Goal: Task Accomplishment & Management: Manage account settings

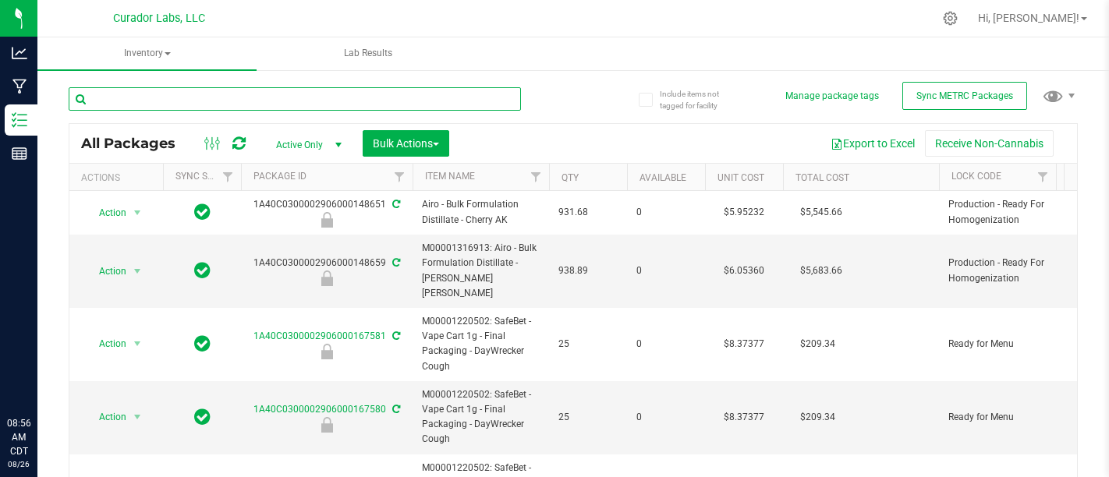
click at [227, 105] on input "text" at bounding box center [295, 98] width 452 height 23
type input "Grease Monkey"
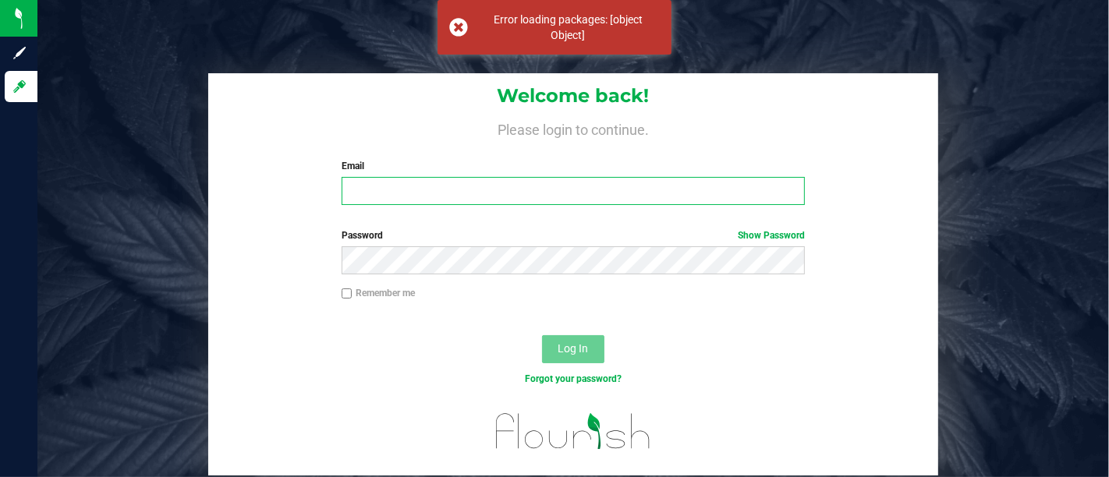
click at [421, 202] on input "Email" at bounding box center [573, 191] width 463 height 28
type input "[PERSON_NAME][EMAIL_ADDRESS][DOMAIN_NAME]"
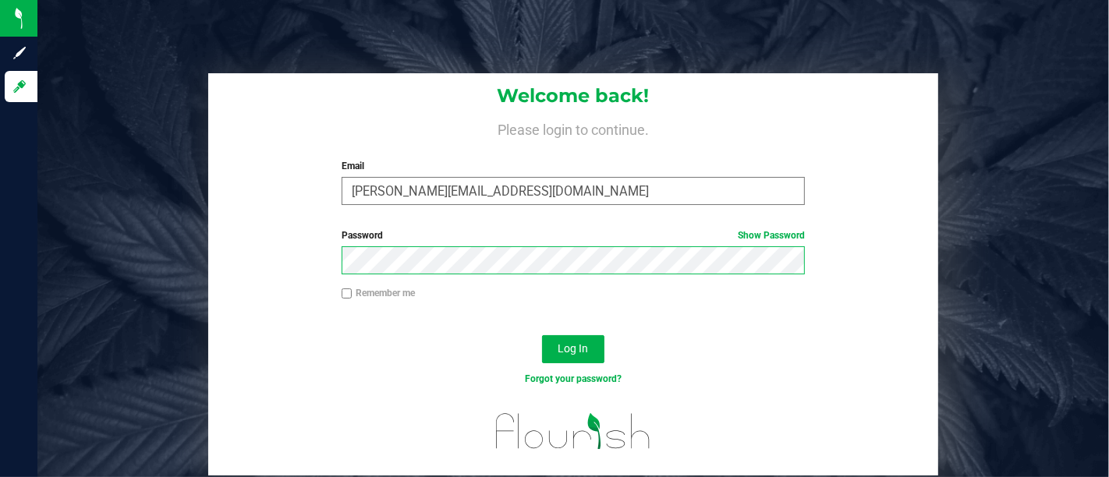
click at [542, 335] on button "Log In" at bounding box center [573, 349] width 62 height 28
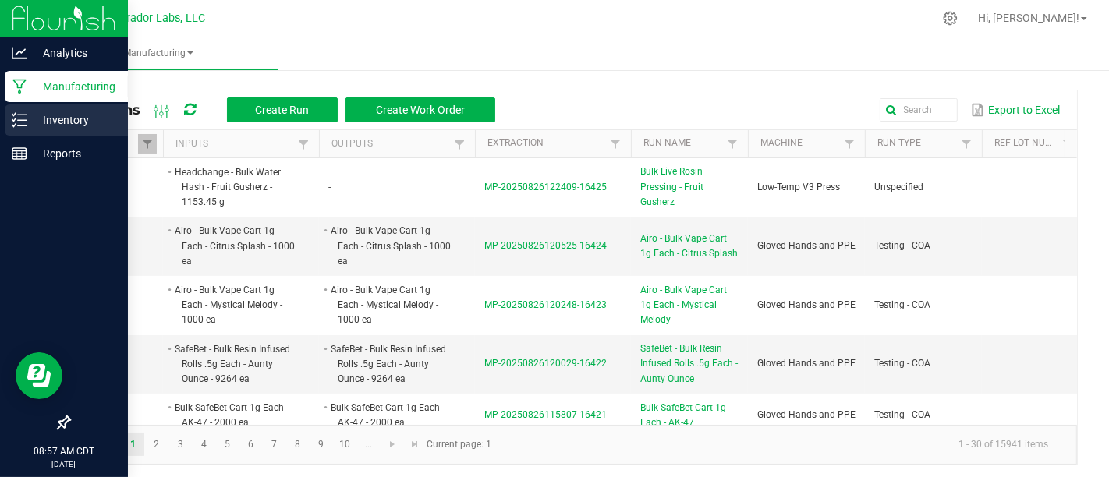
click at [9, 121] on div "Inventory" at bounding box center [66, 119] width 123 height 31
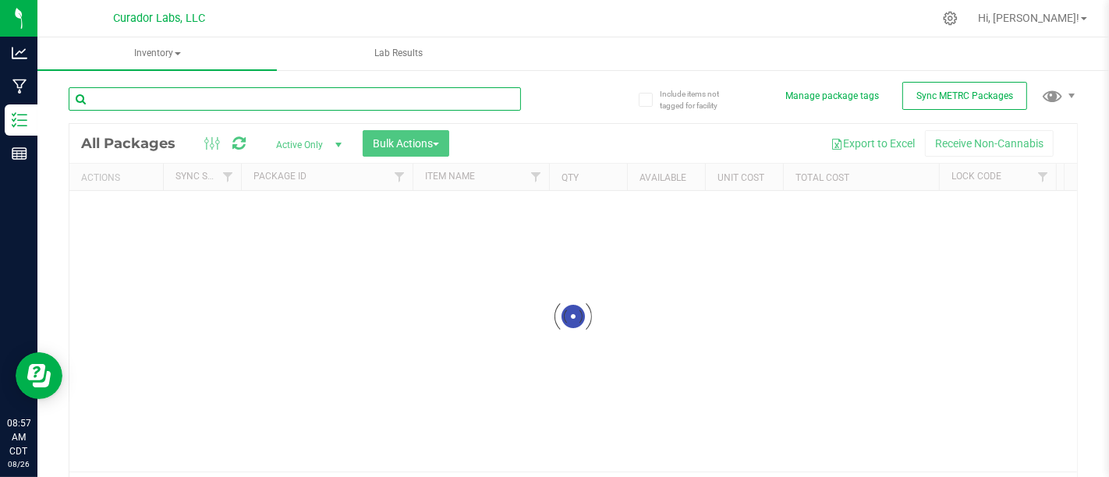
click at [356, 101] on input "text" at bounding box center [295, 98] width 452 height 23
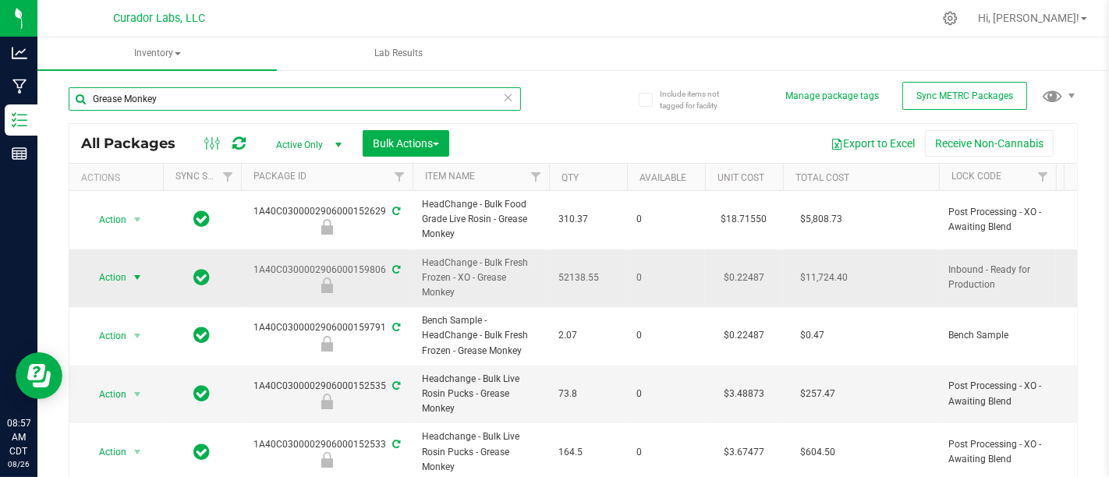
type input "Grease Monkey"
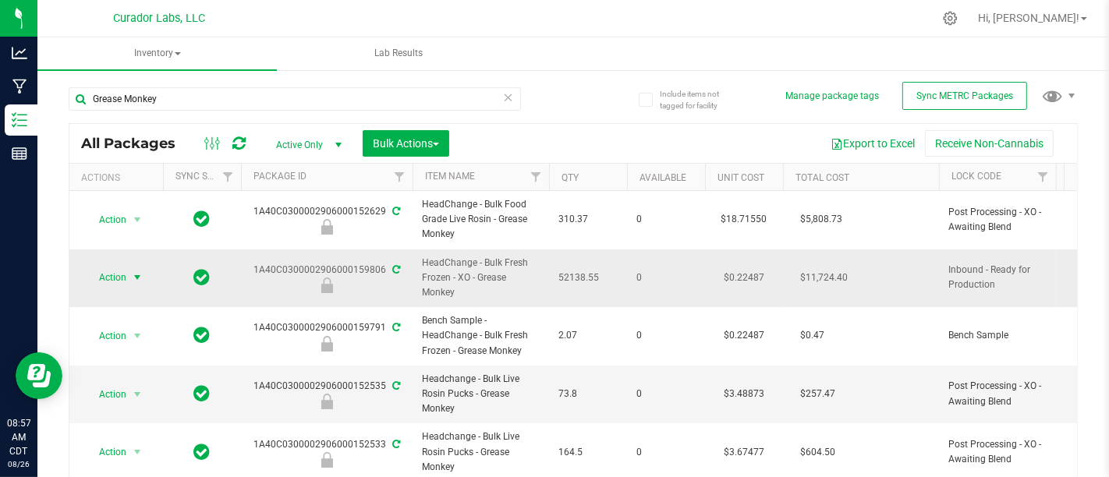
click at [111, 283] on span "Action" at bounding box center [106, 278] width 42 height 22
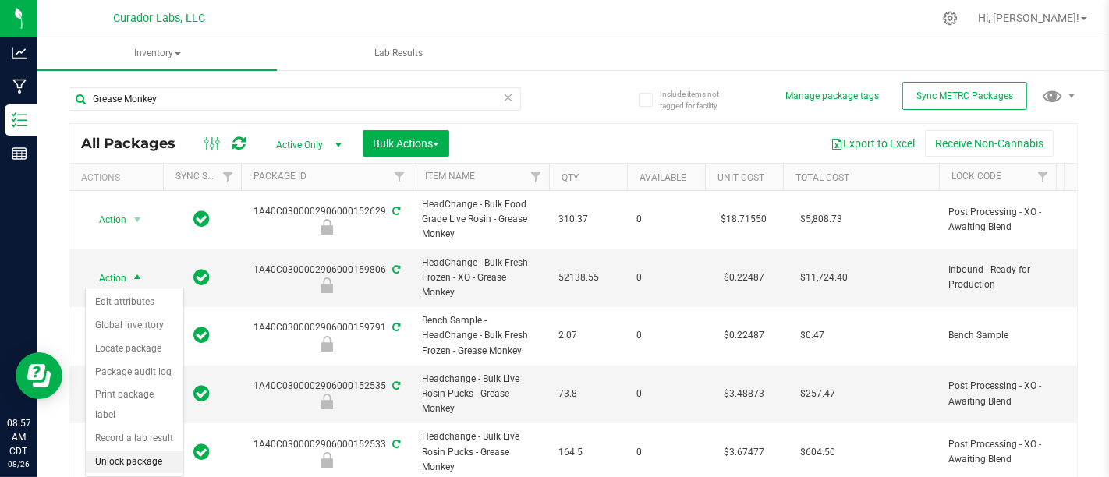
click at [151, 451] on li "Unlock package" at bounding box center [134, 462] width 97 height 23
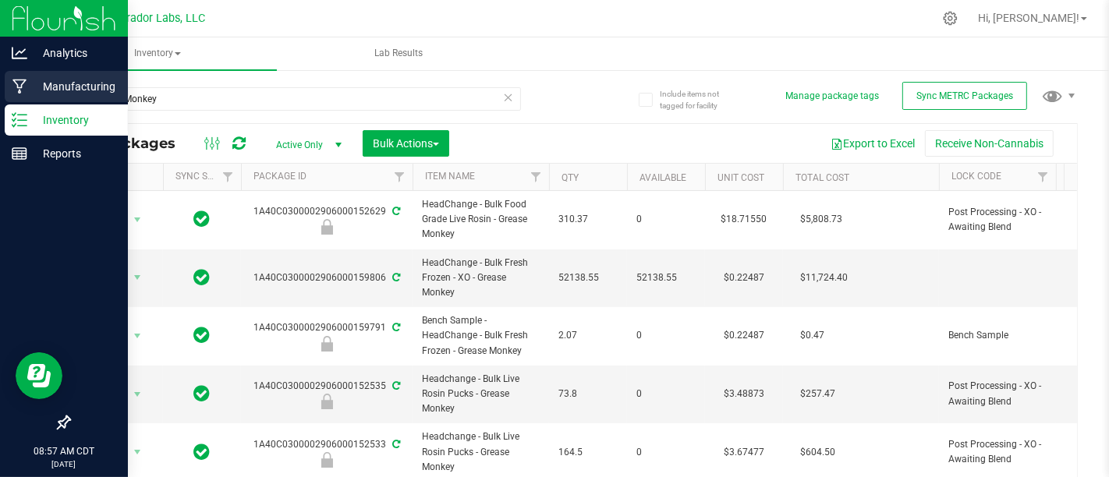
click at [19, 79] on icon at bounding box center [19, 87] width 15 height 16
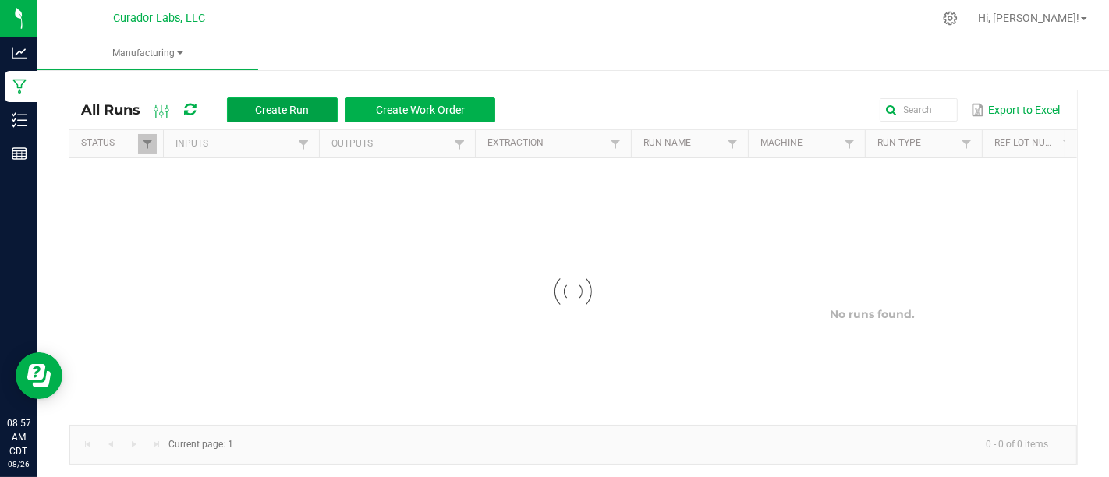
click at [296, 119] on button "Create Run" at bounding box center [282, 109] width 111 height 25
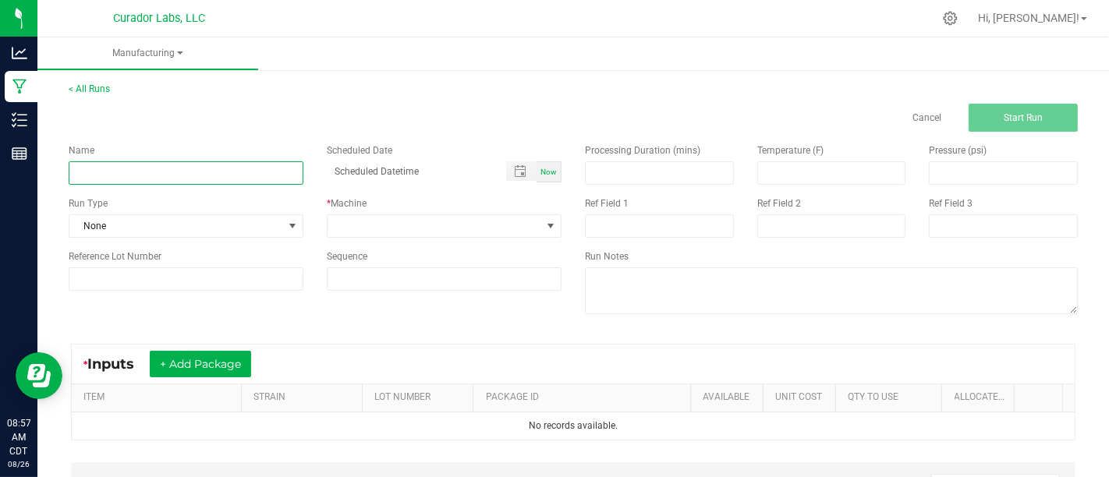
click at [285, 170] on input at bounding box center [186, 172] width 235 height 23
type input "Bulk Fresh Frozen Washing - Grease Monkey"
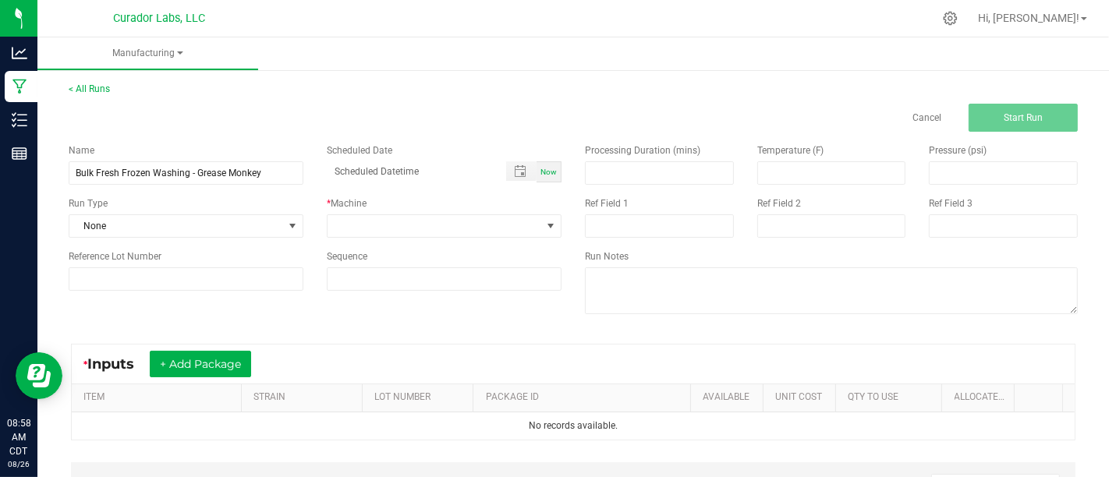
click at [256, 239] on div "Name Bulk Fresh Frozen Washing - Grease Monkey Scheduled Date Now Run Type None…" at bounding box center [315, 217] width 516 height 171
click at [265, 229] on span "None" at bounding box center [176, 226] width 214 height 22
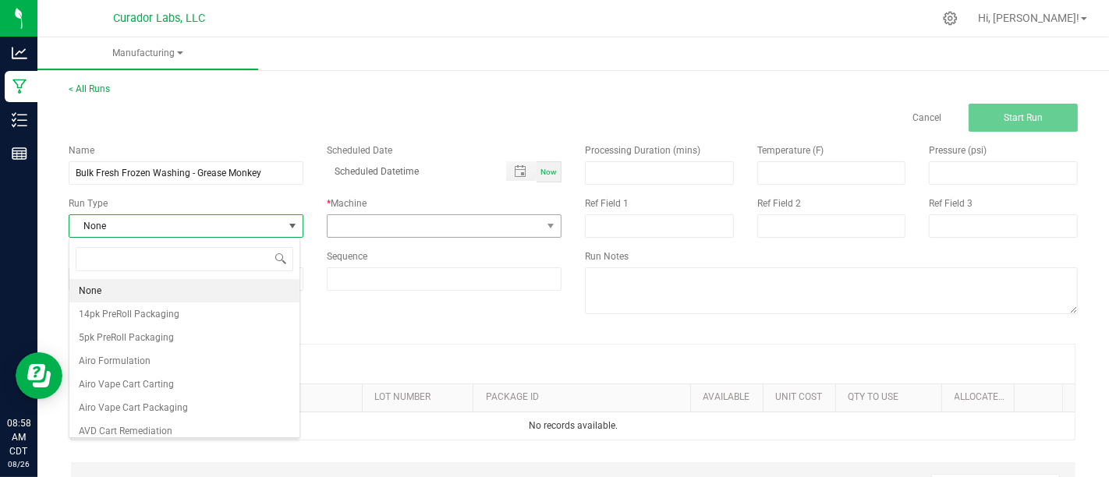
scroll to position [23, 231]
type input "Hand"
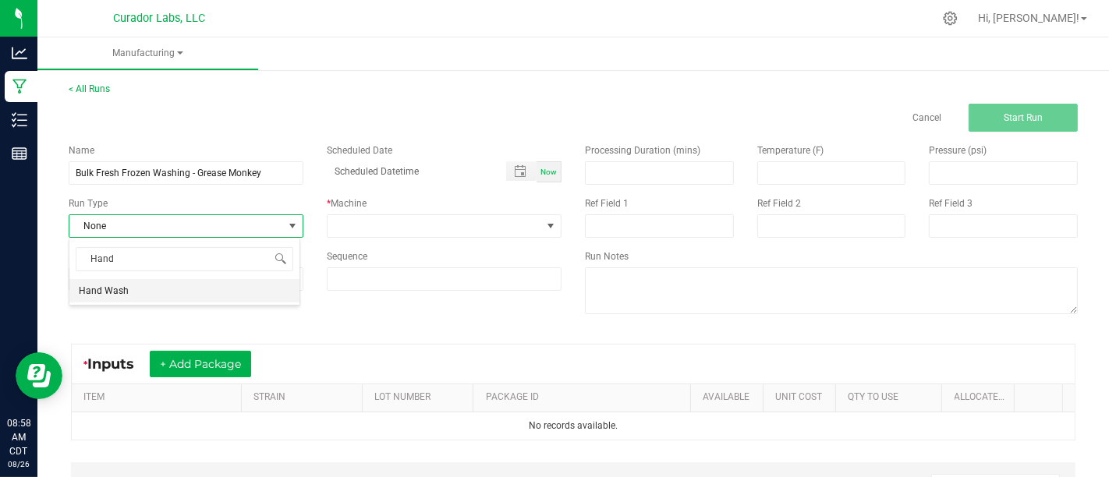
click at [294, 286] on li "Hand Wash" at bounding box center [184, 290] width 230 height 23
click at [236, 221] on span "Hand Wash" at bounding box center [176, 226] width 214 height 22
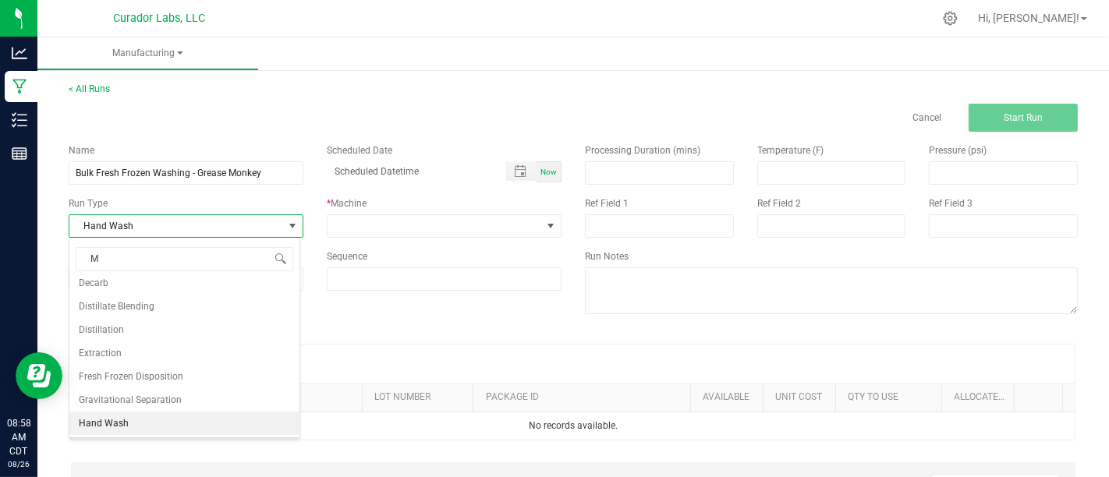
scroll to position [0, 0]
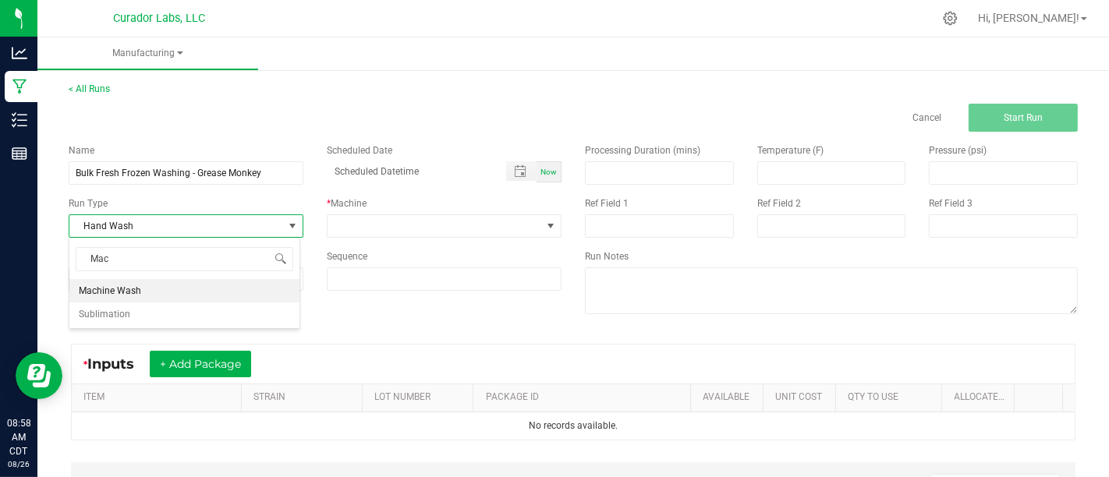
type input "Mach"
click at [253, 291] on li "Machine Wash" at bounding box center [184, 290] width 230 height 23
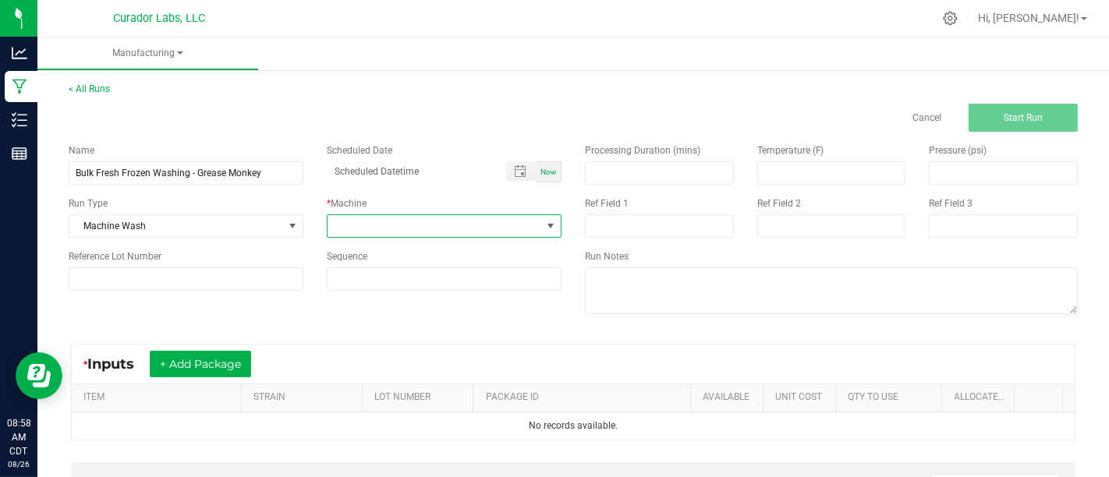
click at [437, 235] on span at bounding box center [434, 226] width 214 height 22
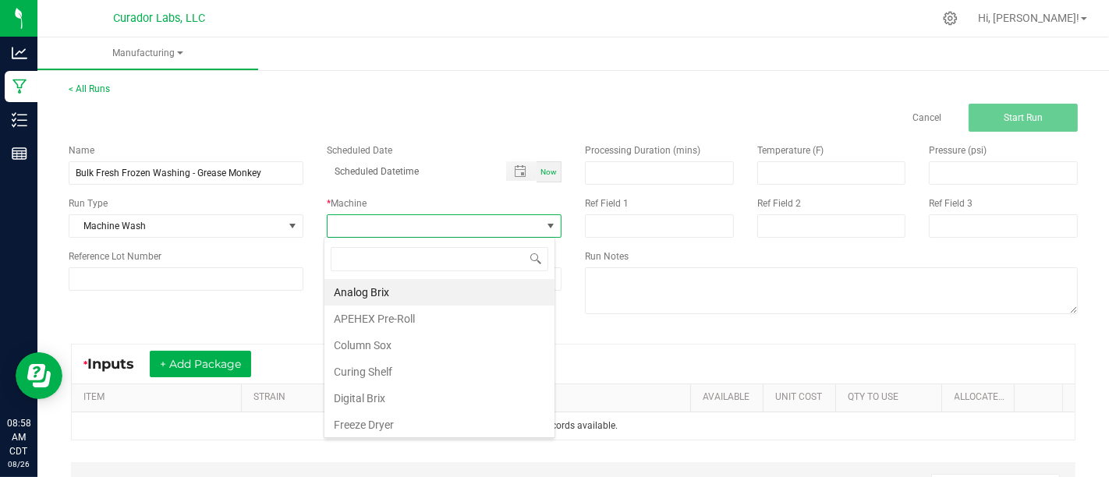
scroll to position [23, 231]
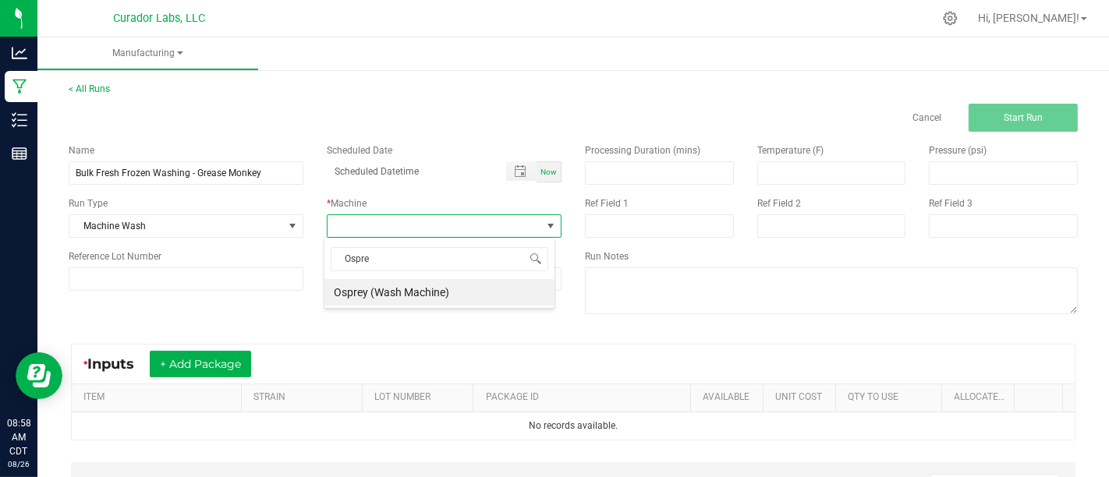
type input "Osprey"
click at [440, 292] on li "Osprey (Wash Machine)" at bounding box center [439, 292] width 230 height 27
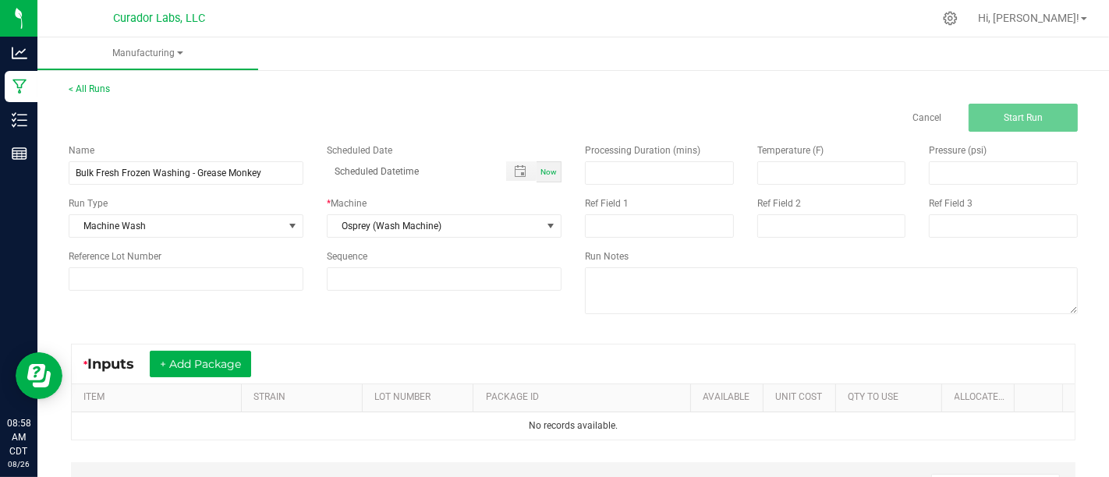
click at [257, 352] on div "* Inputs + Add Package" at bounding box center [172, 364] width 179 height 27
click at [236, 362] on button "+ Add Package" at bounding box center [200, 364] width 101 height 27
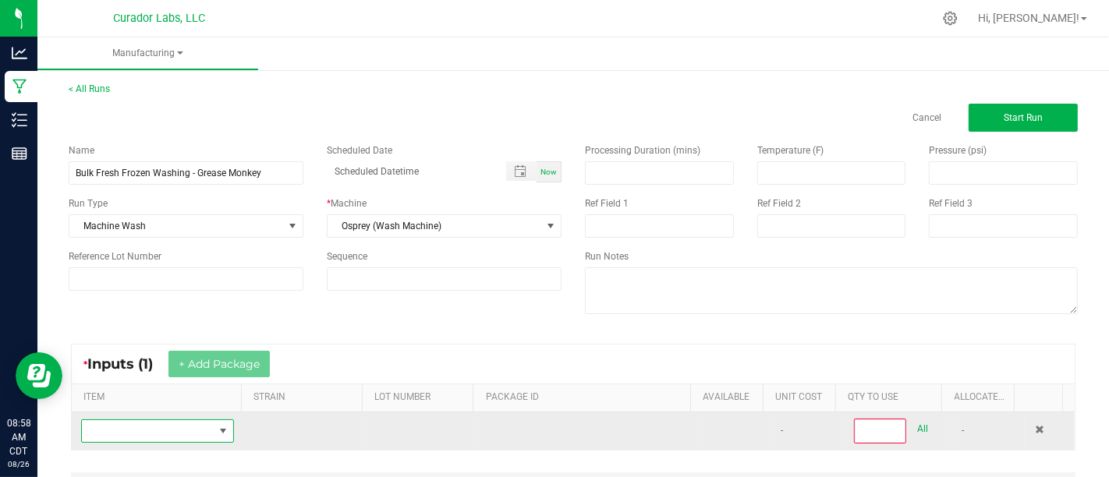
click at [217, 430] on span "NO DATA FOUND" at bounding box center [223, 431] width 12 height 12
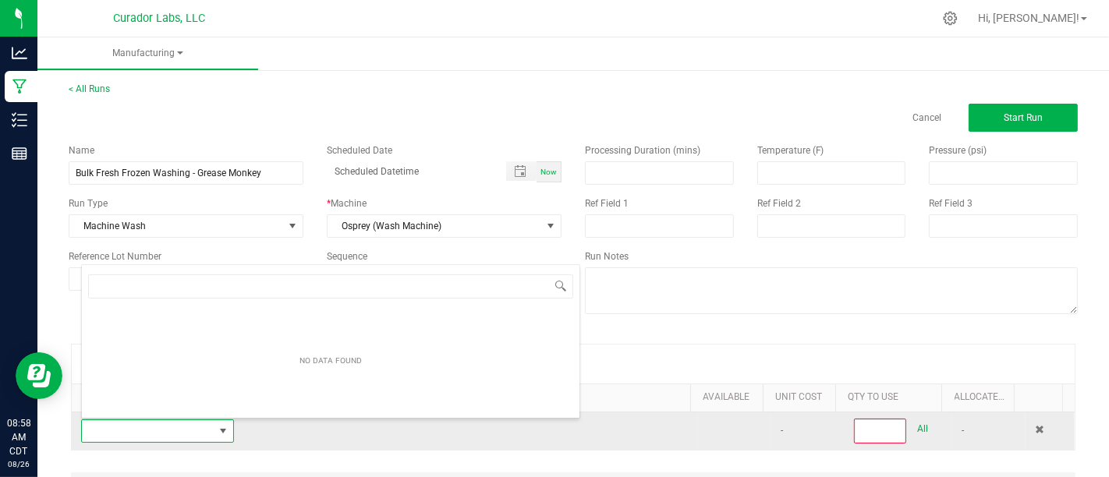
scroll to position [23, 146]
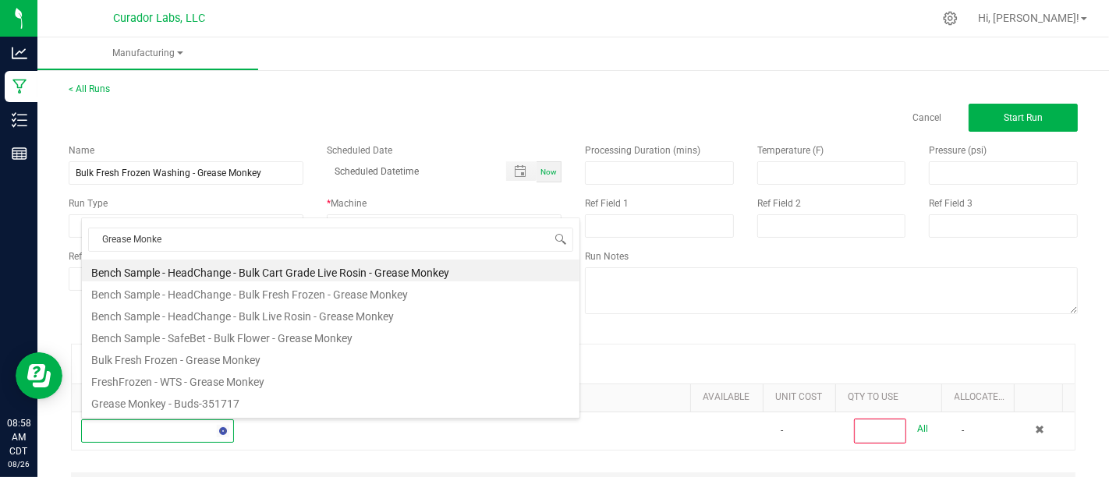
type input "Grease Monkey"
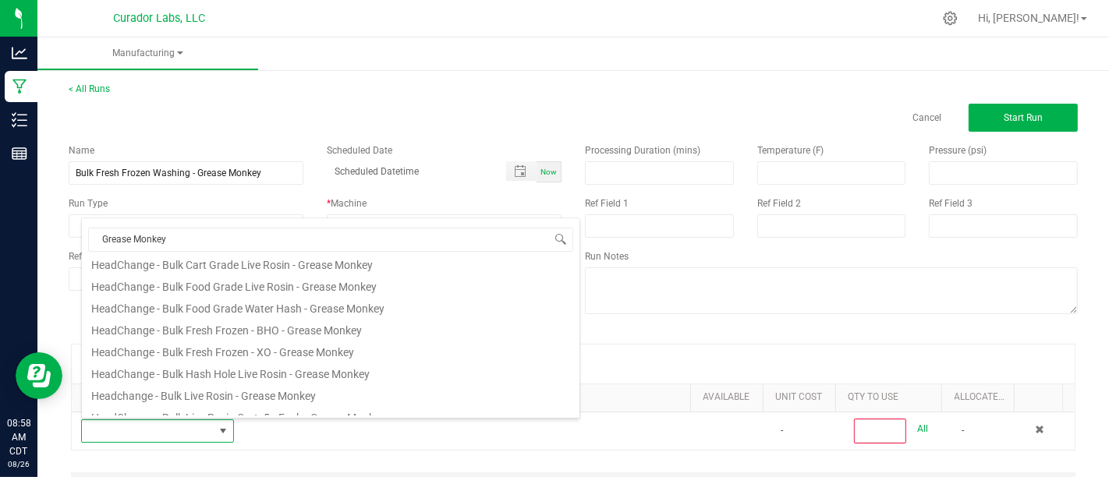
scroll to position [214, 0]
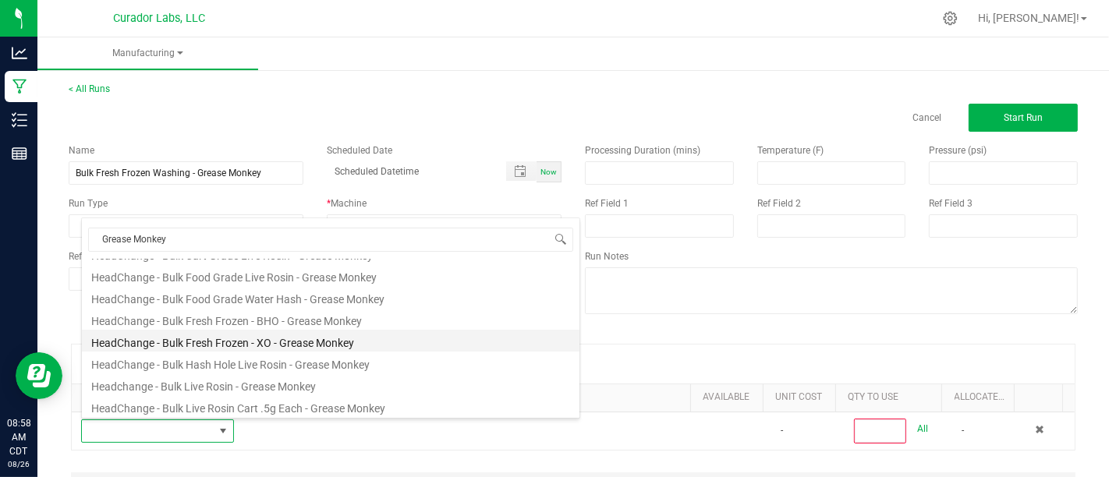
click at [487, 336] on li "HeadChange - Bulk Fresh Frozen - XO - Grease Monkey" at bounding box center [330, 341] width 497 height 22
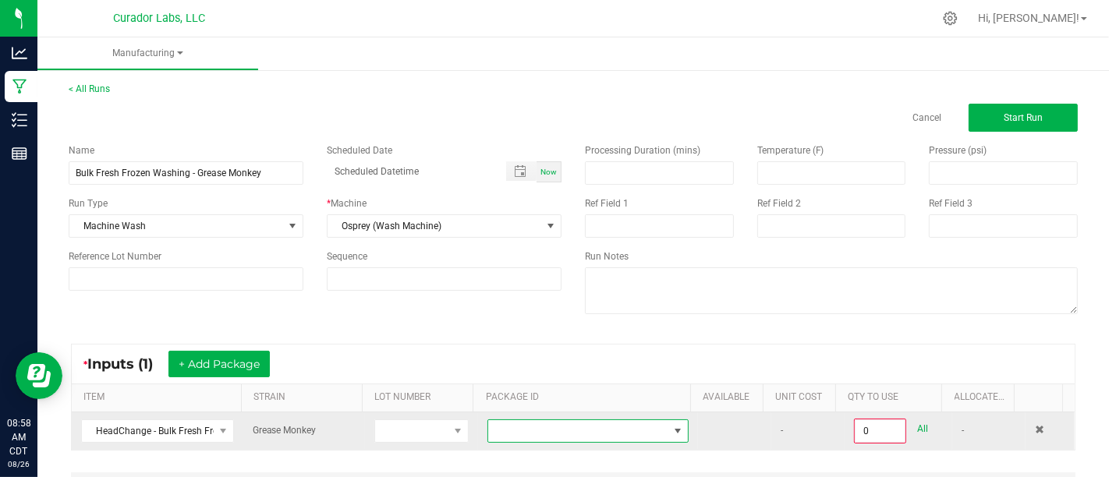
click at [570, 437] on span at bounding box center [578, 431] width 180 height 22
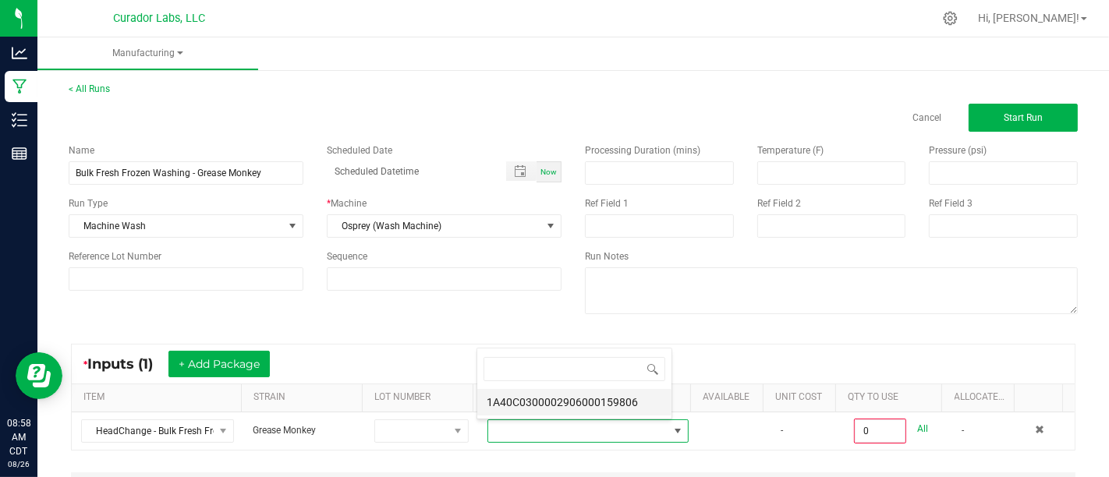
click at [599, 394] on li "1A40C0300002906000159806" at bounding box center [574, 402] width 194 height 27
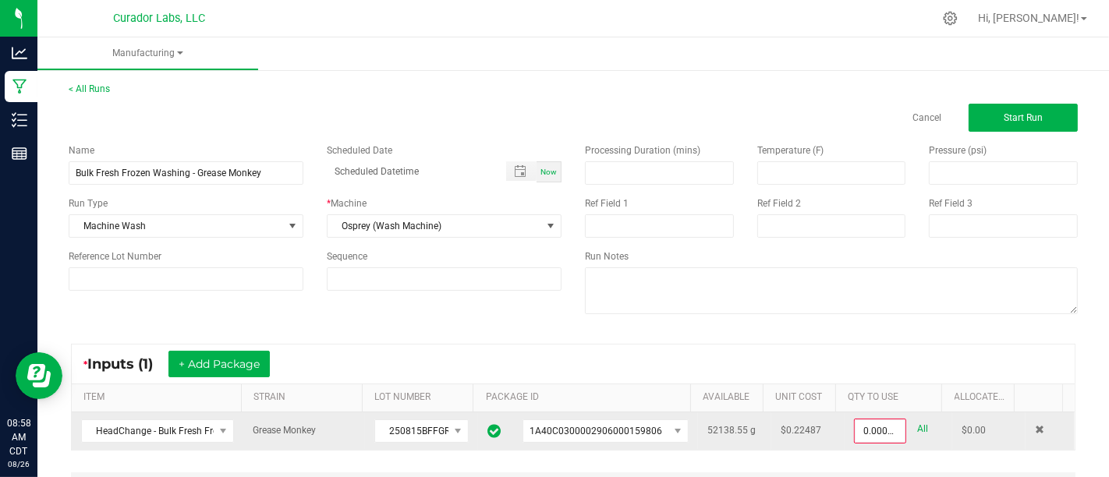
click at [917, 425] on link "All" at bounding box center [922, 429] width 11 height 21
type input "52138.5500 g"
click at [993, 107] on button "Start Run" at bounding box center [1022, 118] width 109 height 28
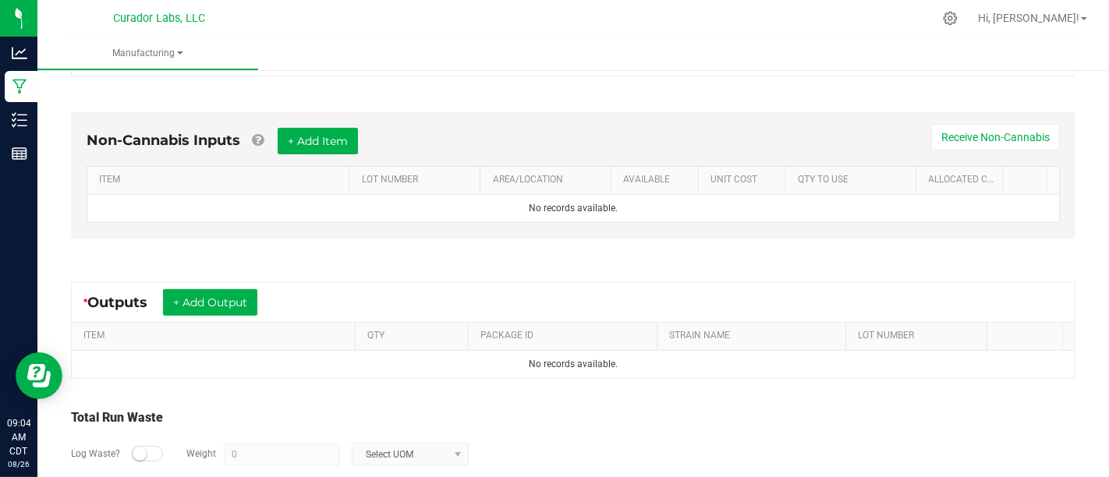
scroll to position [468, 0]
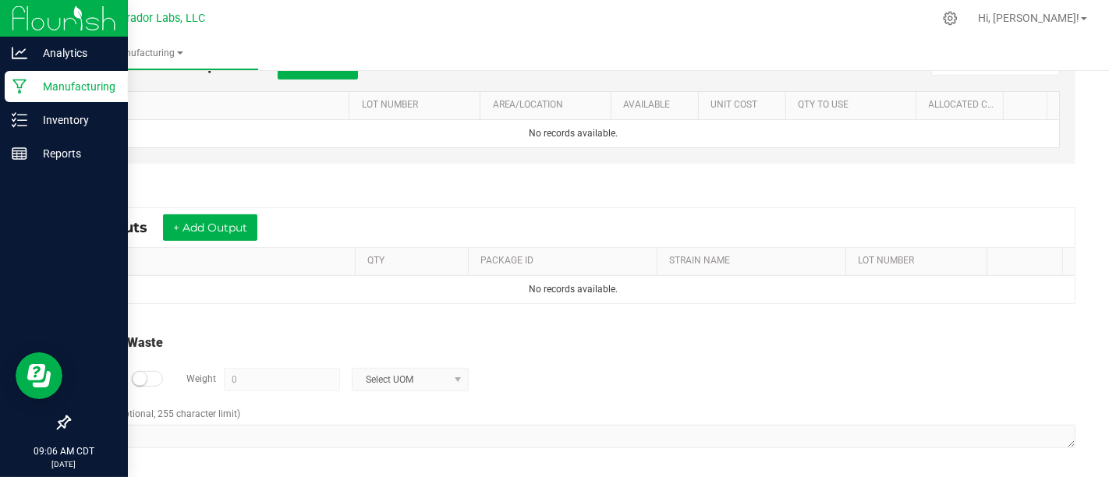
click at [15, 83] on icon at bounding box center [19, 87] width 15 height 16
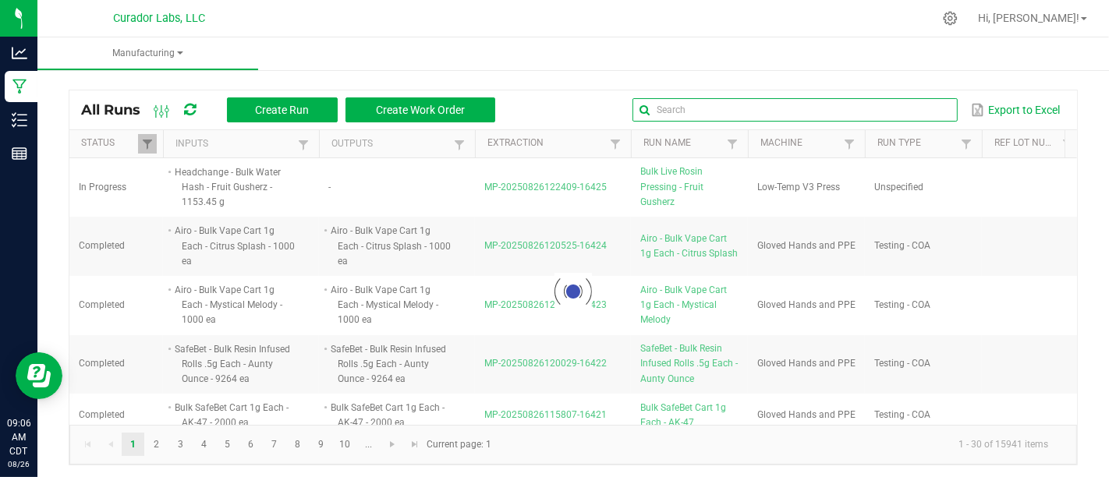
click at [905, 106] on input "text" at bounding box center [794, 109] width 324 height 23
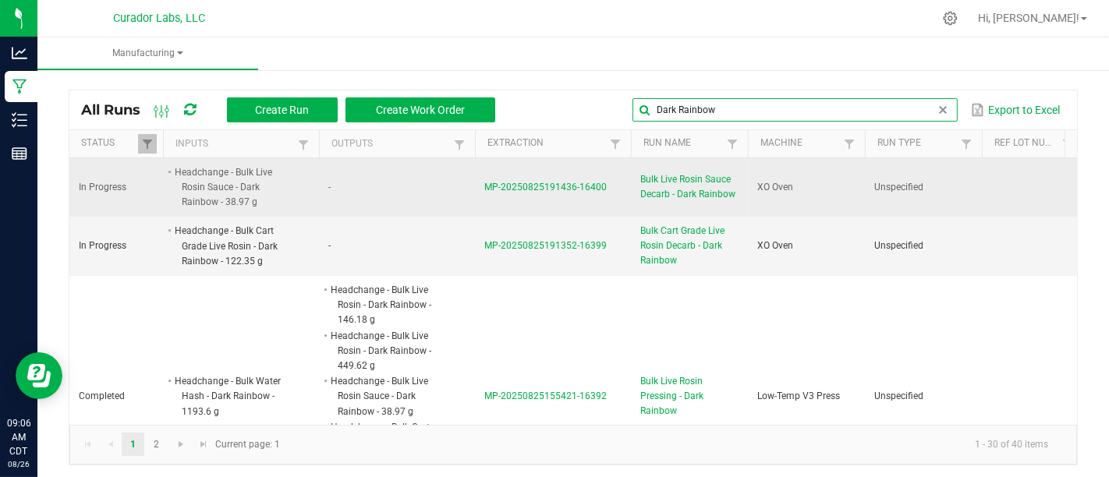
type input "Dark Rainbow"
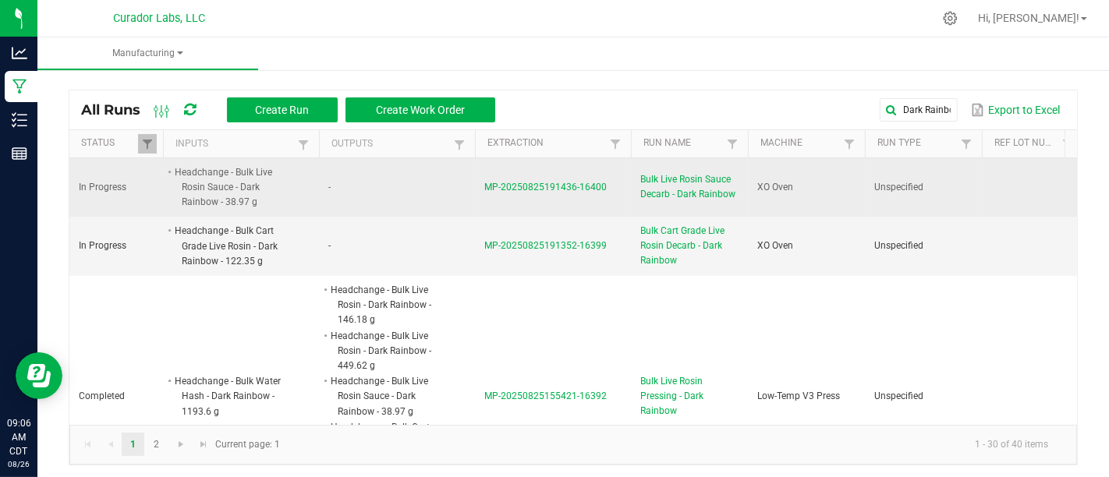
click at [655, 175] on span "Bulk Live Rosin Sauce Decarb - Dark Rainbow" at bounding box center [689, 187] width 98 height 30
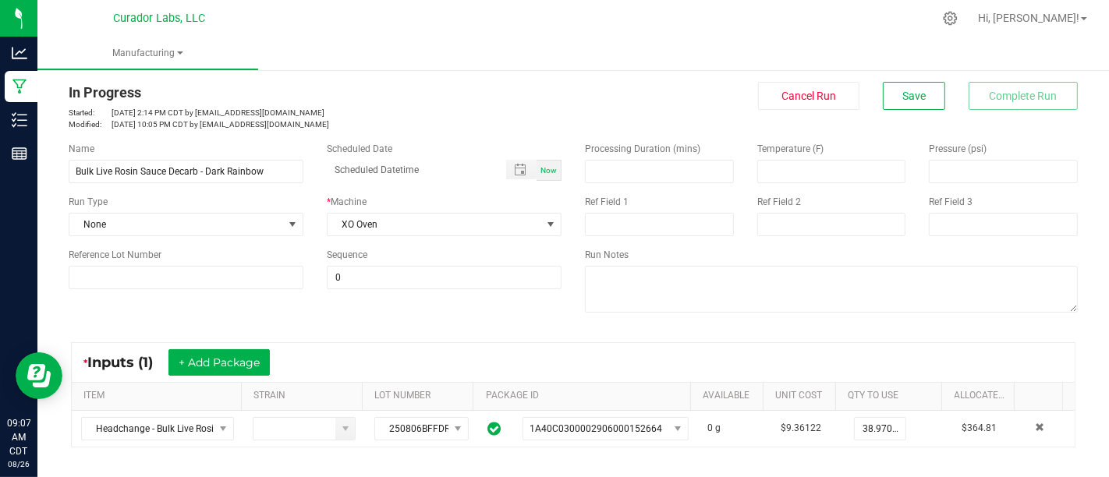
scroll to position [23, 0]
drag, startPoint x: 217, startPoint y: 124, endPoint x: 366, endPoint y: 123, distance: 149.7
click at [366, 123] on p "Modified: [DATE] 10:05 PM CDT by [EMAIL_ADDRESS][DOMAIN_NAME]" at bounding box center [315, 123] width 493 height 12
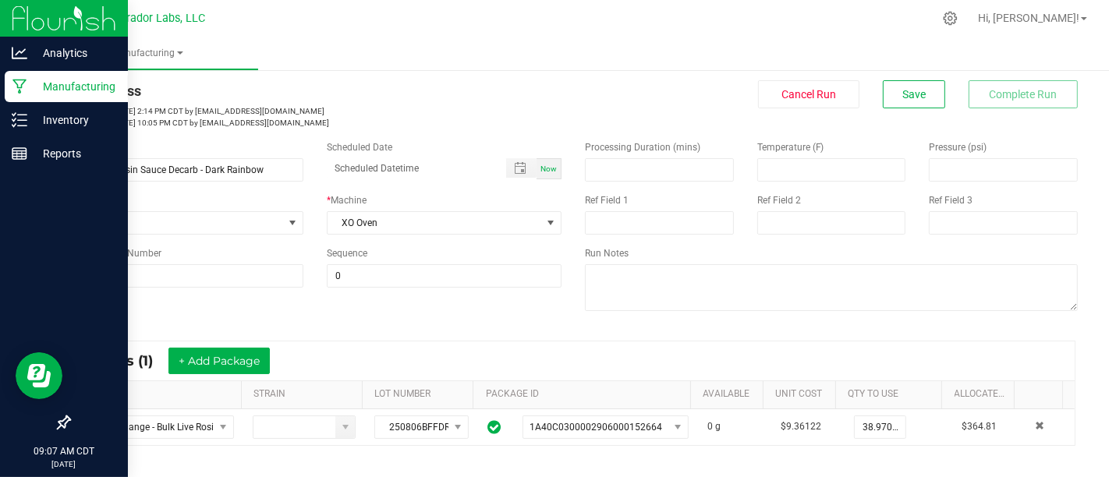
click at [28, 76] on div "Manufacturing" at bounding box center [66, 86] width 123 height 31
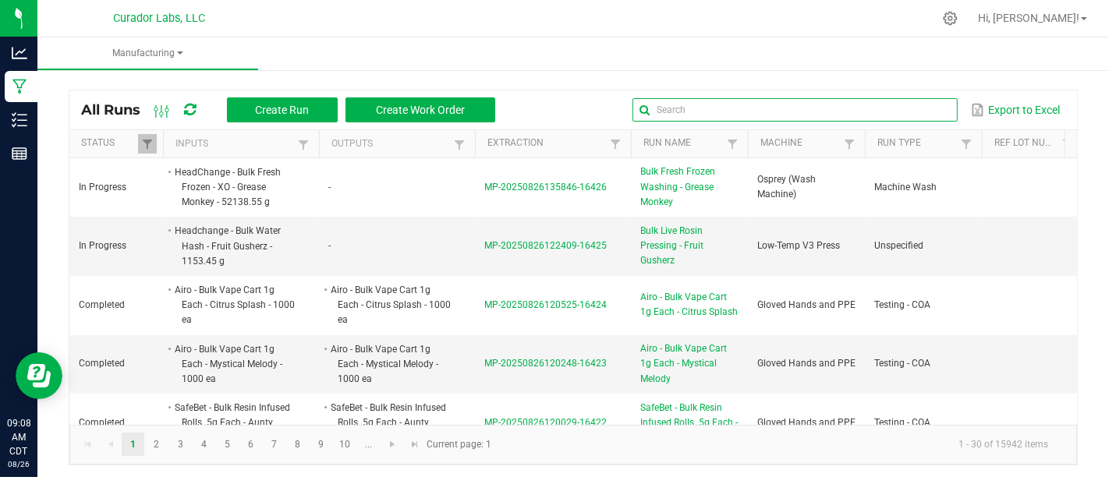
click at [922, 109] on input "text" at bounding box center [794, 109] width 324 height 23
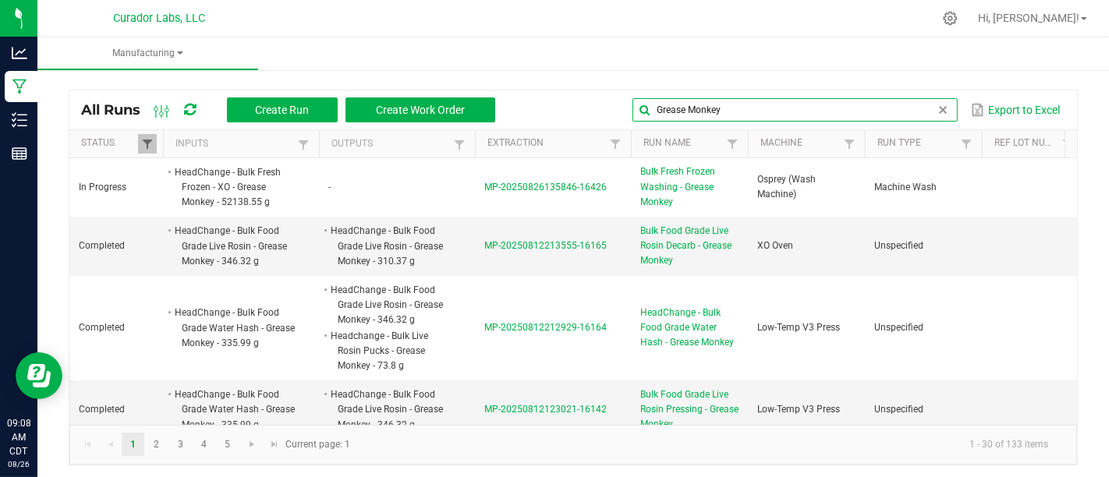
type input "Grease Monkey"
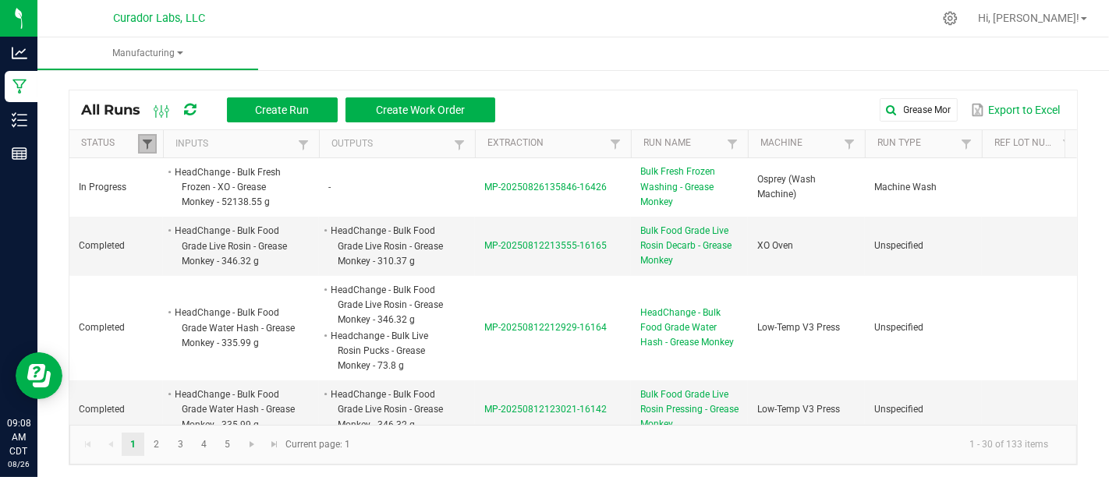
click at [149, 143] on span at bounding box center [147, 144] width 12 height 12
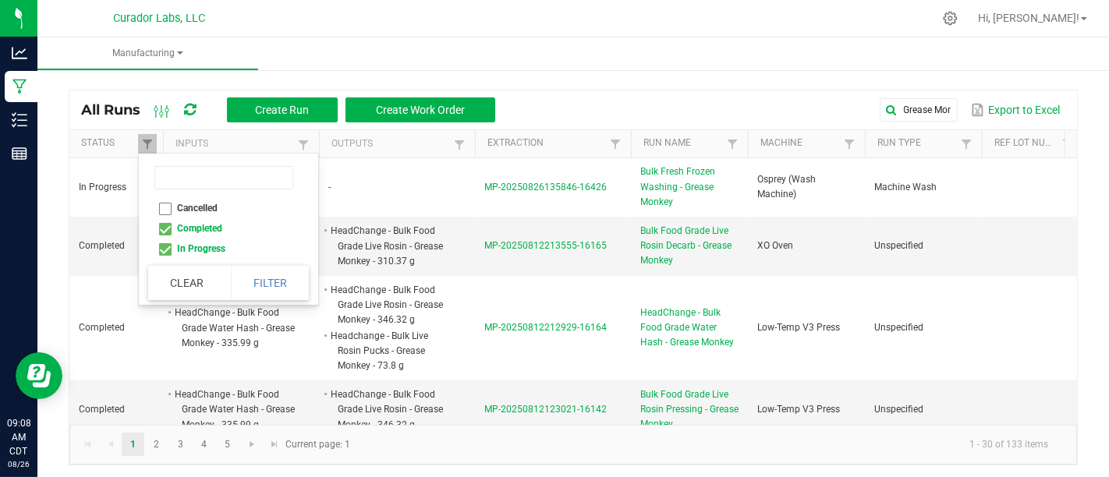
click at [168, 229] on li "Completed" at bounding box center [223, 228] width 151 height 20
checkbox input "false"
click at [253, 274] on button "Filter" at bounding box center [270, 283] width 78 height 34
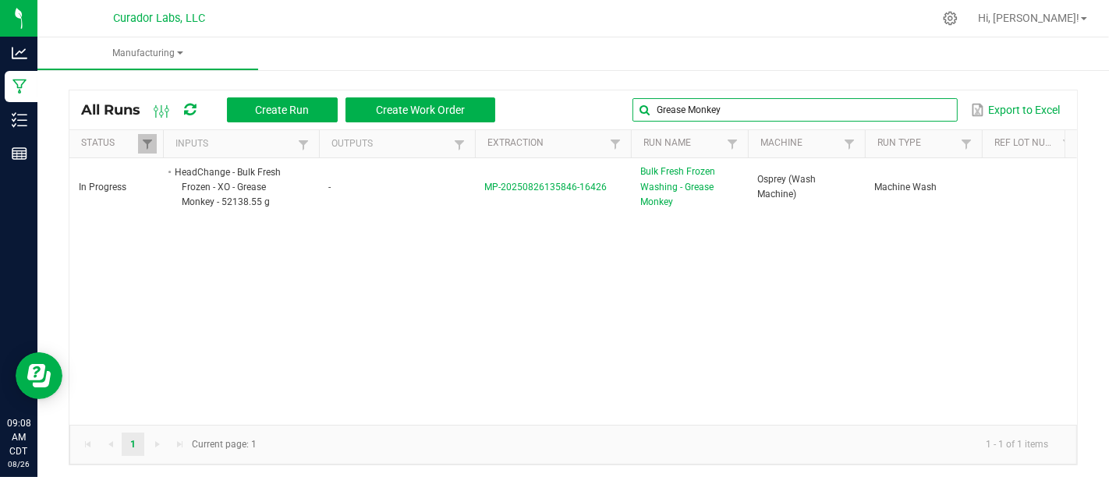
click at [926, 108] on global-search-input-ngx "Grease Monkey" at bounding box center [794, 109] width 324 height 11
click at [937, 108] on span at bounding box center [943, 110] width 12 height 12
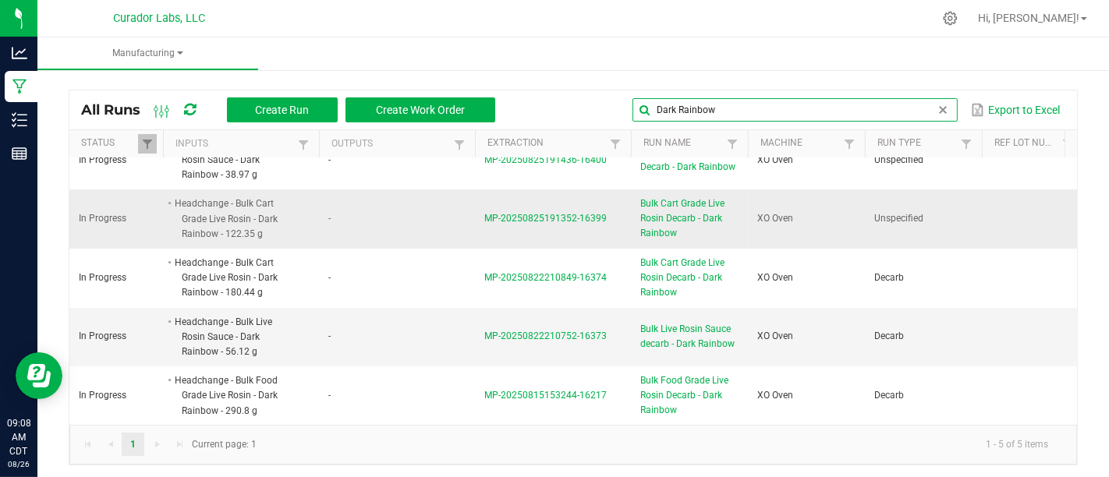
scroll to position [37, 0]
type input "Dark Rainbow"
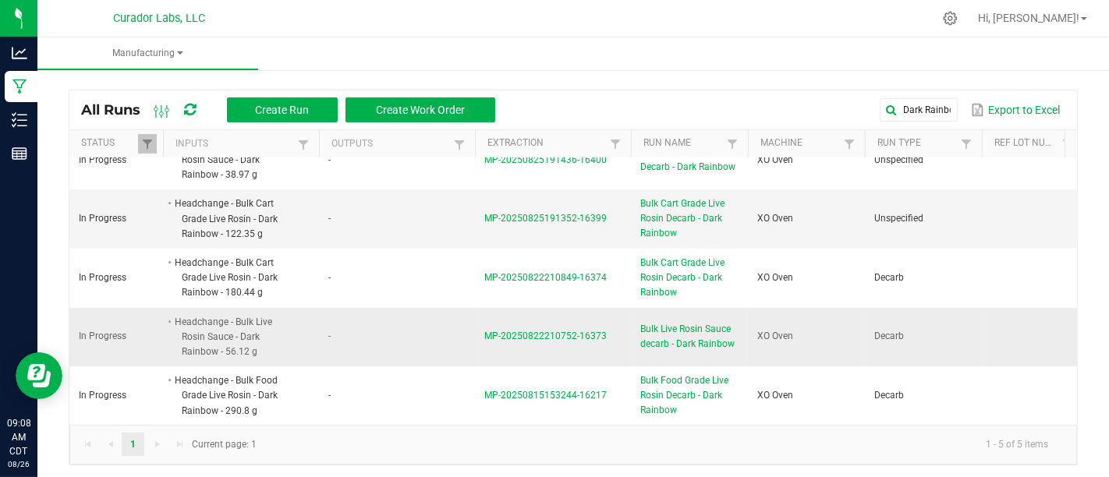
click at [673, 324] on span "Bulk Live Rosin Sauce decarb - Dark Rainbow" at bounding box center [689, 337] width 98 height 30
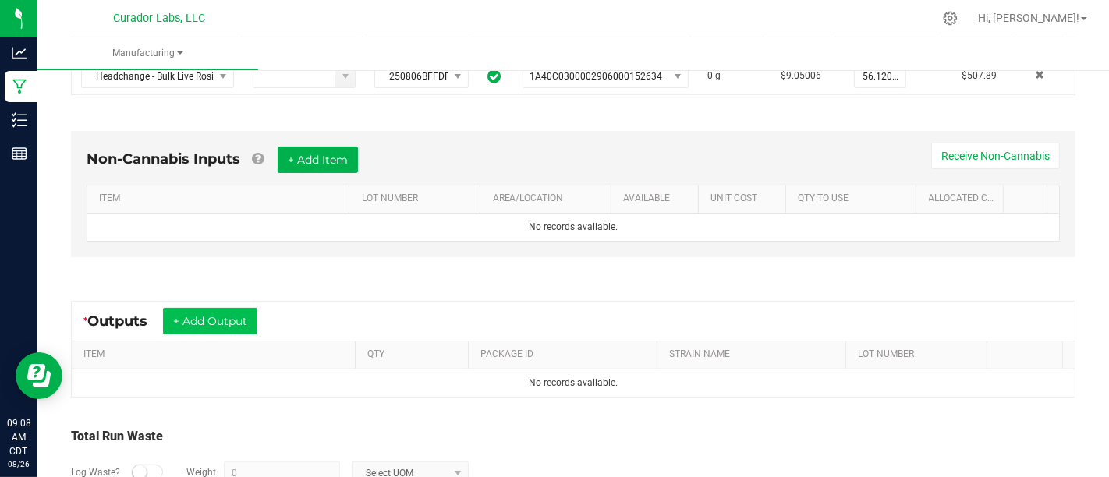
scroll to position [377, 0]
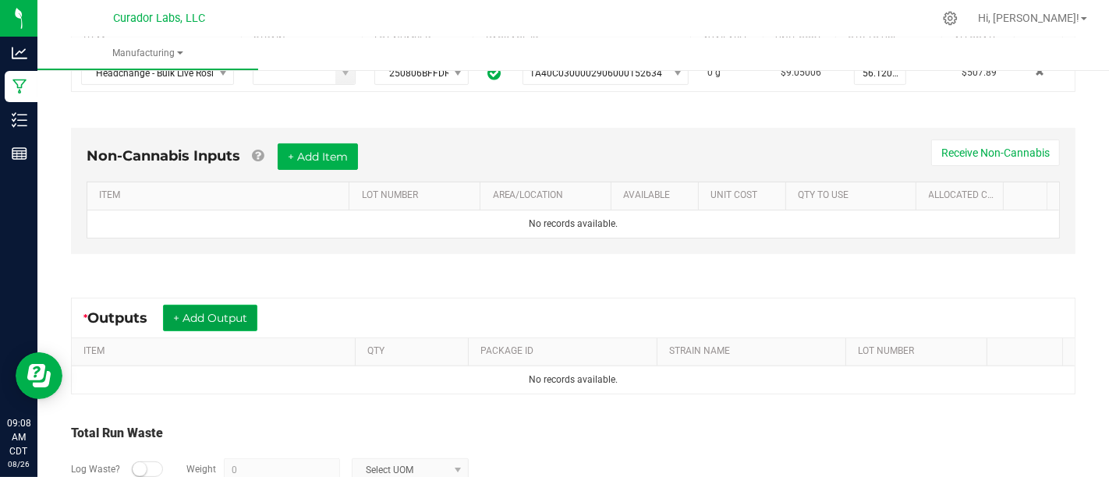
click at [230, 305] on button "+ Add Output" at bounding box center [210, 318] width 94 height 27
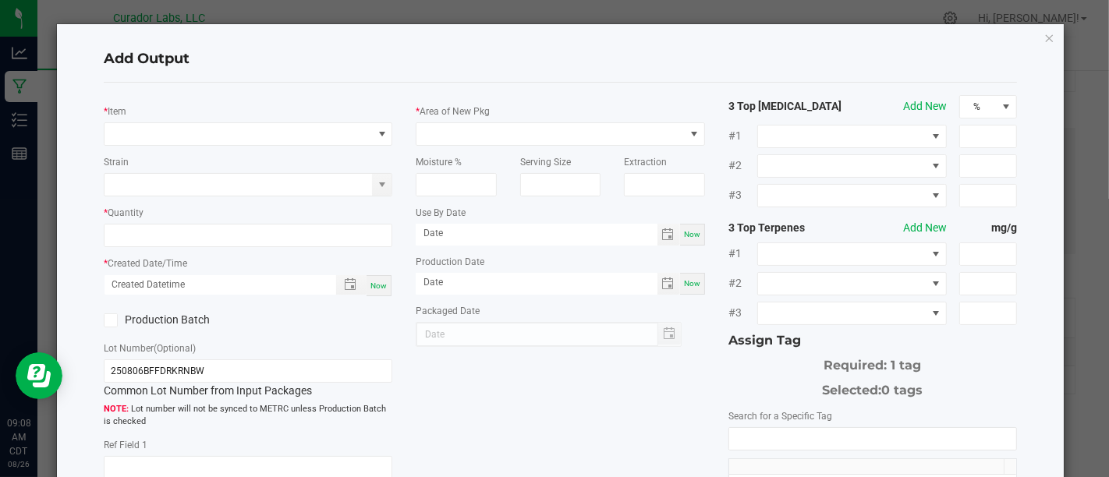
click at [254, 146] on div "* Item Strain * Quantity * Created Date/Time Now Production Batch Lot Number (O…" at bounding box center [248, 343] width 312 height 497
click at [260, 133] on span "NO DATA FOUND" at bounding box center [237, 134] width 267 height 22
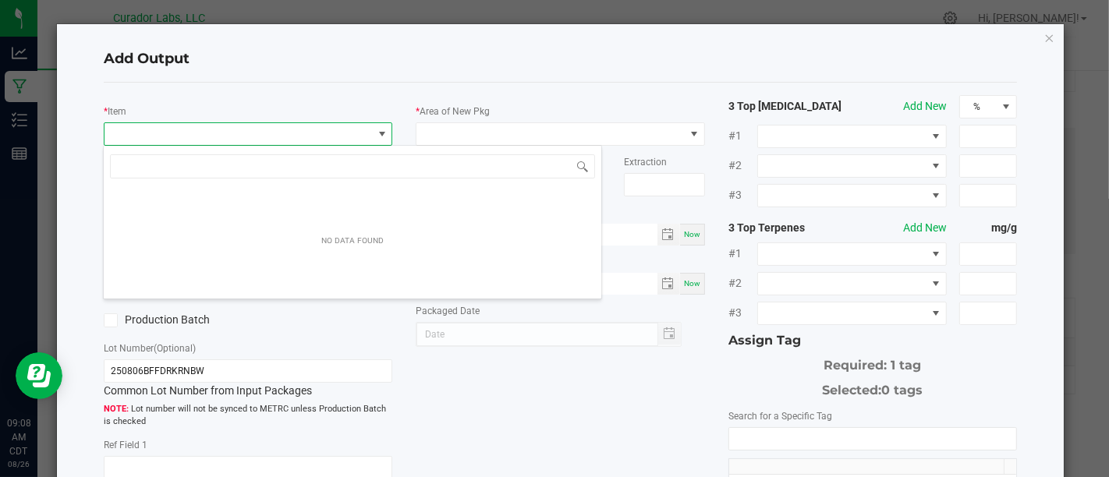
scroll to position [23, 285]
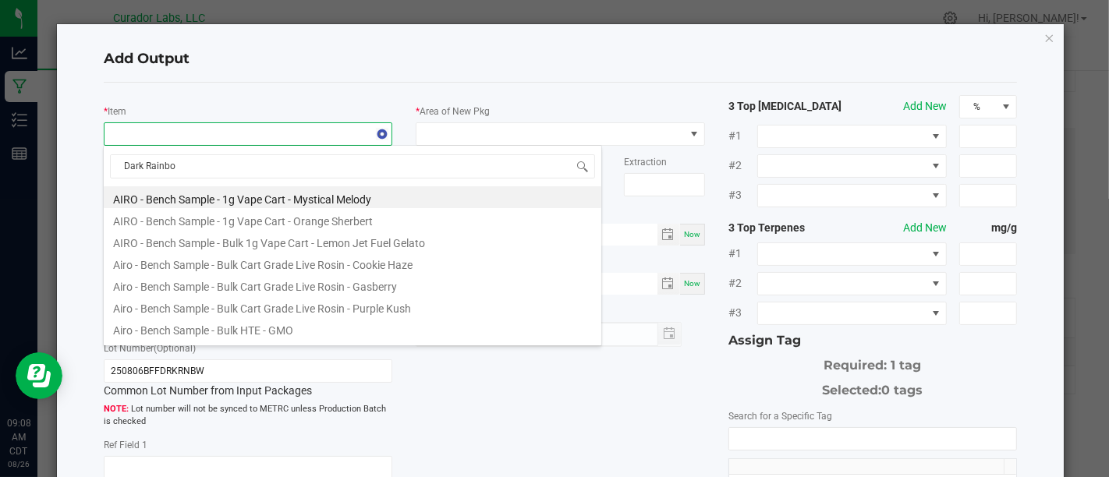
type input "Dark Rainbow"
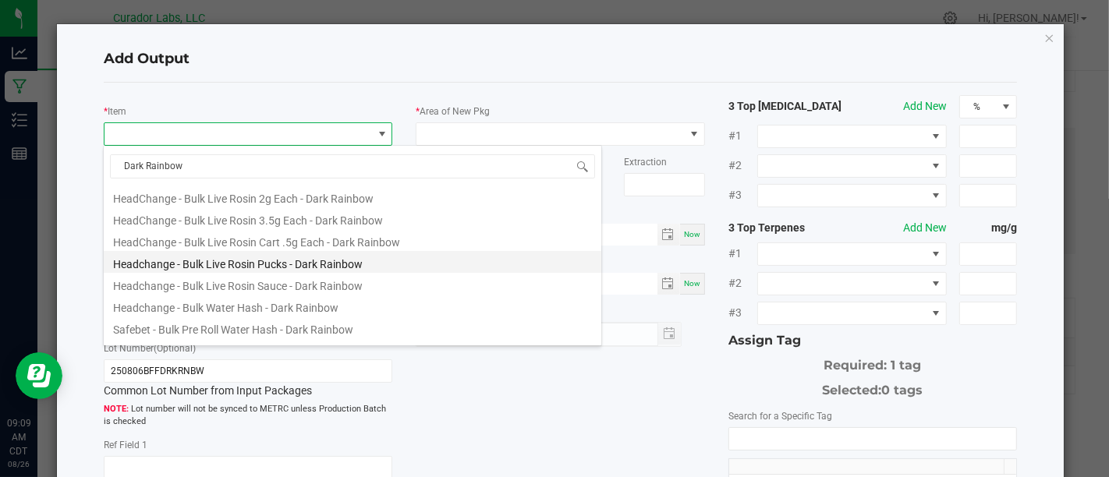
scroll to position [281, 0]
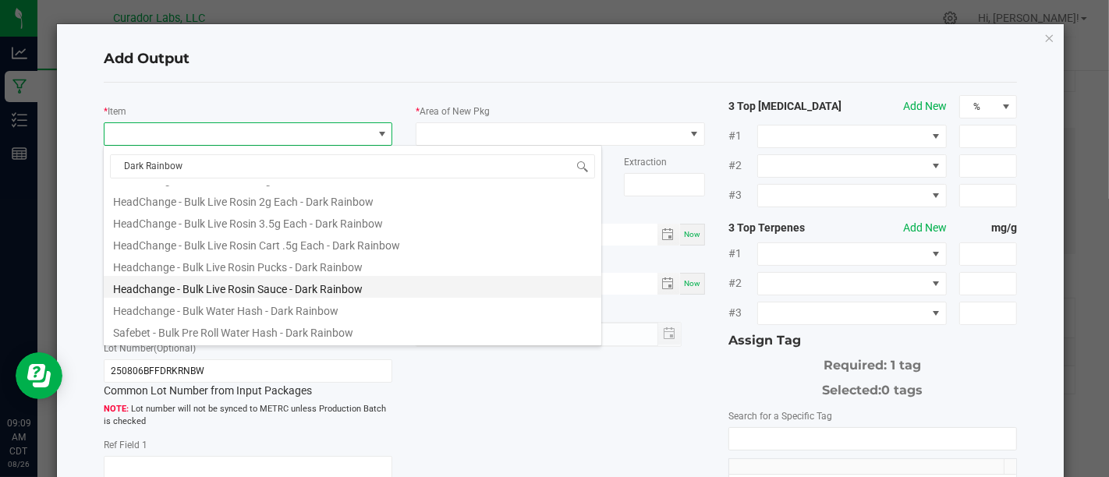
click at [387, 285] on li "Headchange - Bulk Live Rosin Sauce - Dark Rainbow" at bounding box center [352, 287] width 497 height 22
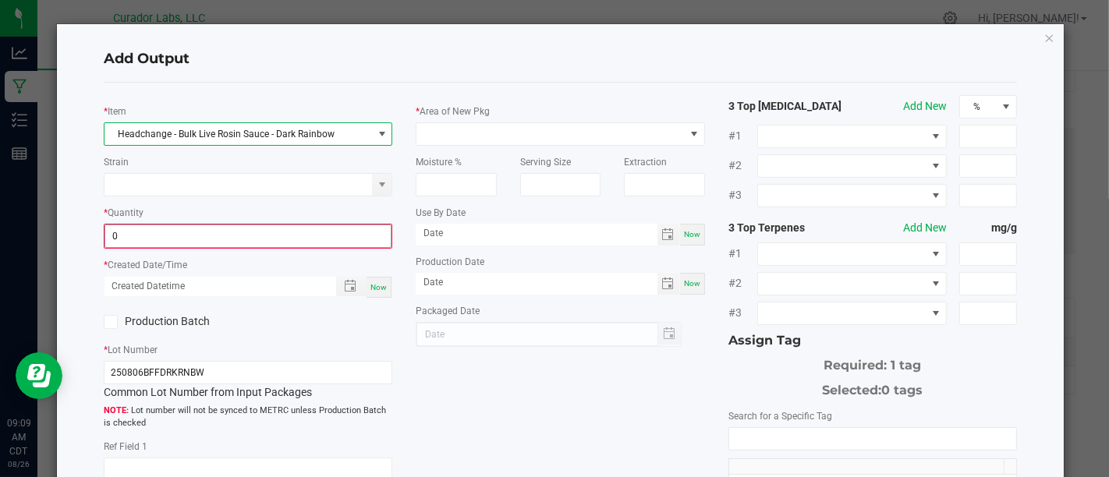
click at [331, 235] on input "0" at bounding box center [247, 236] width 285 height 22
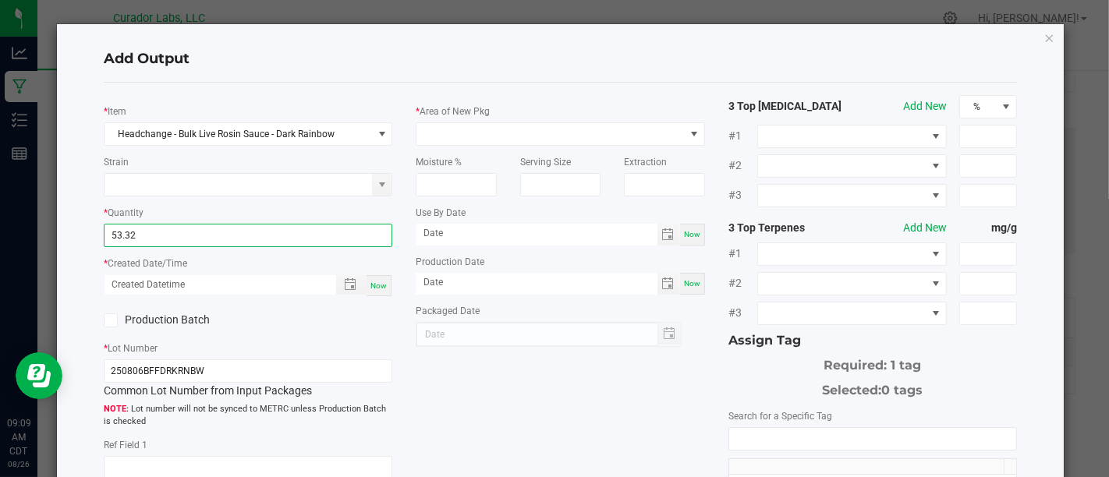
type input "53.3200 g"
click at [378, 286] on span "Now" at bounding box center [378, 285] width 16 height 9
type input "[DATE] 9:09 AM"
type input "[DATE]"
click at [122, 296] on div "* Item Headchange - Bulk Live Rosin Sauce - Dark Rainbow Strain * Quantity 53.3…" at bounding box center [248, 343] width 312 height 497
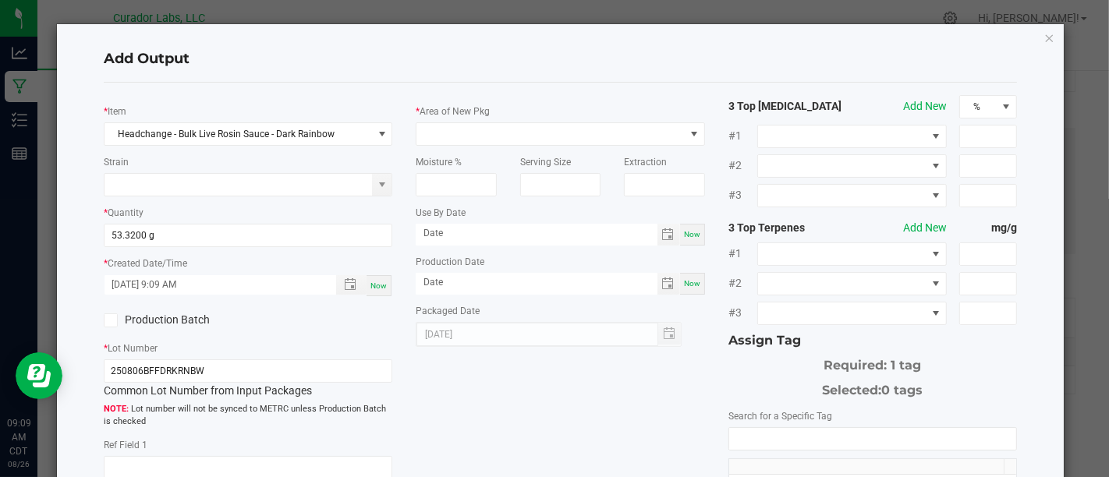
click at [129, 314] on label "Production Batch" at bounding box center [170, 320] width 133 height 16
click at [0, 0] on input "Production Batch" at bounding box center [0, 0] width 0 height 0
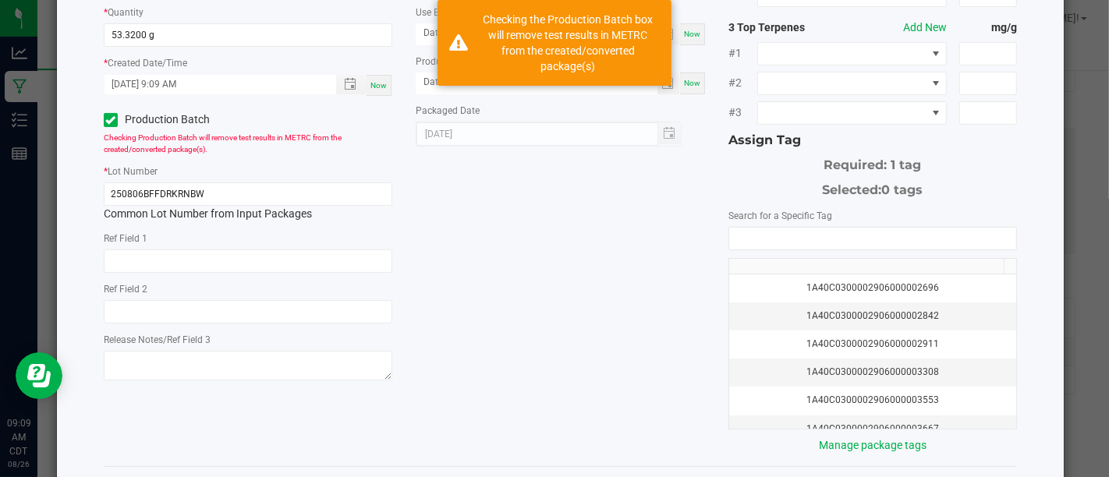
scroll to position [0, 0]
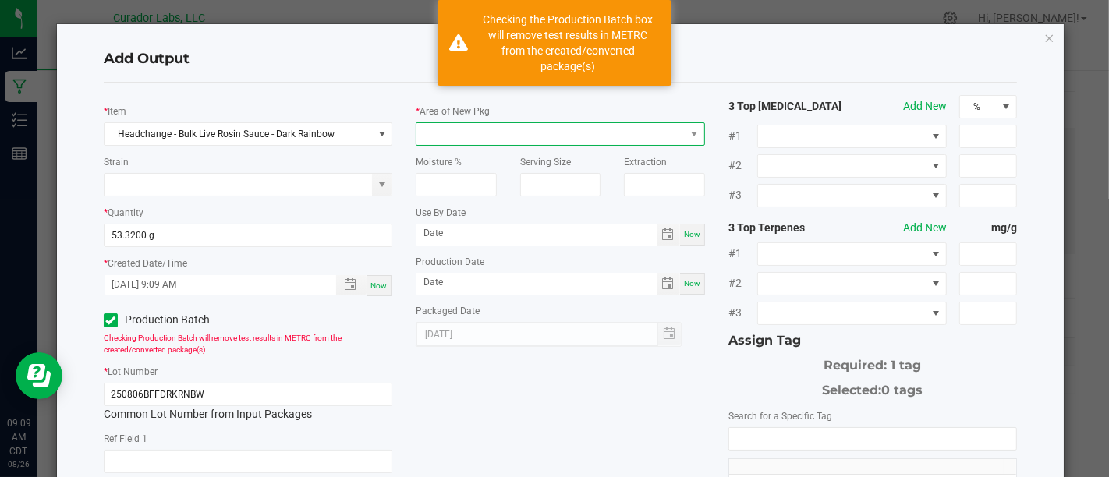
click at [505, 143] on span at bounding box center [549, 134] width 267 height 22
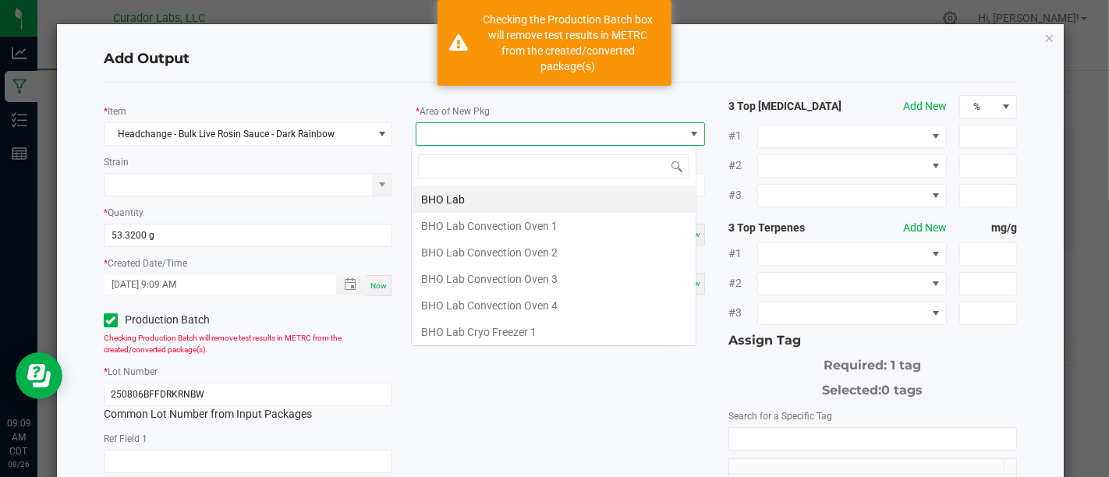
scroll to position [23, 285]
type input "Xo"
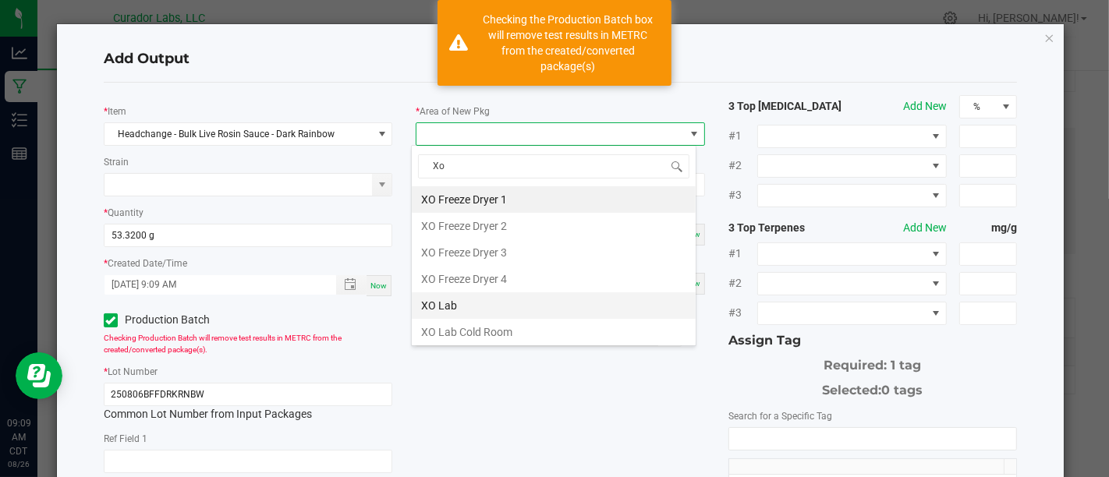
click at [501, 300] on li "XO Lab" at bounding box center [554, 305] width 284 height 27
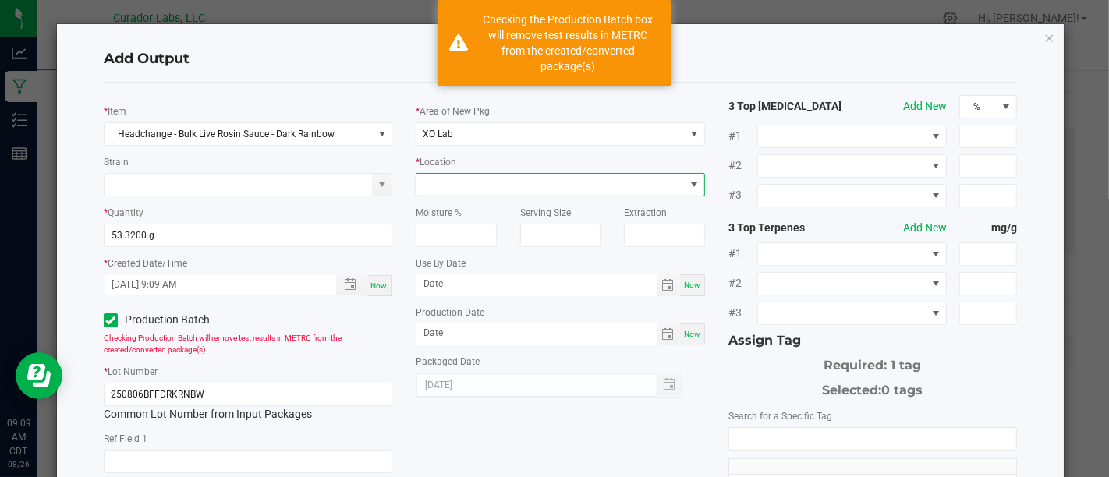
click at [578, 192] on span at bounding box center [549, 185] width 267 height 22
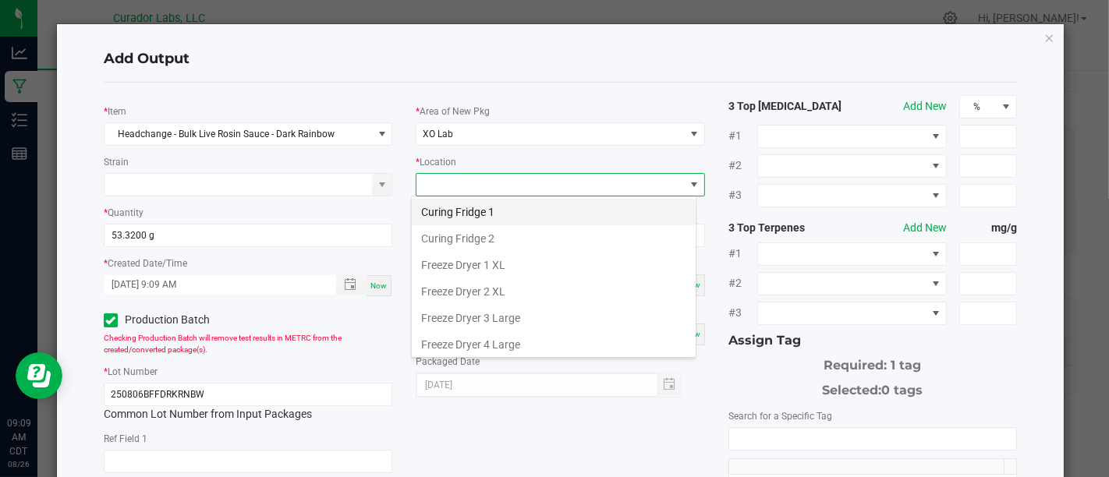
click at [553, 208] on li "Curing Fridge 1" at bounding box center [554, 212] width 284 height 27
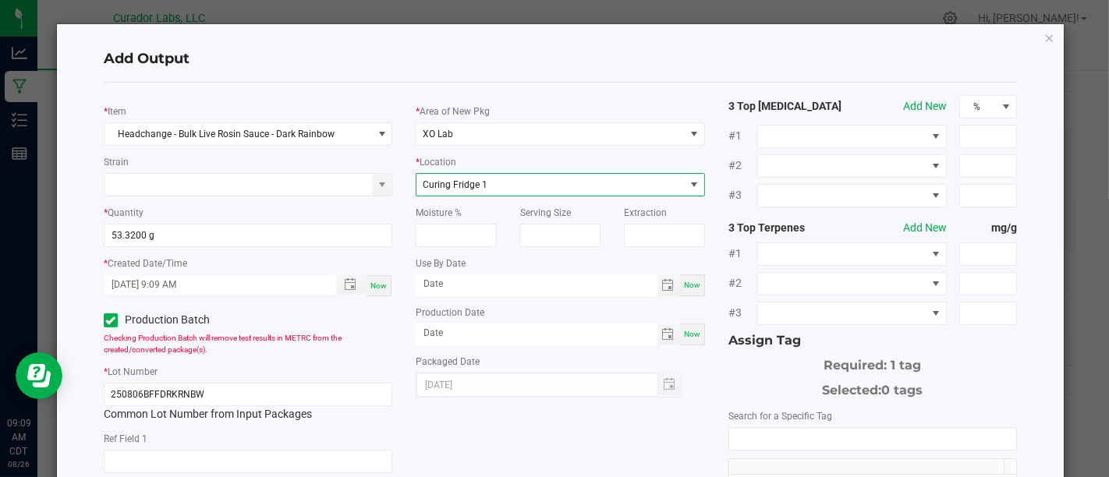
click at [688, 293] on div "Now" at bounding box center [692, 285] width 25 height 22
click at [583, 292] on input "[DATE]" at bounding box center [537, 283] width 242 height 19
type input "[DATE]"
click at [684, 342] on div "Now" at bounding box center [692, 335] width 25 height 22
type input "[DATE]"
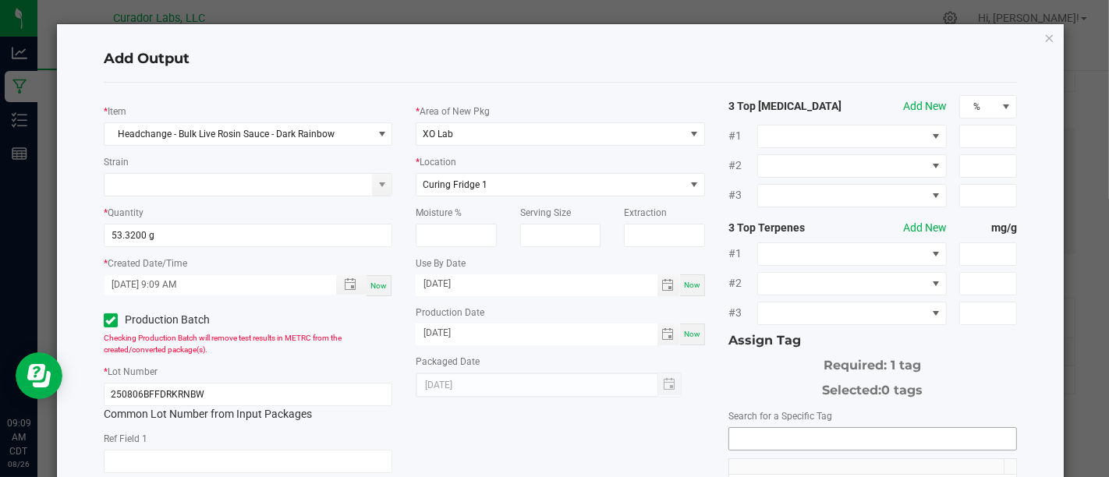
click at [760, 428] on input "NO DATA FOUND" at bounding box center [872, 439] width 287 height 22
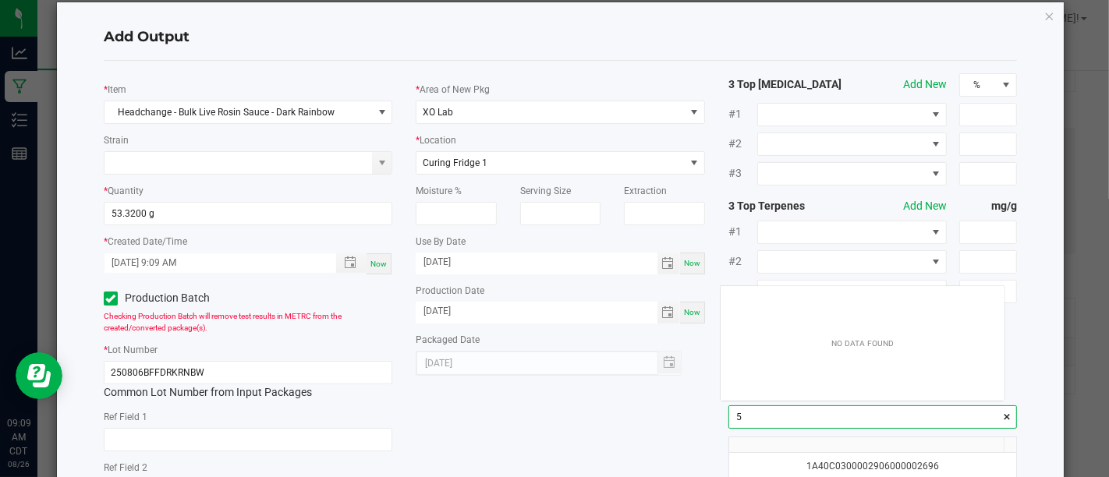
scroll to position [22, 283]
type input "5"
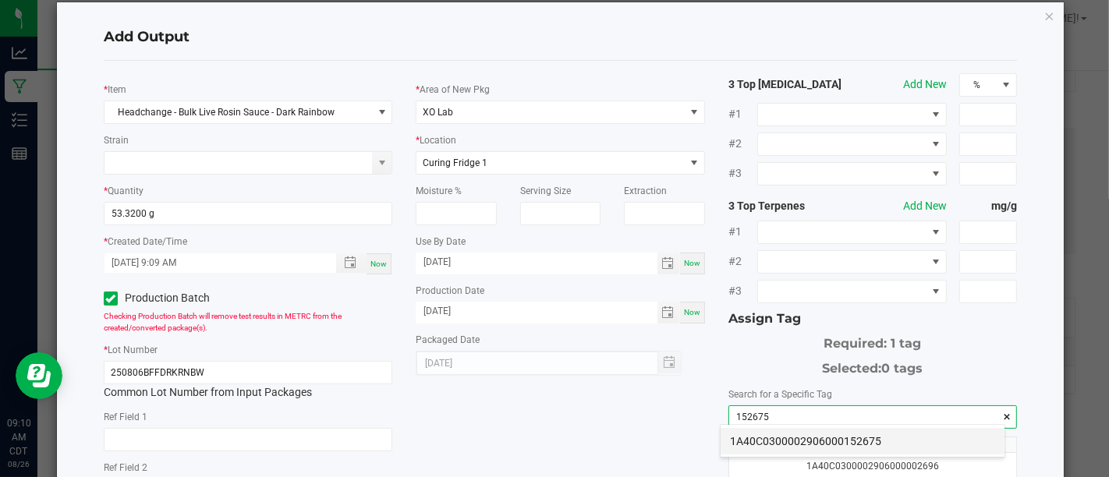
click at [876, 430] on li "1A40C0300002906000152675" at bounding box center [862, 441] width 284 height 27
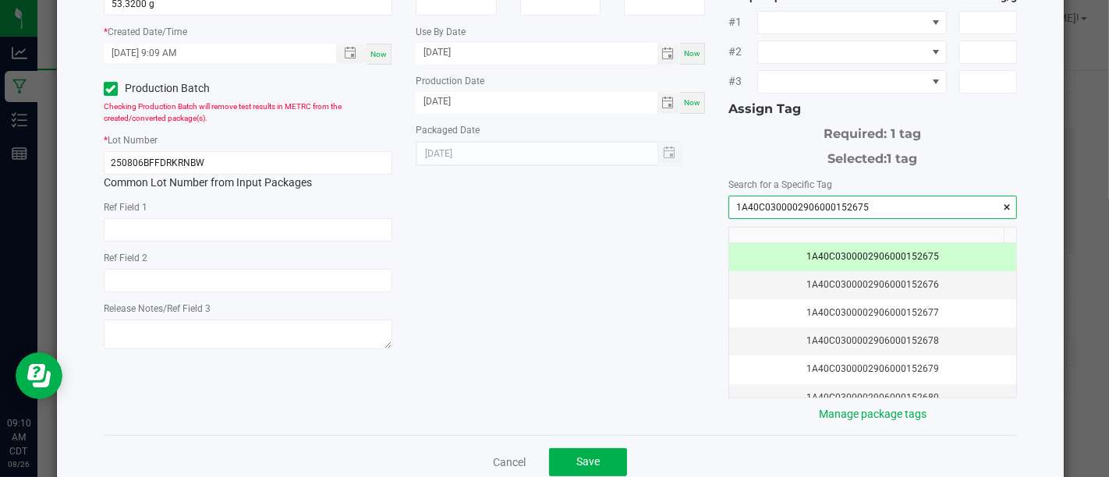
scroll to position [232, 0]
type input "1A40C0300002906000152675"
click at [581, 455] on span "Save" at bounding box center [587, 461] width 23 height 12
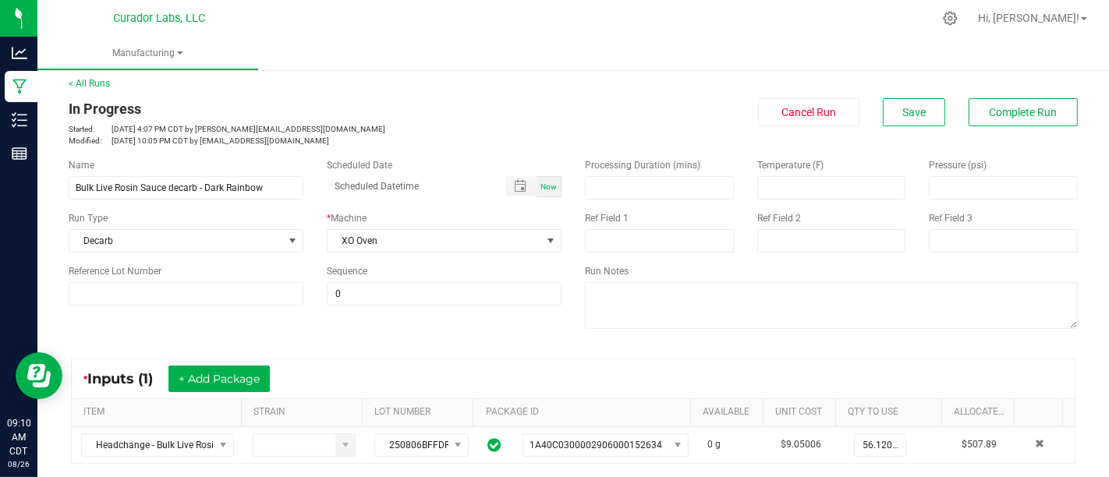
scroll to position [0, 0]
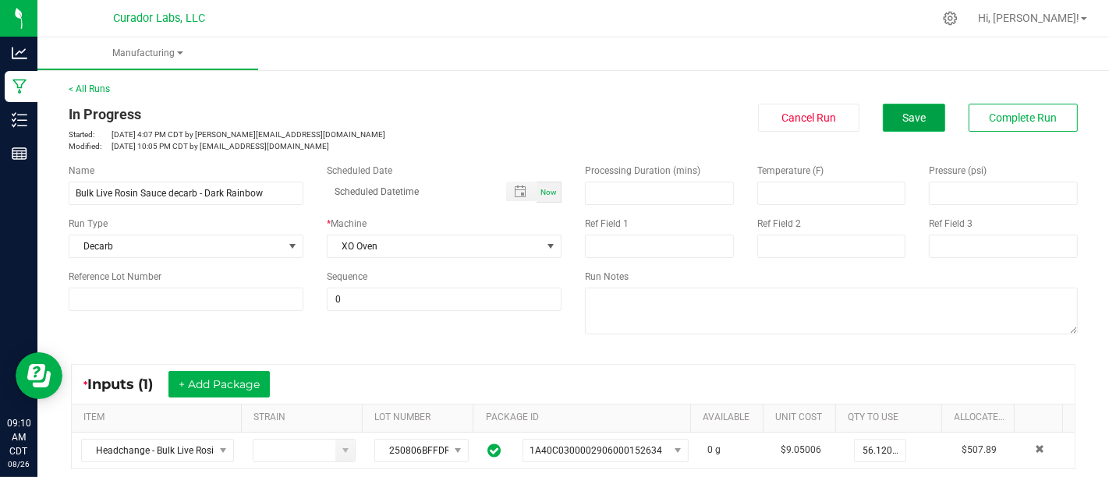
click at [906, 121] on span "Save" at bounding box center [913, 118] width 23 height 12
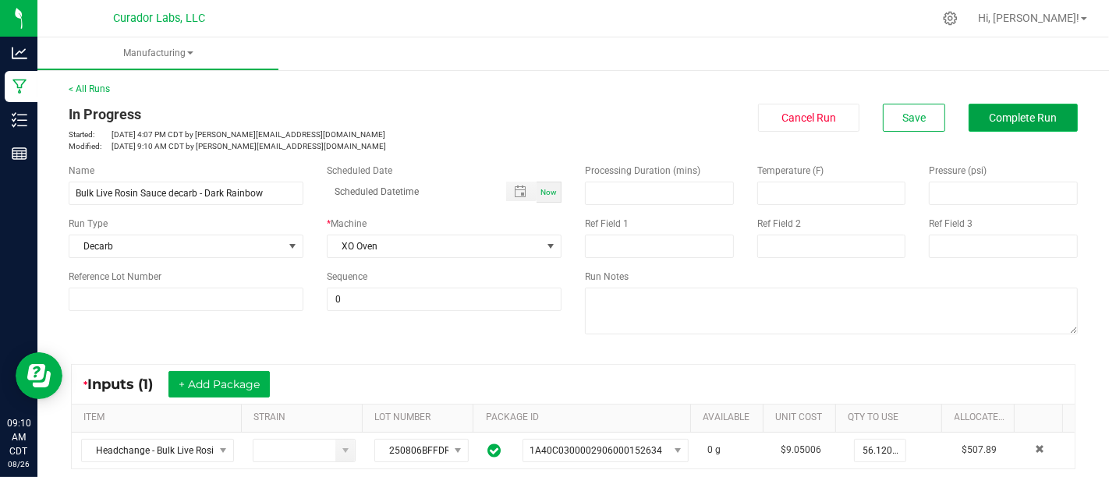
click at [1008, 112] on span "Complete Run" at bounding box center [1023, 118] width 68 height 12
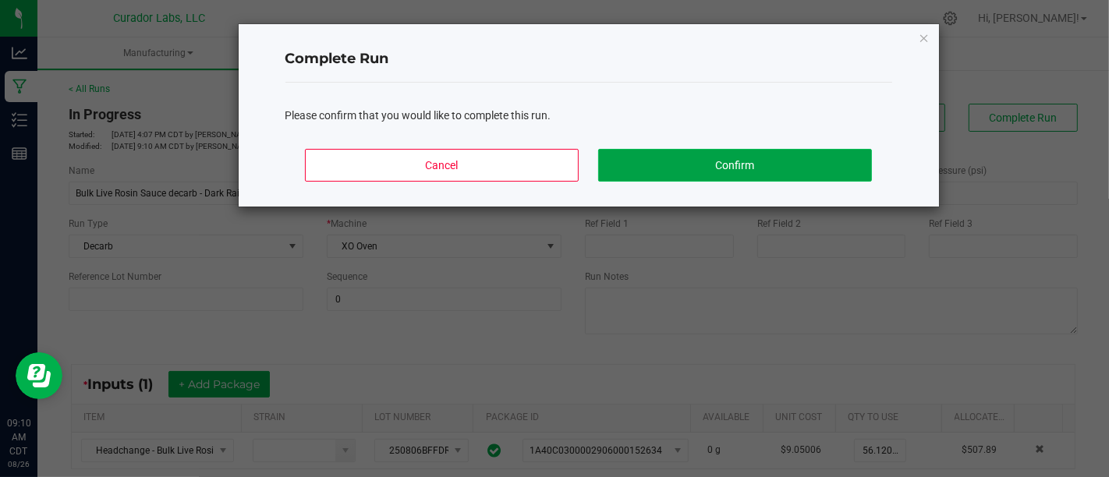
click at [750, 162] on button "Confirm" at bounding box center [734, 165] width 273 height 33
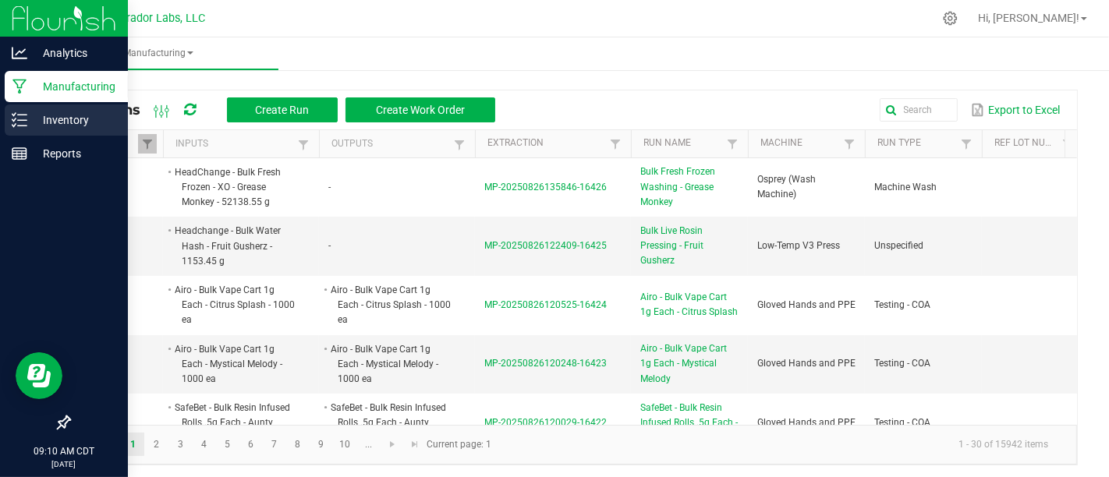
click at [24, 113] on icon at bounding box center [20, 120] width 16 height 16
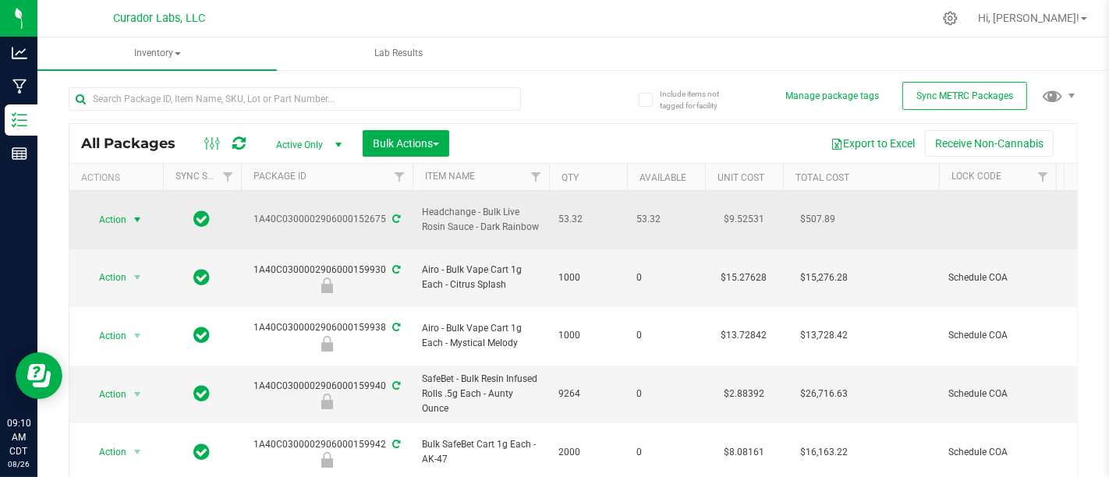
click at [113, 215] on span "Action" at bounding box center [106, 220] width 42 height 22
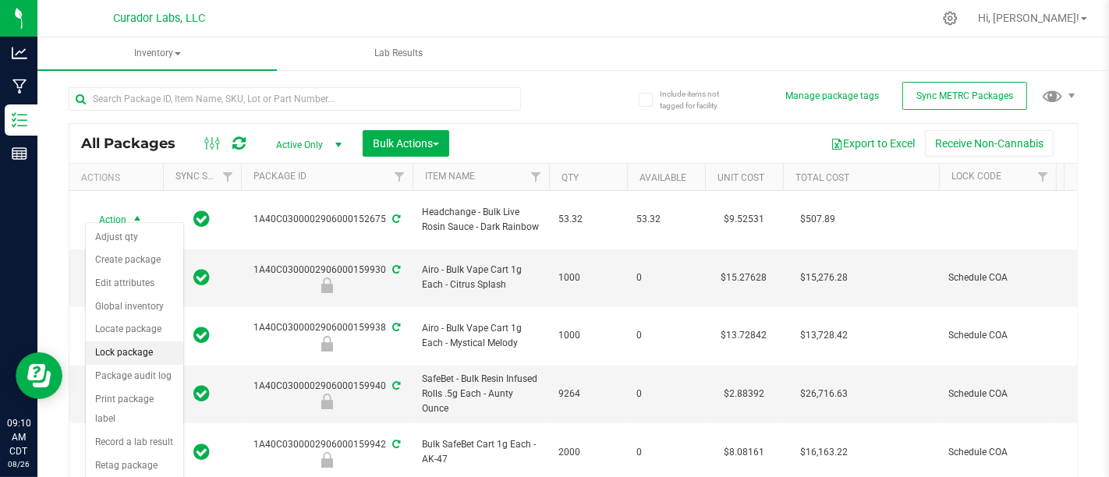
click at [133, 346] on li "Lock package" at bounding box center [134, 353] width 97 height 23
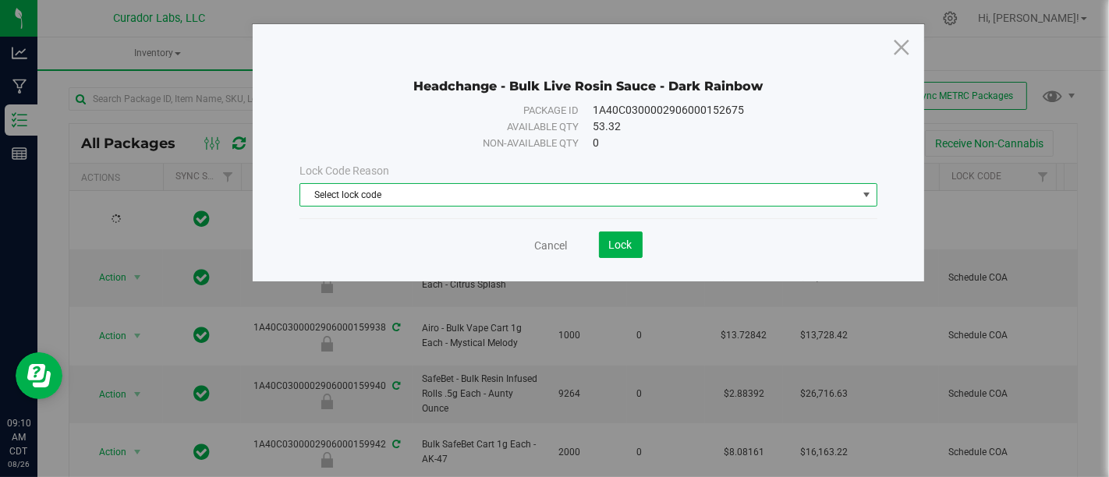
click at [508, 202] on span "Select lock code" at bounding box center [578, 195] width 556 height 22
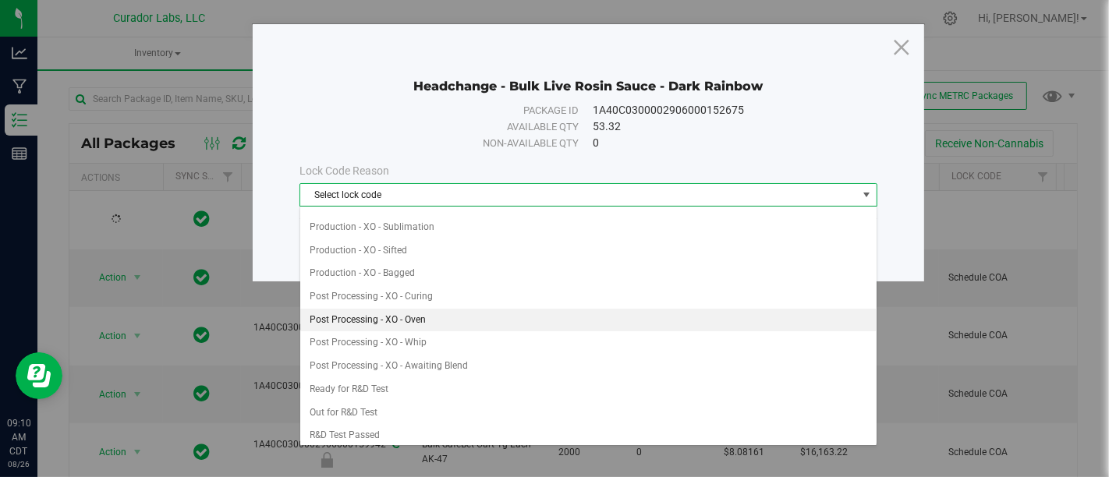
scroll to position [343, 0]
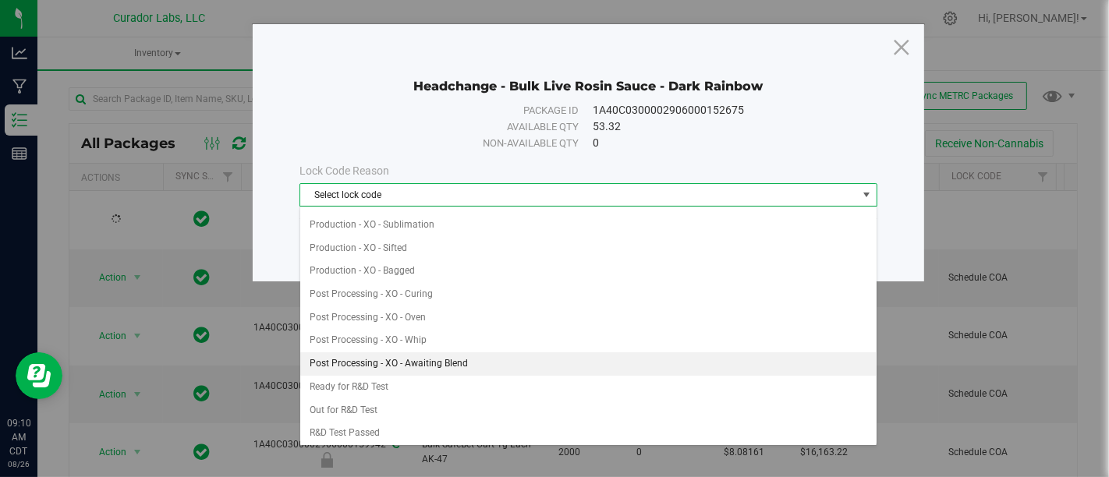
click at [500, 352] on li "Post Processing - XO - Awaiting Blend" at bounding box center [588, 363] width 576 height 23
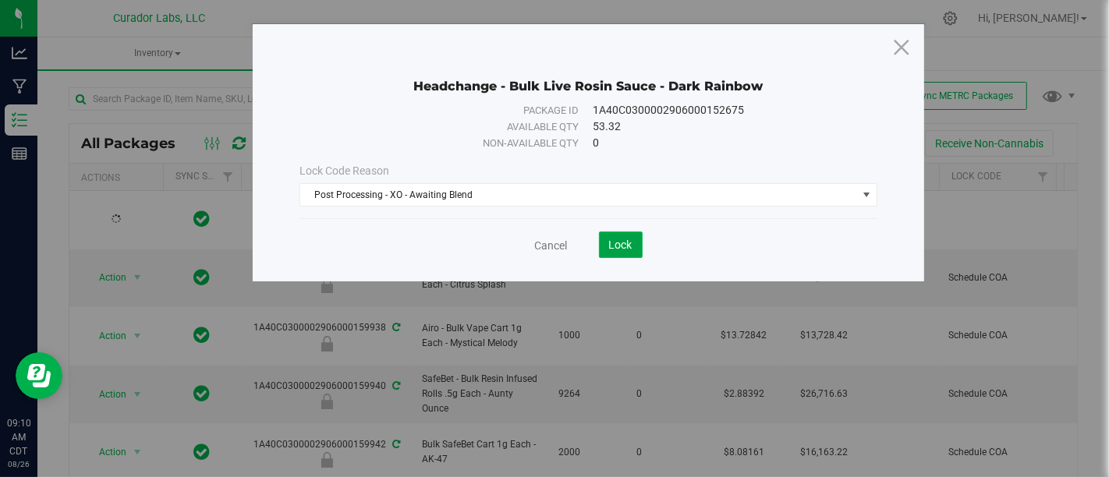
click at [629, 247] on span "Lock" at bounding box center [620, 245] width 23 height 12
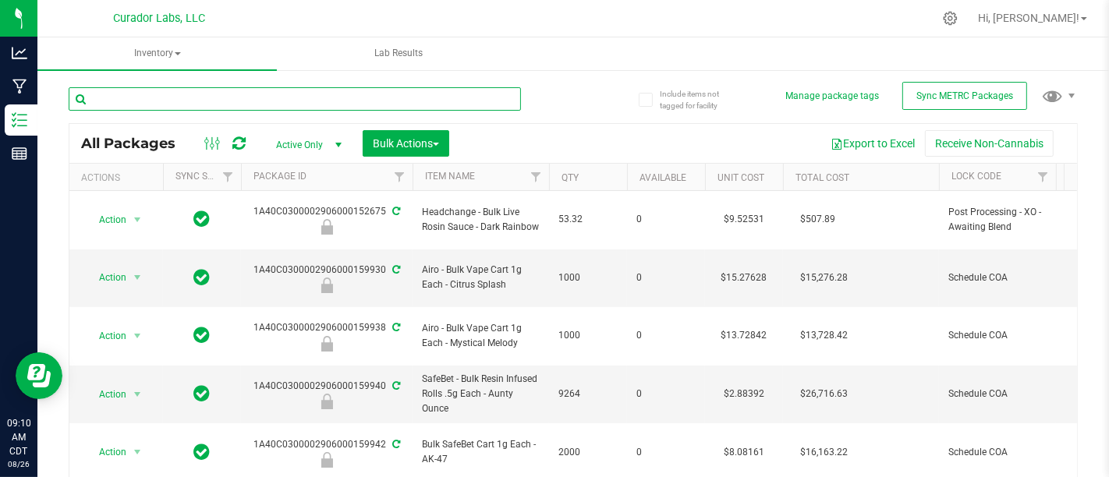
click at [338, 96] on input "text" at bounding box center [295, 98] width 452 height 23
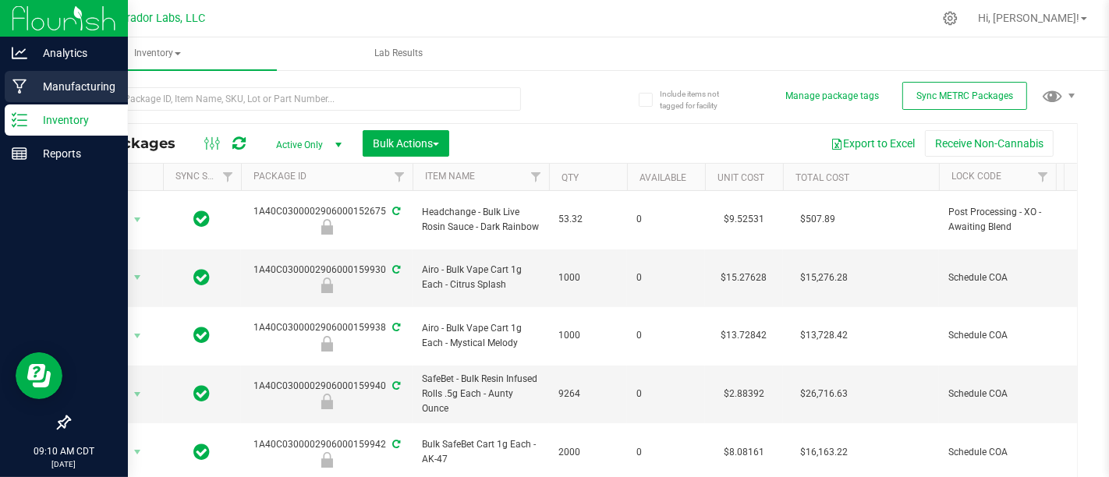
click at [31, 86] on p "Manufacturing" at bounding box center [74, 86] width 94 height 19
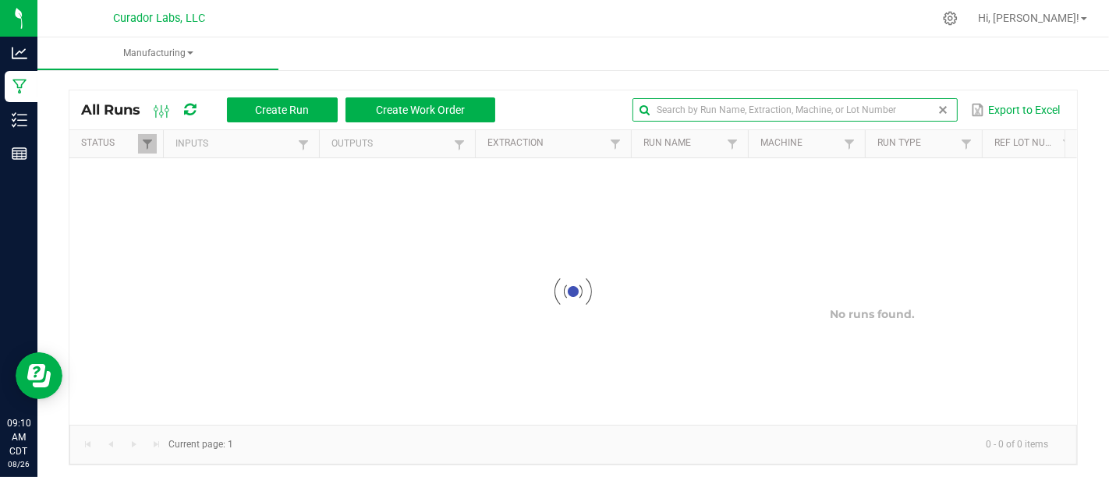
click at [906, 110] on input "text" at bounding box center [794, 109] width 324 height 23
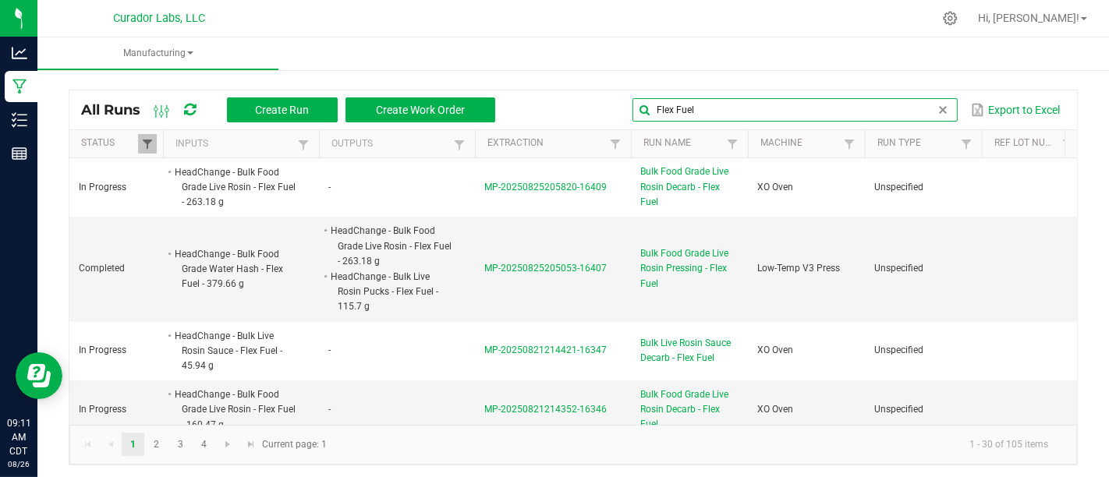
type input "Flex Fuel"
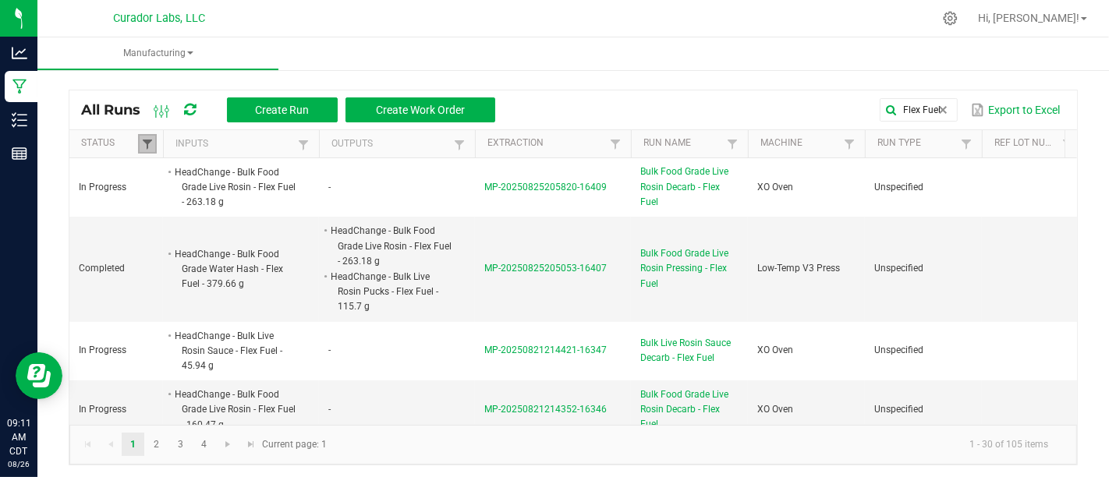
click at [150, 143] on span at bounding box center [147, 144] width 12 height 12
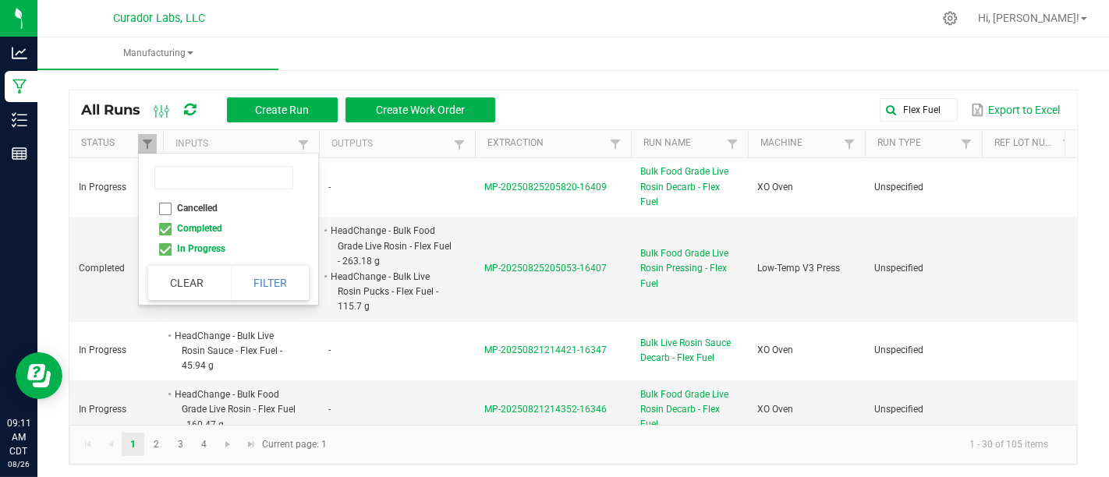
click at [166, 232] on li "Completed" at bounding box center [223, 228] width 151 height 20
checkbox input "false"
click at [240, 271] on button "Filter" at bounding box center [270, 283] width 78 height 34
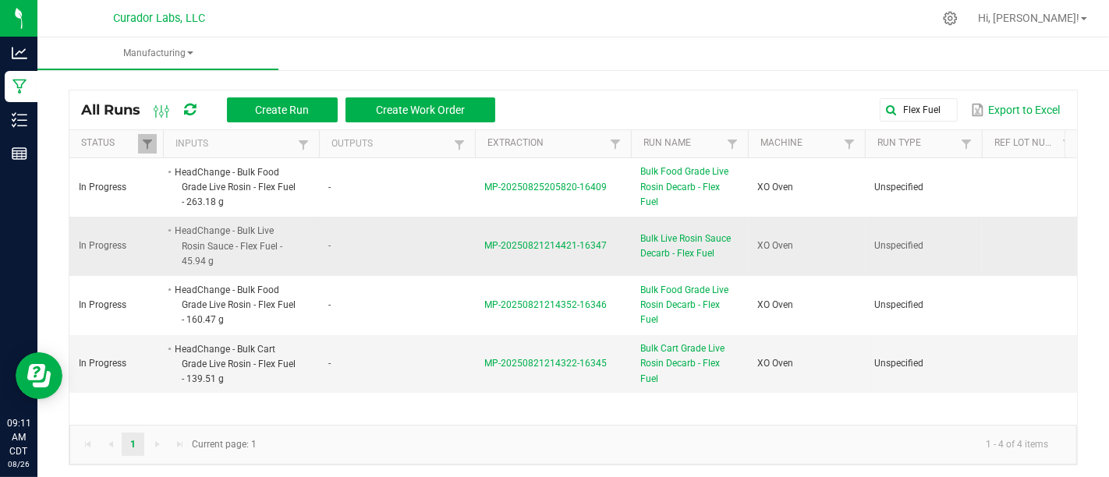
click at [681, 250] on span "Bulk Live Rosin Sauce Decarb - Flex Fuel" at bounding box center [689, 247] width 98 height 30
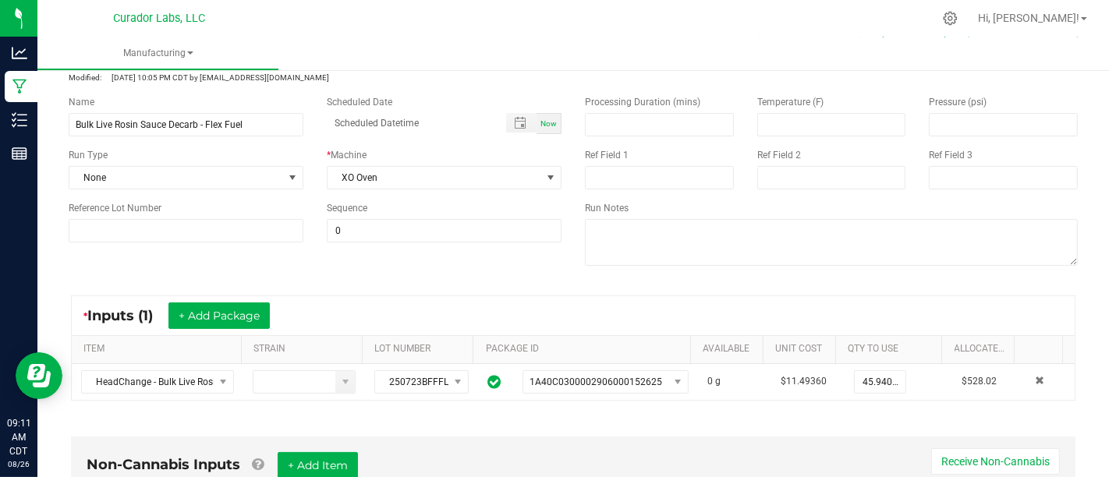
scroll to position [55, 0]
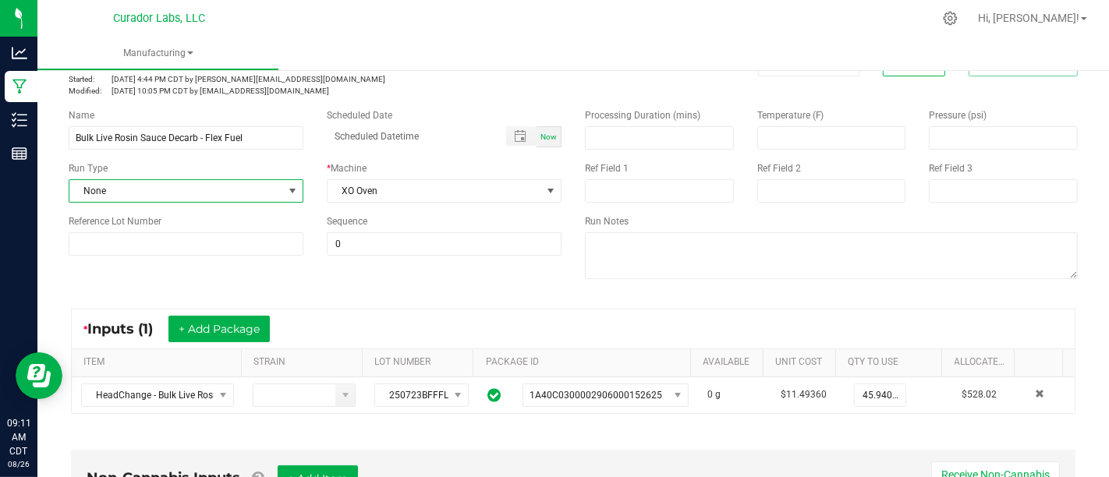
click at [271, 195] on span "None" at bounding box center [176, 191] width 214 height 22
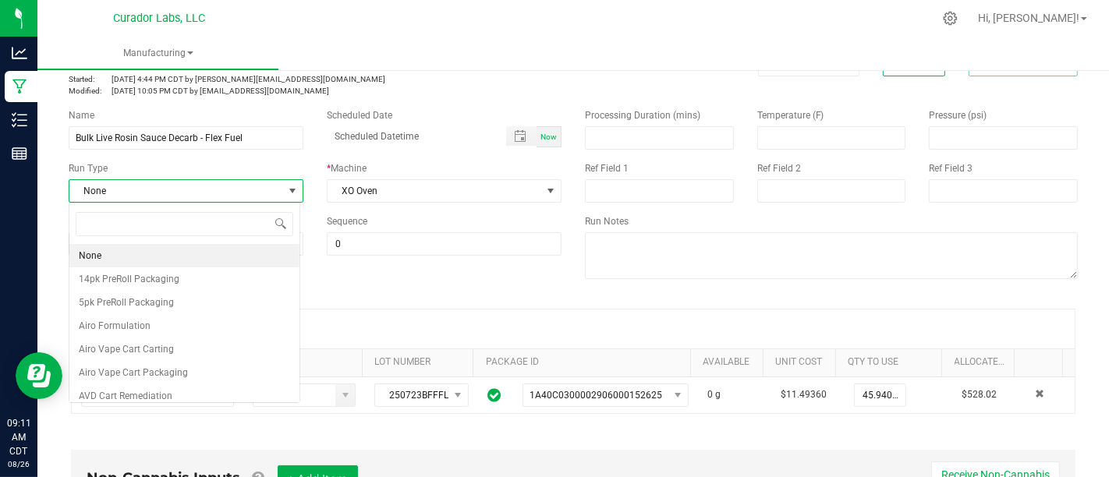
scroll to position [23, 231]
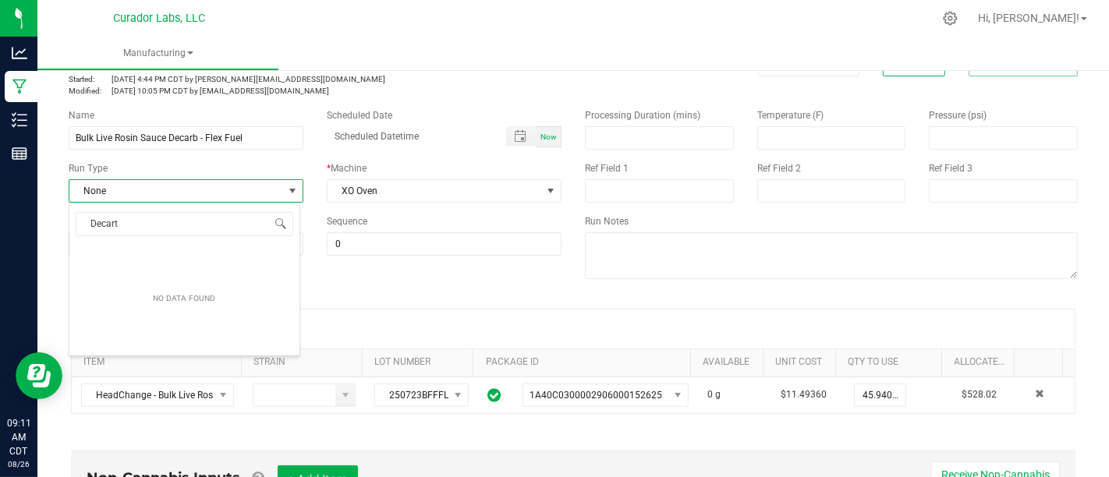
type input "Decar"
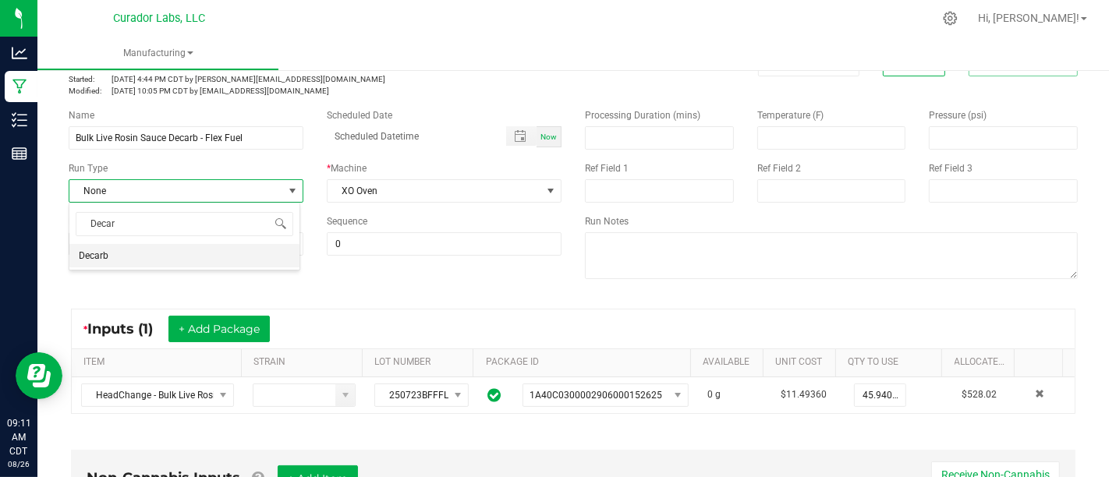
click at [229, 261] on li "Decarb" at bounding box center [184, 255] width 230 height 23
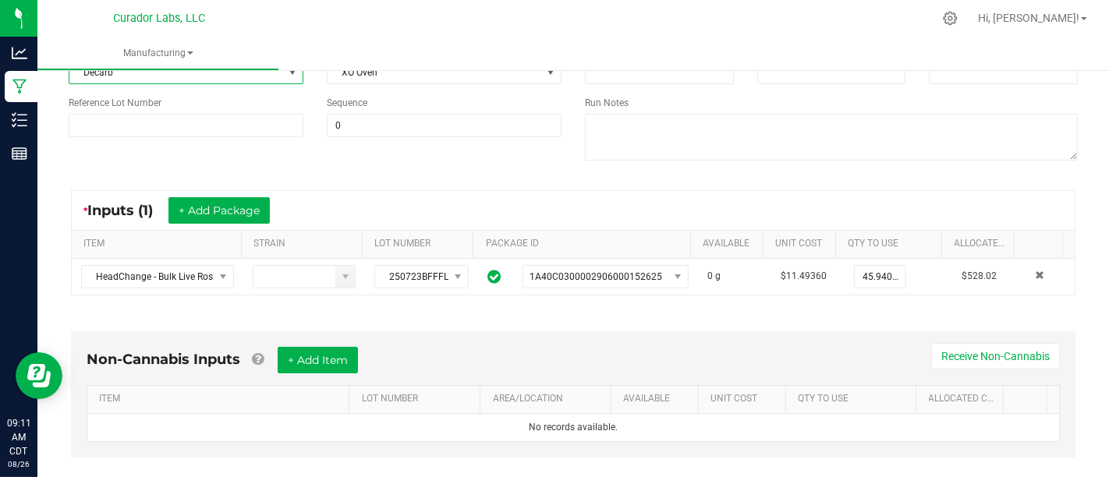
scroll to position [176, 0]
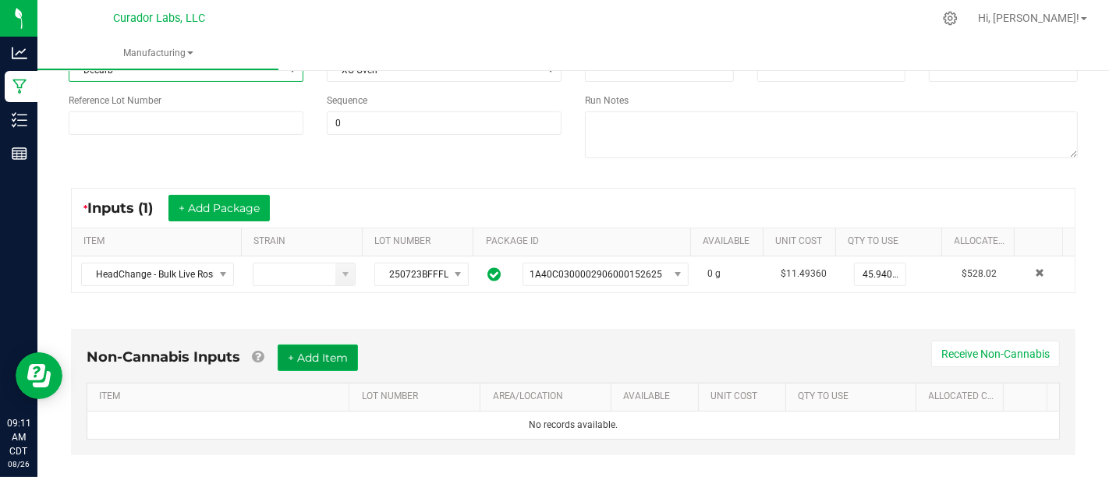
click at [309, 352] on button "+ Add Item" at bounding box center [318, 358] width 80 height 27
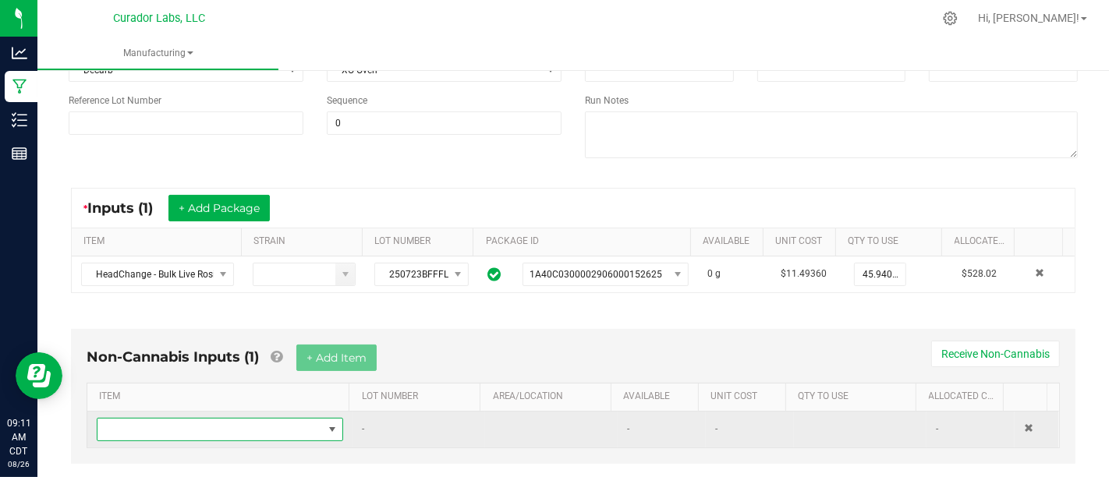
click at [239, 427] on span "NO DATA FOUND" at bounding box center [209, 430] width 225 height 22
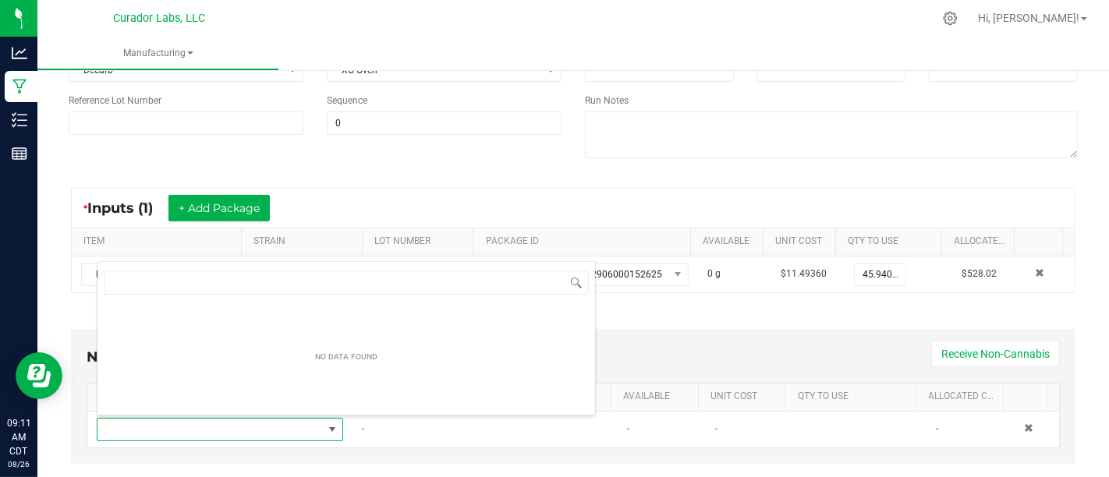
scroll to position [23, 235]
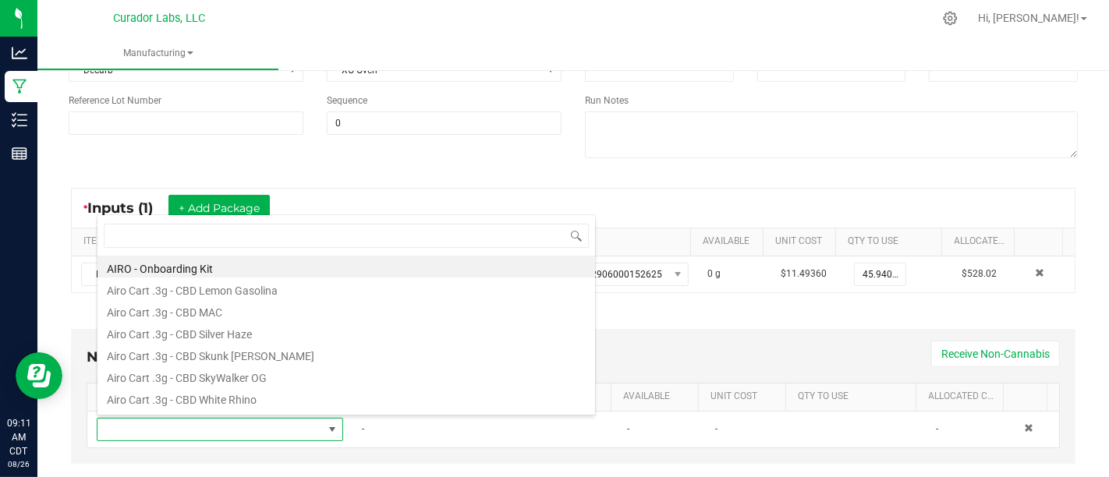
click at [655, 332] on div "Non-Cannabis Inputs (1) + Add Item Receive Non-Cannabis ITEM LOT NUMBER AREA/LO…" at bounding box center [573, 396] width 1004 height 135
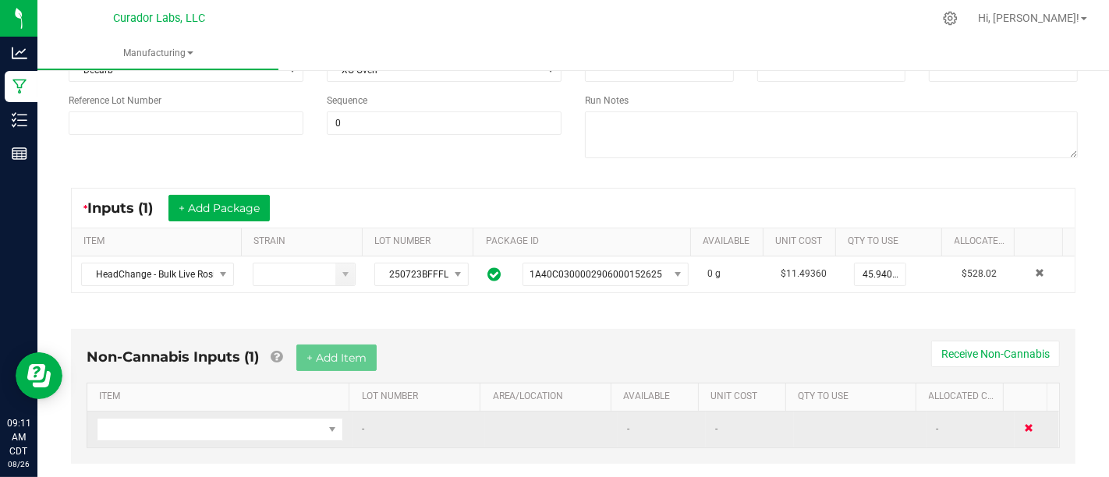
click at [1024, 423] on span at bounding box center [1028, 427] width 9 height 9
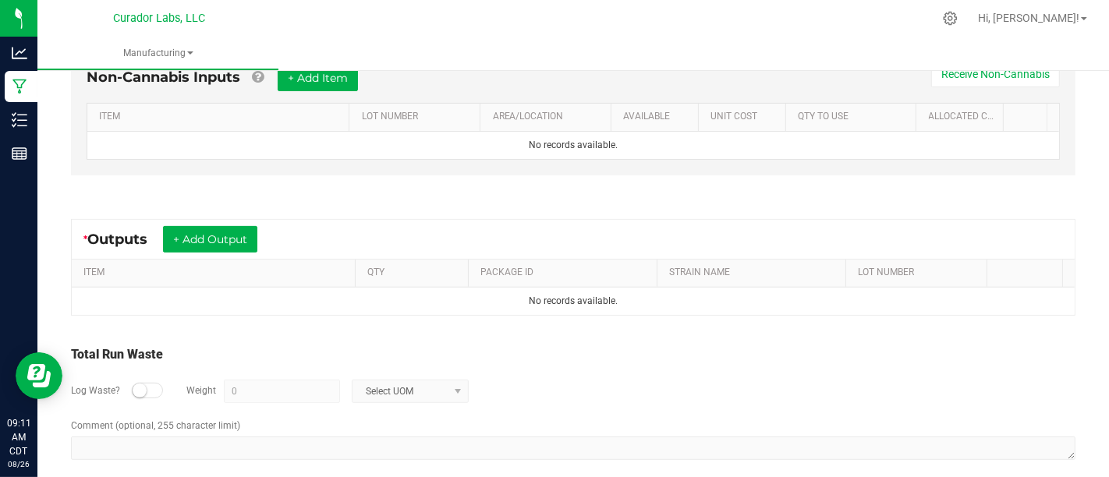
scroll to position [465, 0]
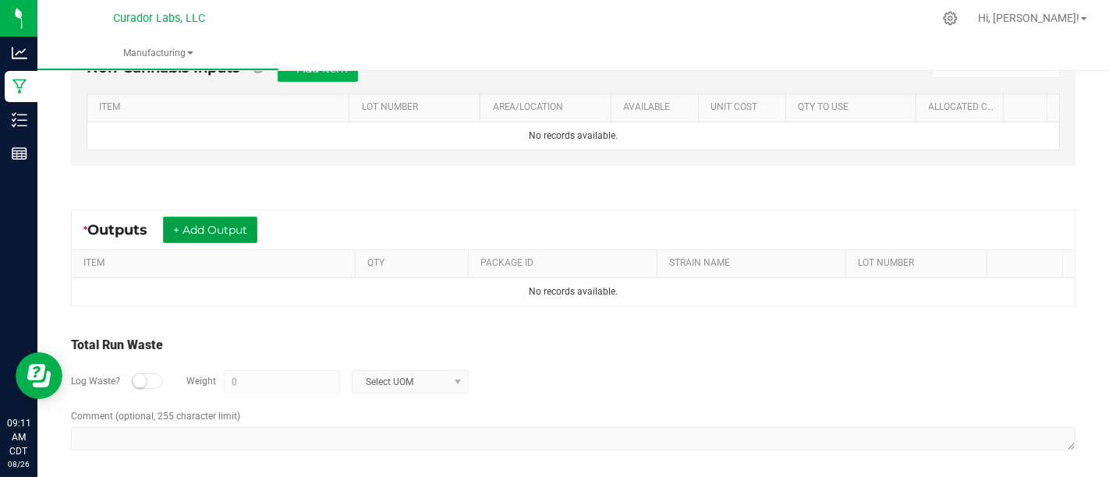
click at [207, 217] on button "+ Add Output" at bounding box center [210, 230] width 94 height 27
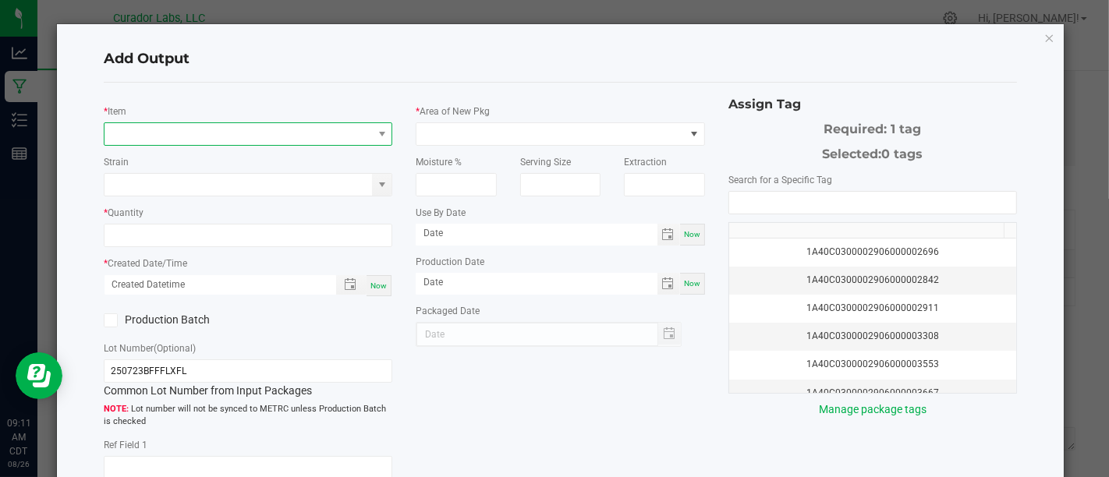
click at [305, 126] on span "NO DATA FOUND" at bounding box center [237, 134] width 267 height 22
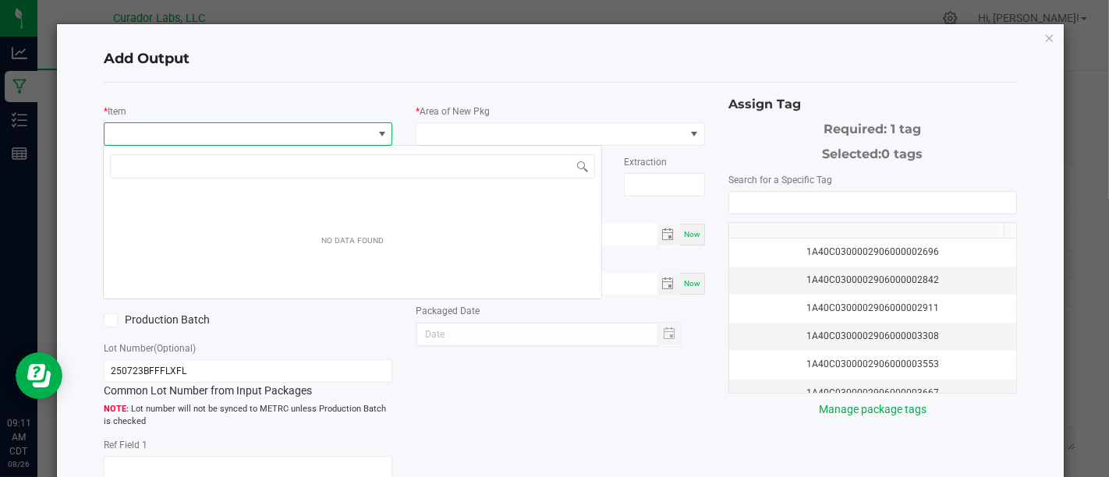
scroll to position [23, 285]
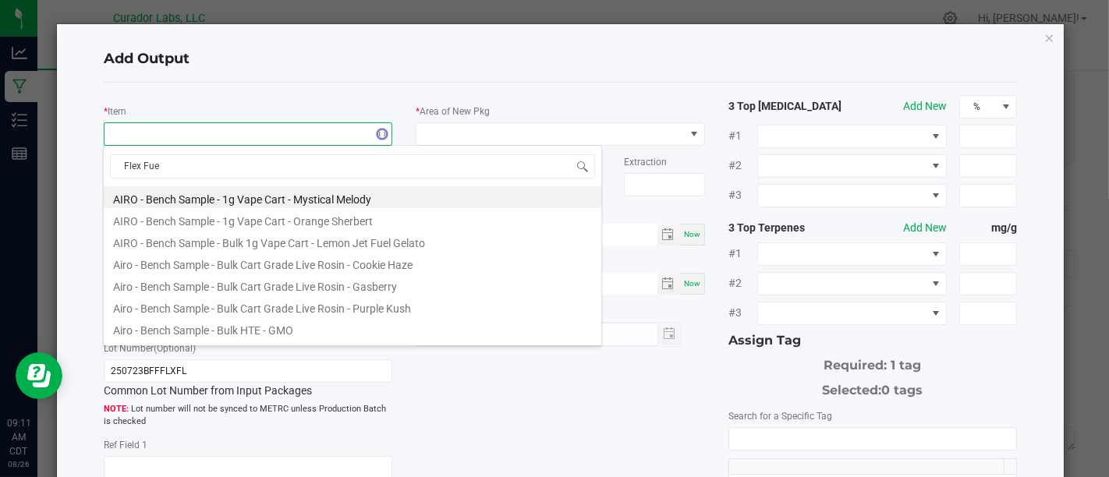
type input "Flex Fuel"
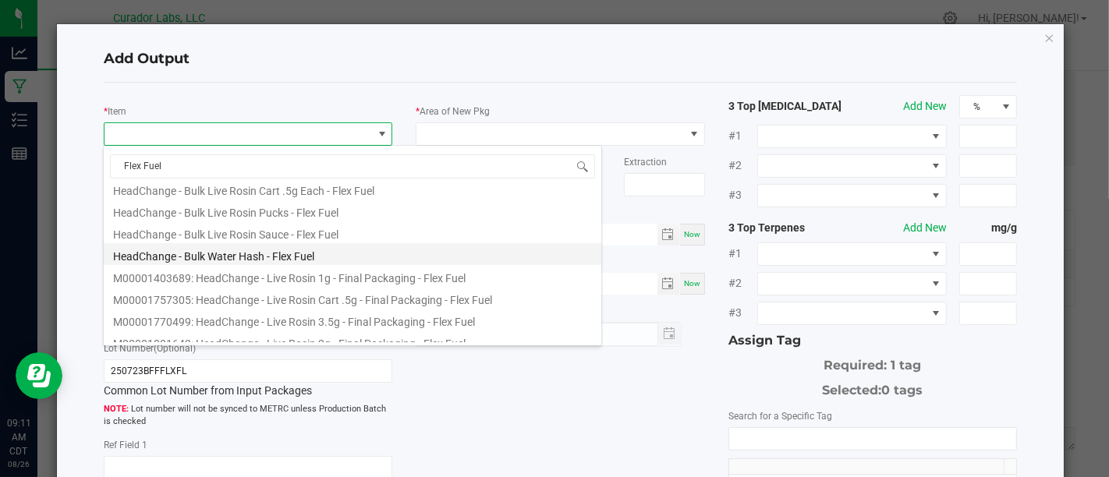
scroll to position [294, 0]
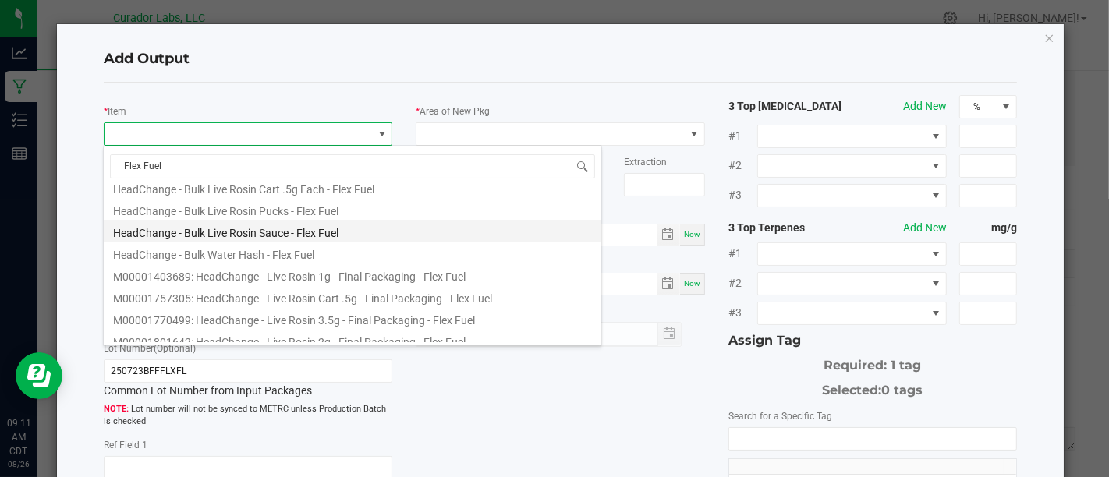
click at [395, 228] on li "HeadChange - Bulk Live Rosin Sauce - Flex Fuel" at bounding box center [352, 231] width 497 height 22
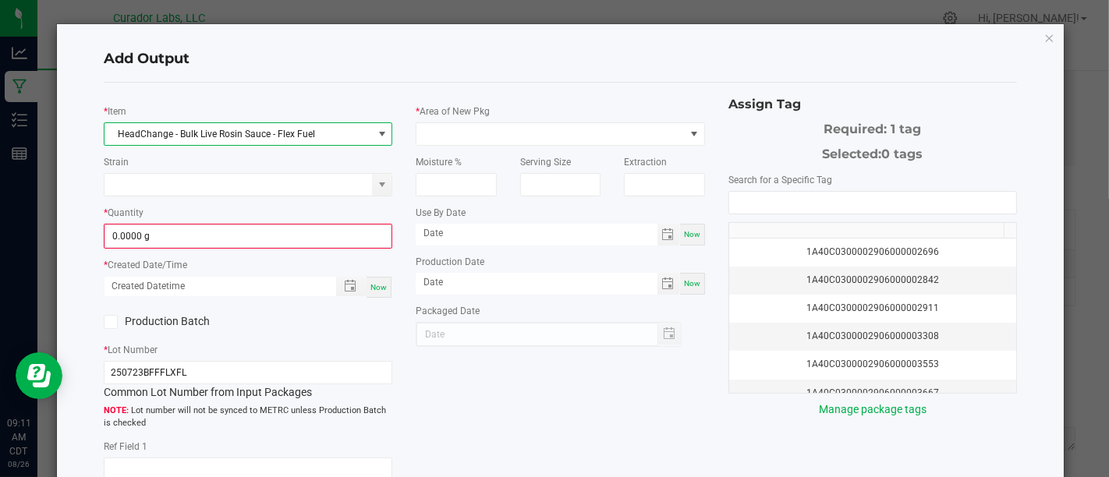
click at [314, 246] on div "* Item HeadChange - Bulk Live Rosin Sauce - Flex Fuel Strain * Quantity 0.0000 …" at bounding box center [248, 344] width 312 height 498
click at [307, 235] on input "0" at bounding box center [247, 236] width 285 height 22
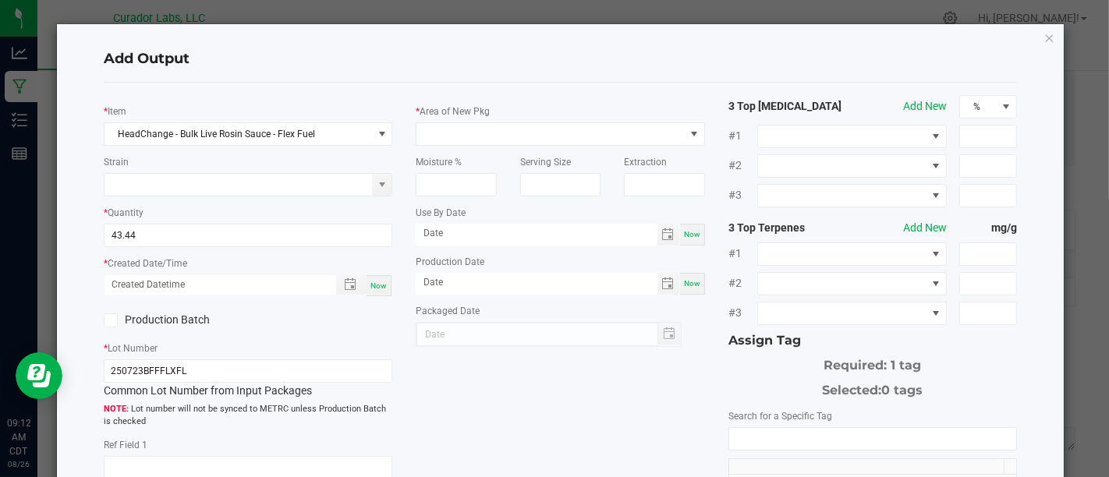
type input "43.4400 g"
click at [370, 281] on span "Now" at bounding box center [378, 285] width 16 height 9
type input "[DATE] 9:12 AM"
type input "[DATE]"
click at [195, 309] on div "Production Batch" at bounding box center [170, 320] width 156 height 23
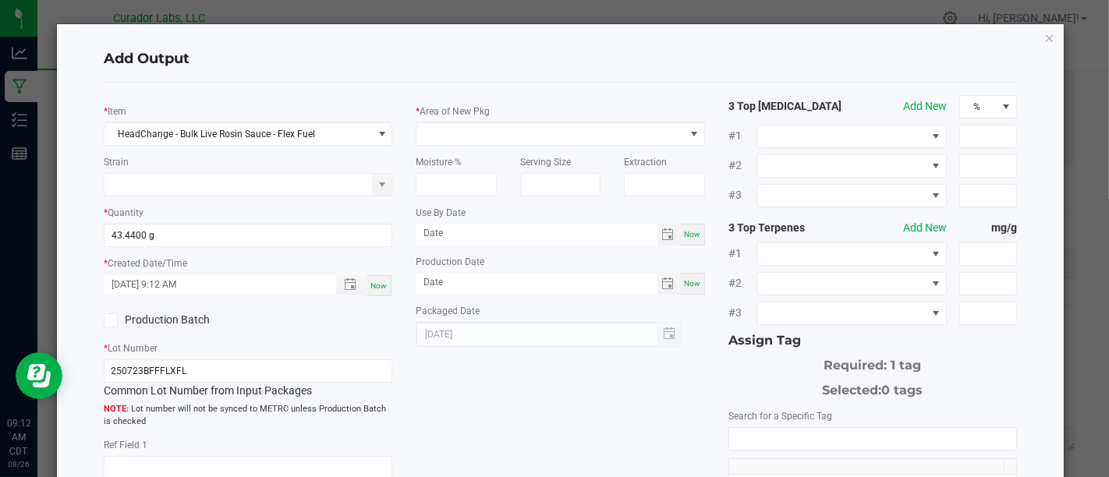
click at [200, 317] on label "Production Batch" at bounding box center [170, 320] width 133 height 16
click at [0, 0] on input "Production Batch" at bounding box center [0, 0] width 0 height 0
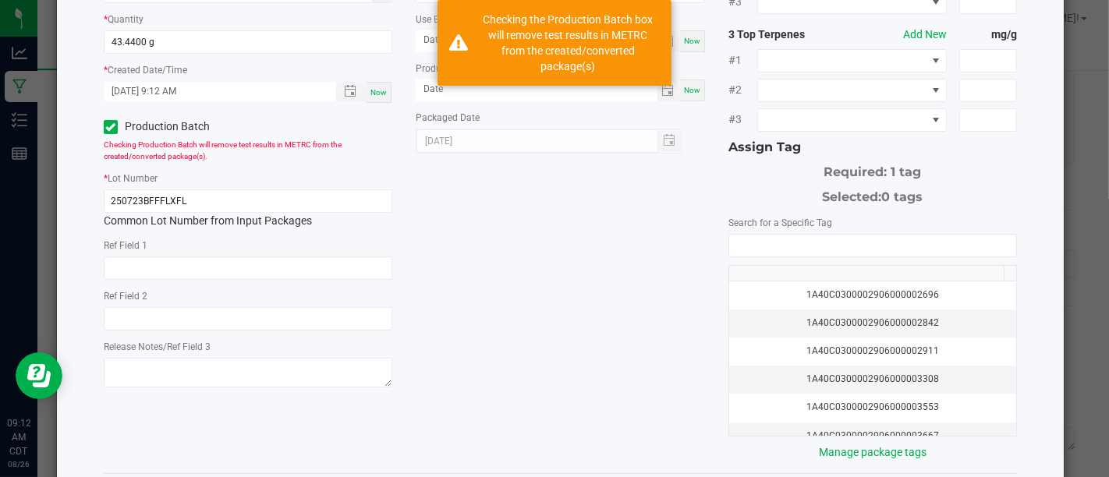
scroll to position [0, 0]
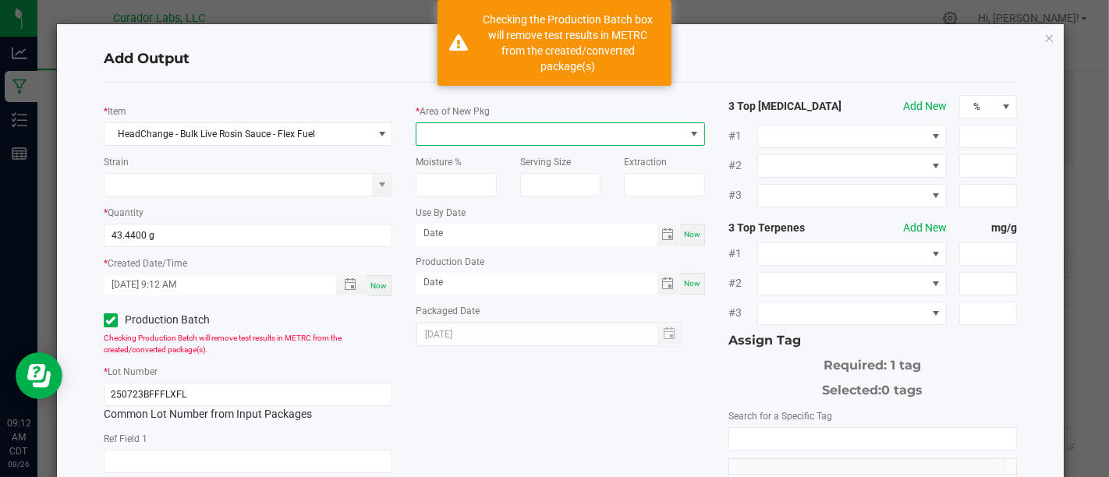
click at [533, 134] on span at bounding box center [549, 134] width 267 height 22
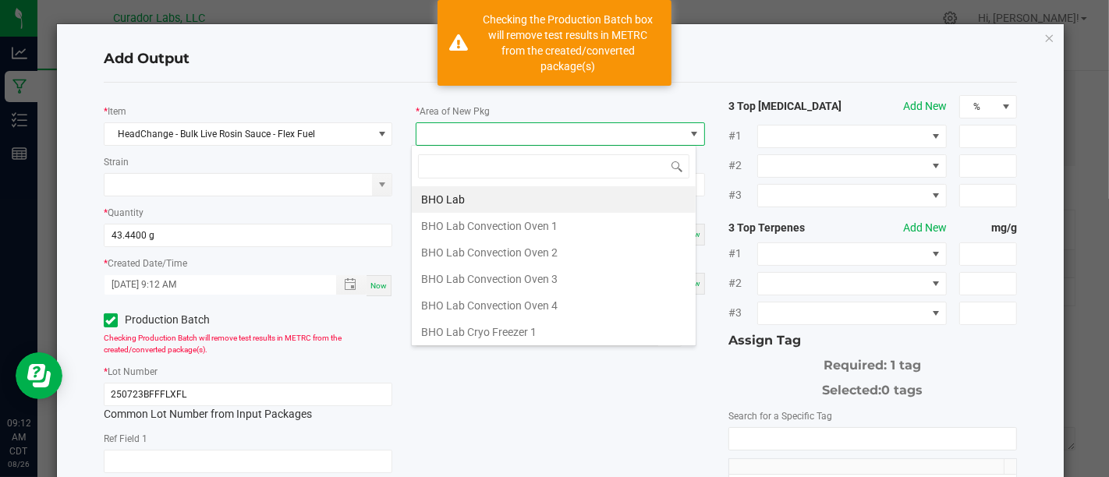
scroll to position [23, 285]
type input "Xo"
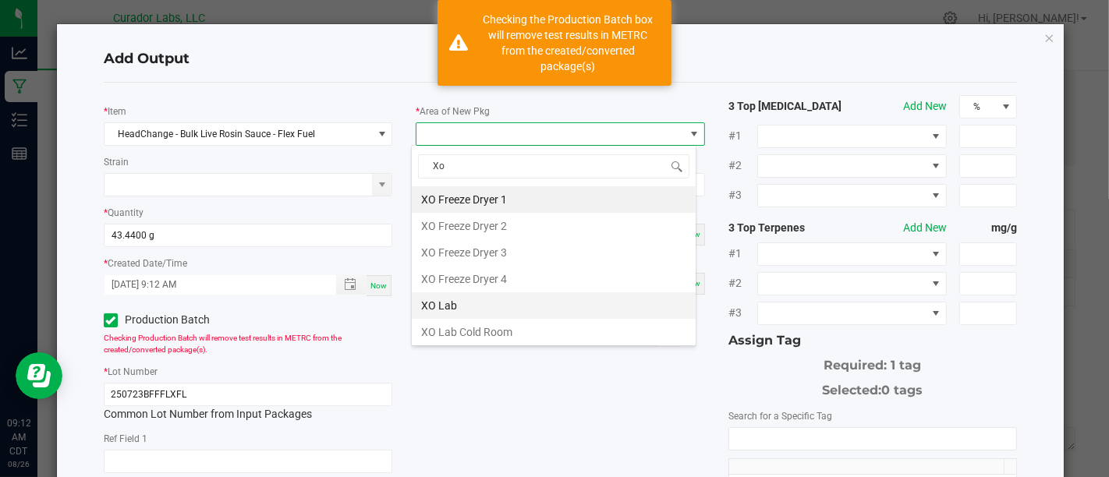
click at [506, 302] on li "XO Lab" at bounding box center [554, 305] width 284 height 27
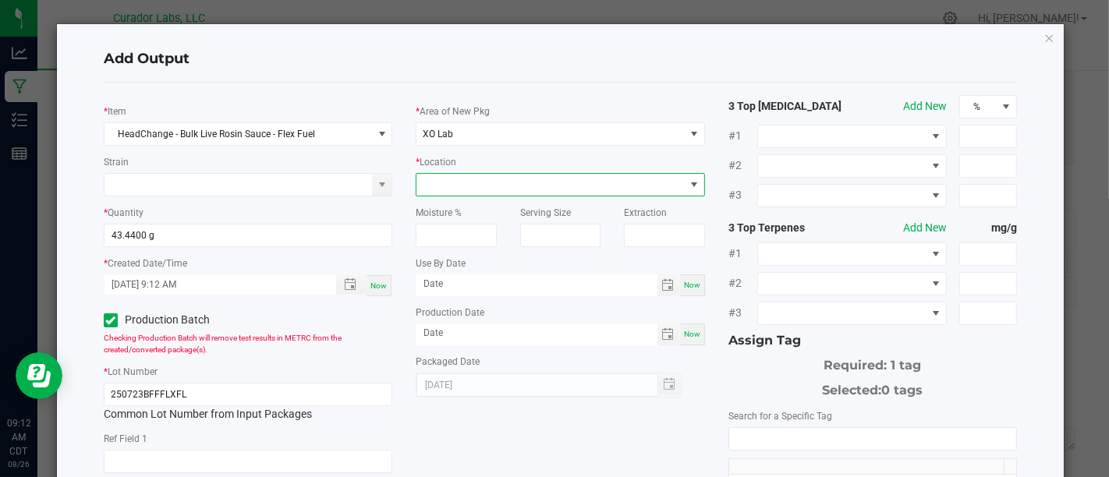
click at [550, 193] on span at bounding box center [549, 185] width 267 height 22
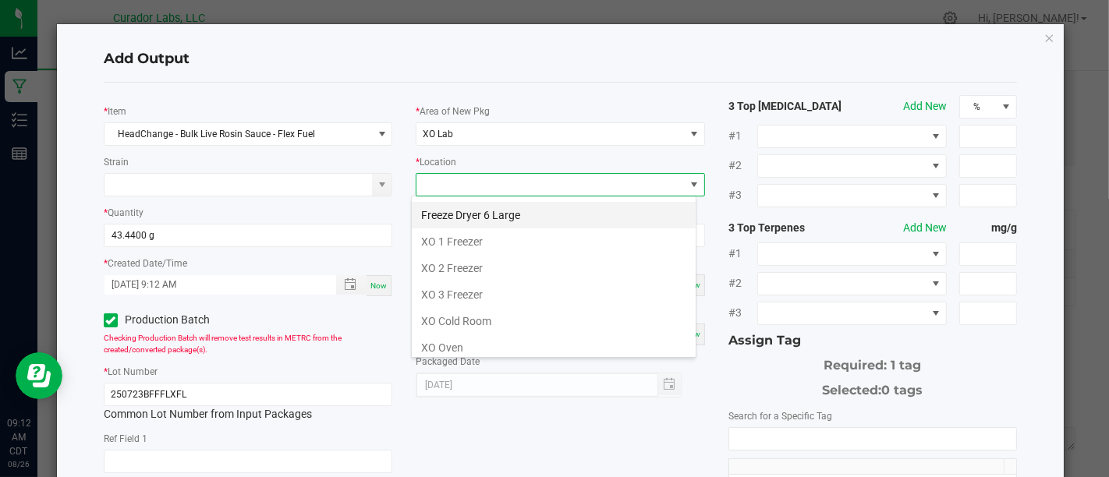
scroll to position [0, 0]
click at [538, 207] on li "Curing Fridge 1" at bounding box center [554, 212] width 284 height 27
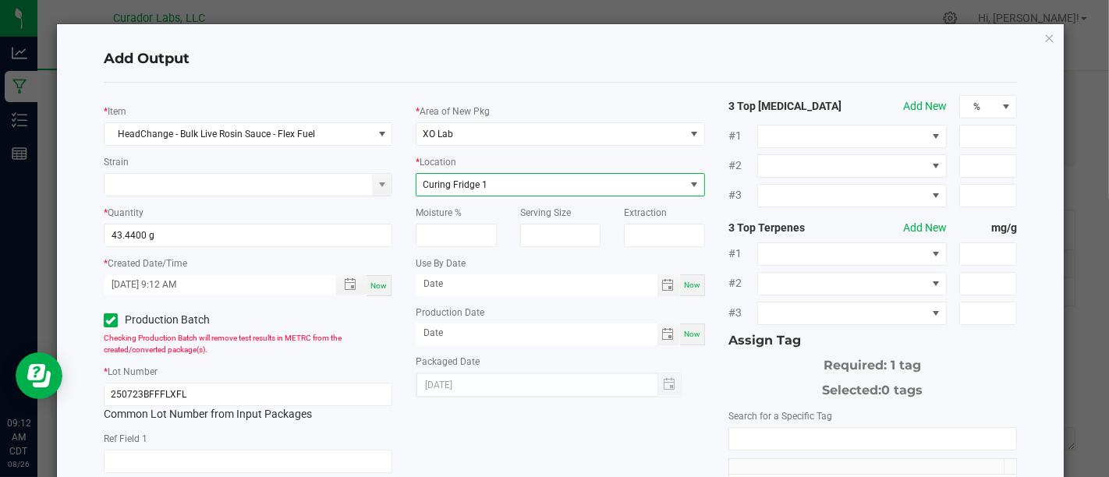
click at [680, 275] on div "Now" at bounding box center [692, 285] width 25 height 22
click at [611, 284] on input "[DATE]" at bounding box center [537, 283] width 242 height 19
type input "[DATE]"
click at [685, 330] on span "Now" at bounding box center [692, 334] width 16 height 9
type input "[DATE]"
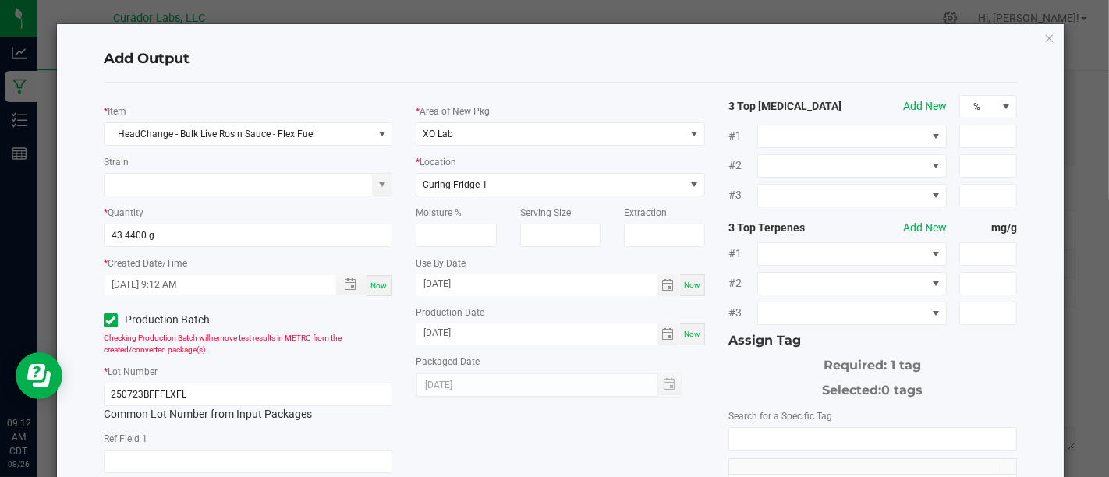
click at [731, 437] on input "NO DATA FOUND" at bounding box center [872, 439] width 287 height 22
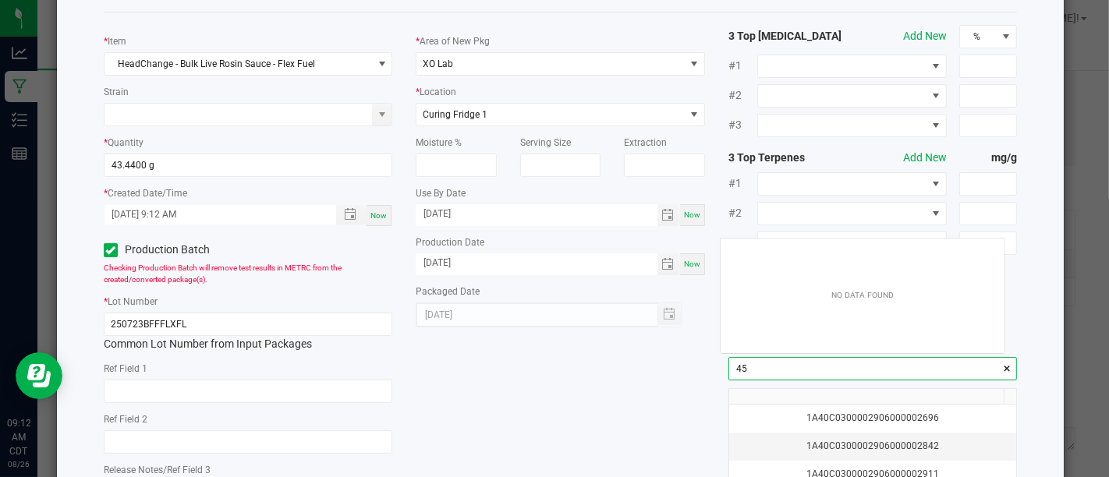
scroll to position [22, 283]
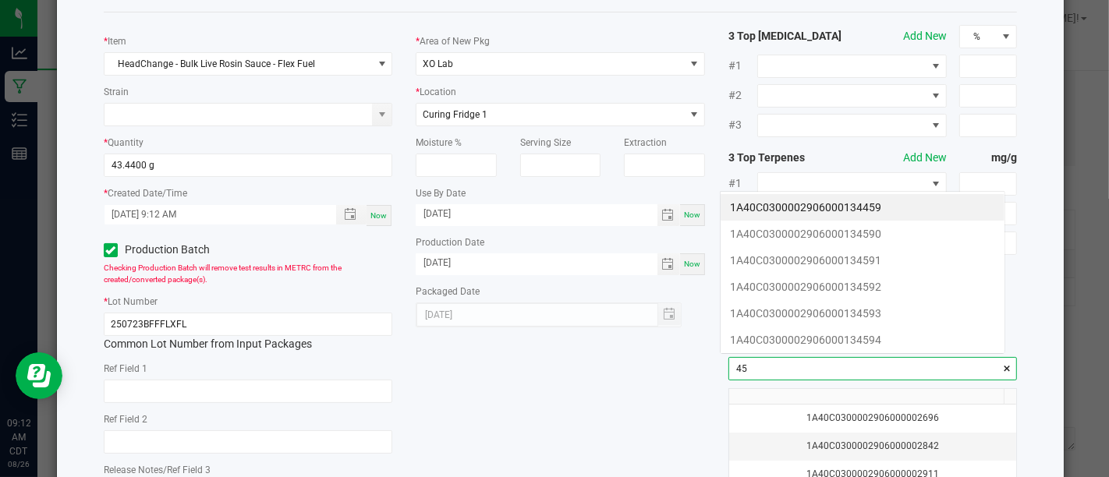
type input "4"
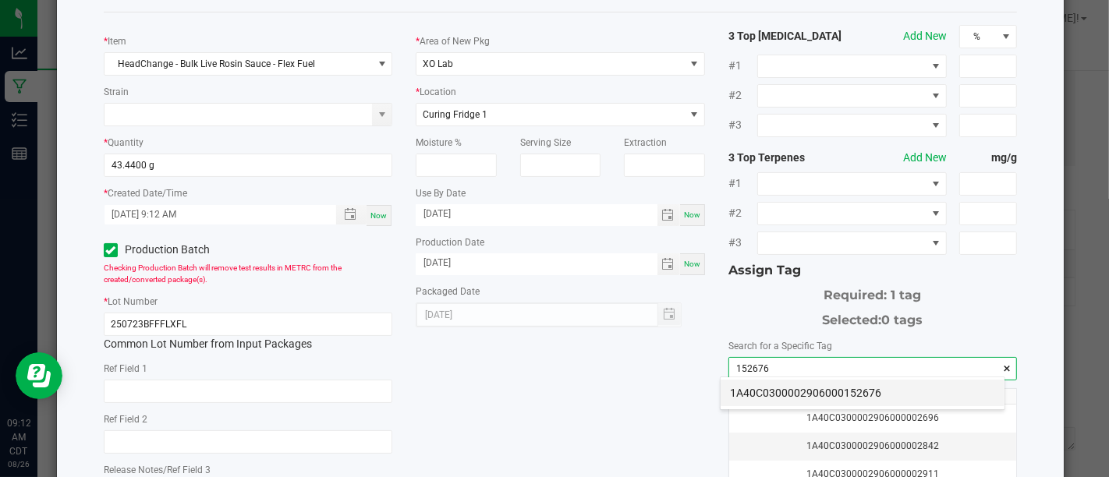
click at [815, 384] on li "1A40C0300002906000152676" at bounding box center [862, 393] width 284 height 27
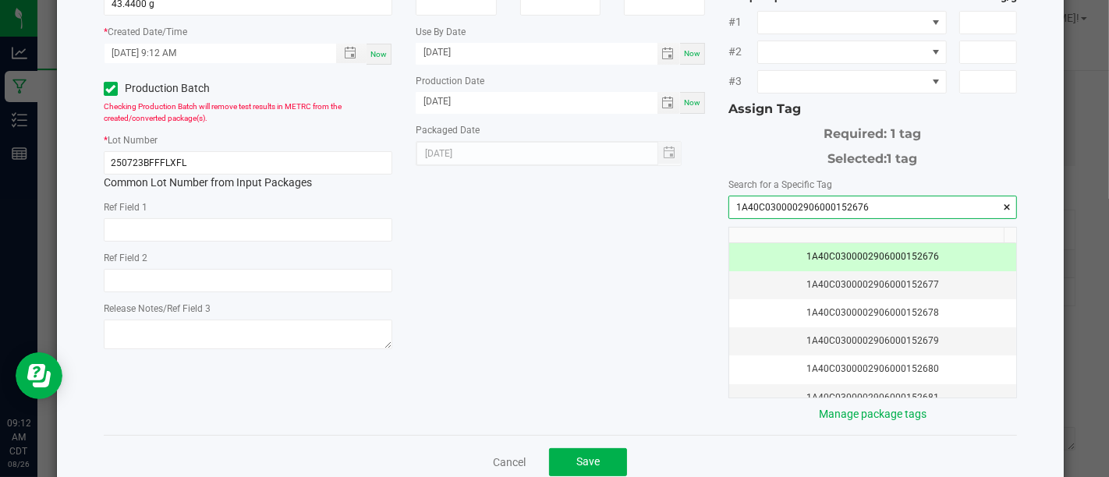
scroll to position [250, 0]
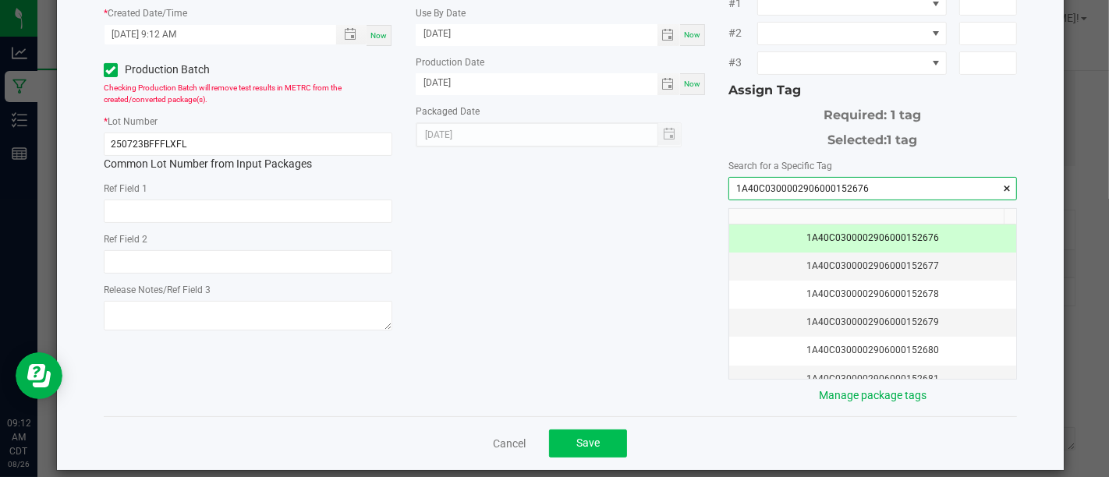
type input "1A40C0300002906000152676"
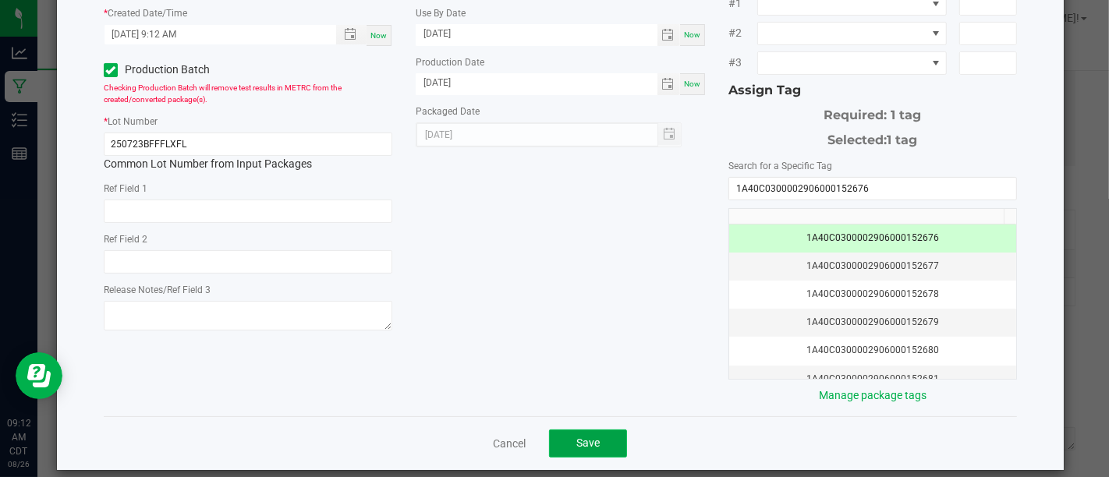
click at [599, 431] on button "Save" at bounding box center [588, 444] width 78 height 28
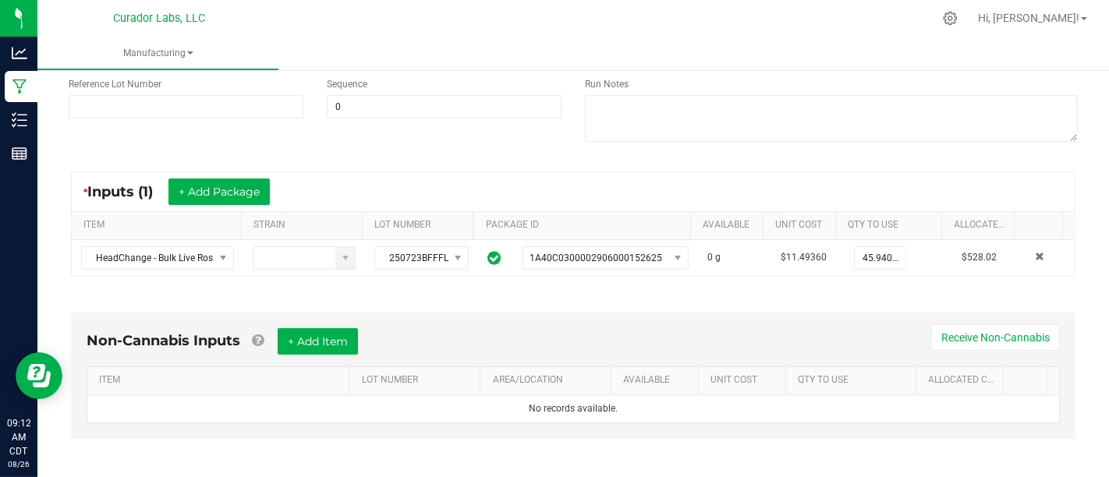
scroll to position [0, 0]
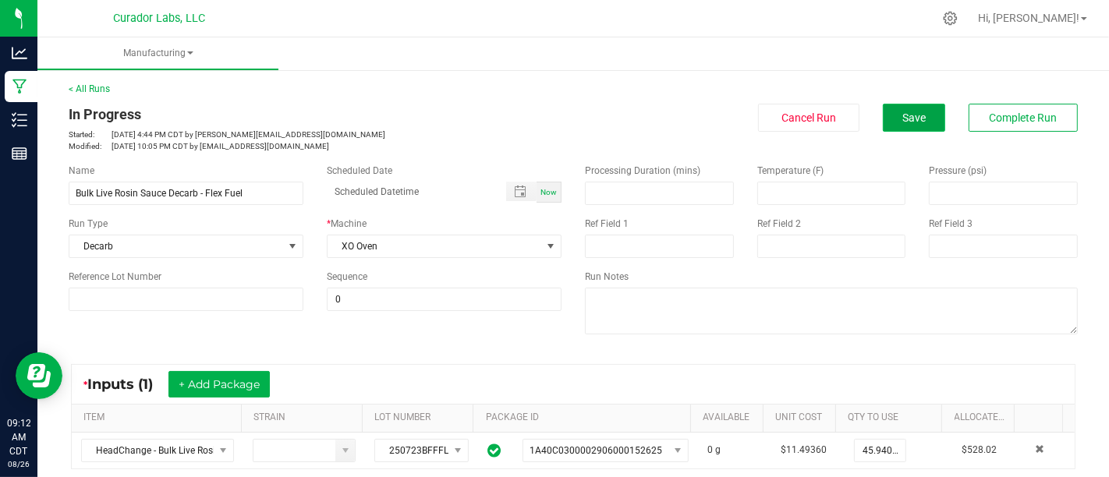
click at [894, 126] on button "Save" at bounding box center [914, 118] width 62 height 28
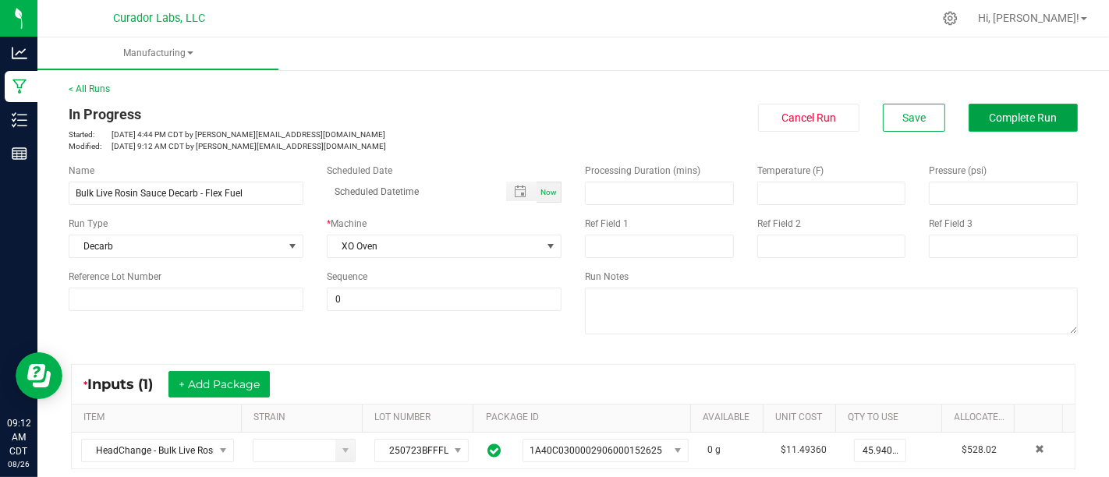
click at [1033, 130] on button "Complete Run" at bounding box center [1022, 118] width 109 height 28
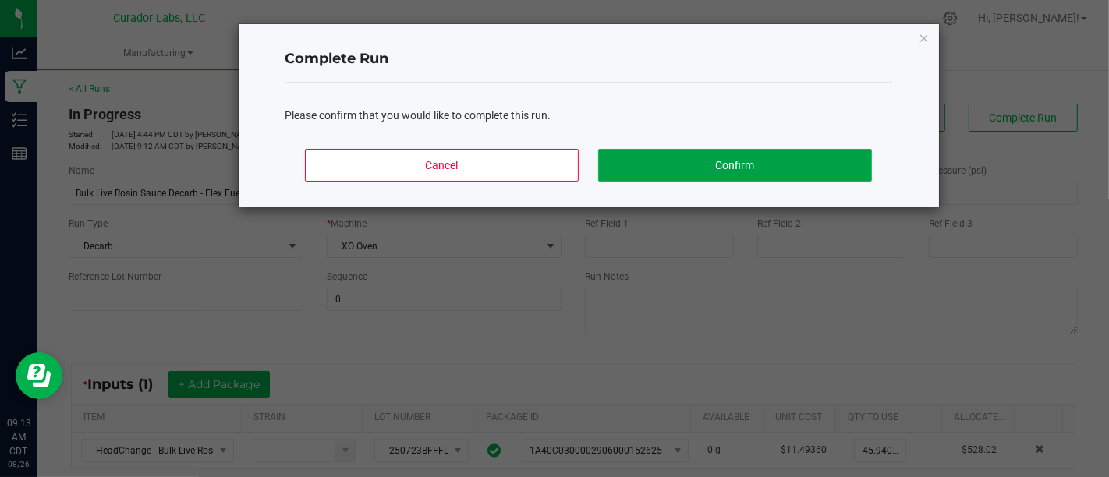
click at [786, 171] on button "Confirm" at bounding box center [734, 165] width 273 height 33
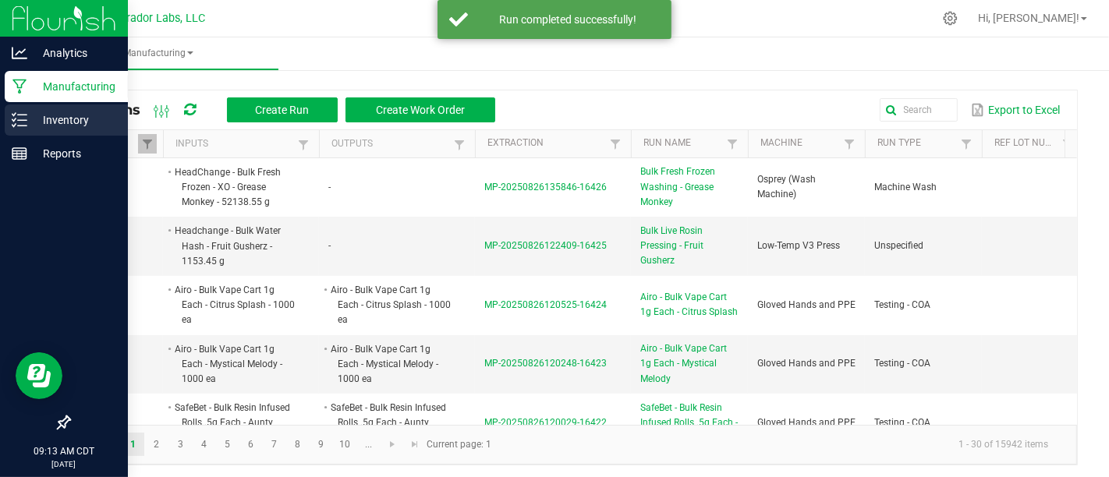
click at [12, 112] on icon at bounding box center [20, 120] width 16 height 16
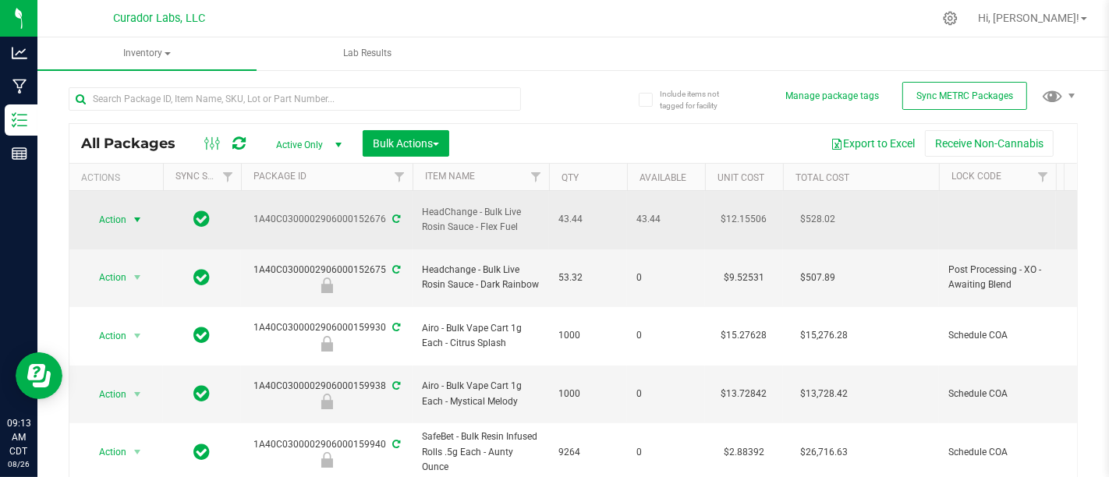
click at [118, 217] on span "Action" at bounding box center [106, 220] width 42 height 22
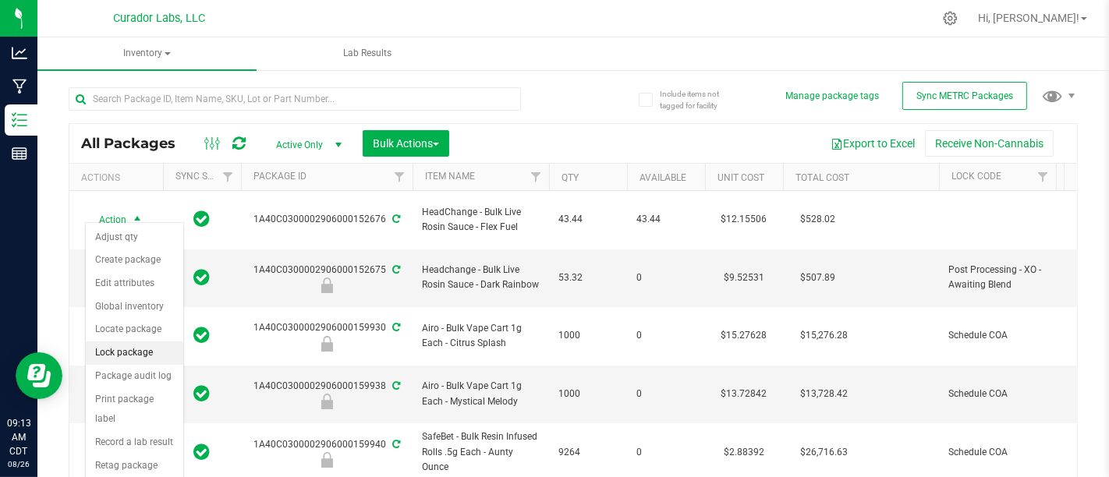
click at [154, 354] on li "Lock package" at bounding box center [134, 353] width 97 height 23
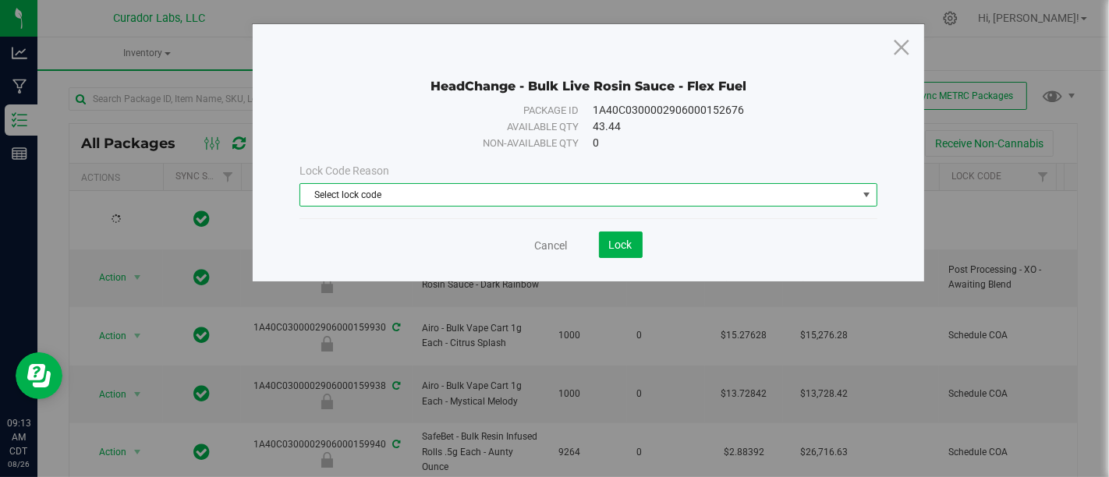
click at [687, 184] on span "Select lock code" at bounding box center [578, 195] width 556 height 22
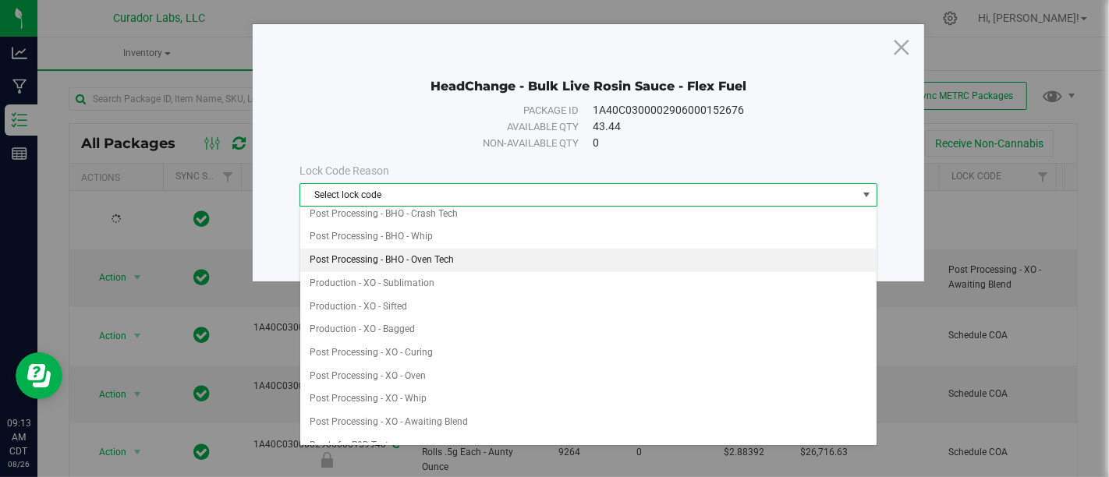
scroll to position [285, 0]
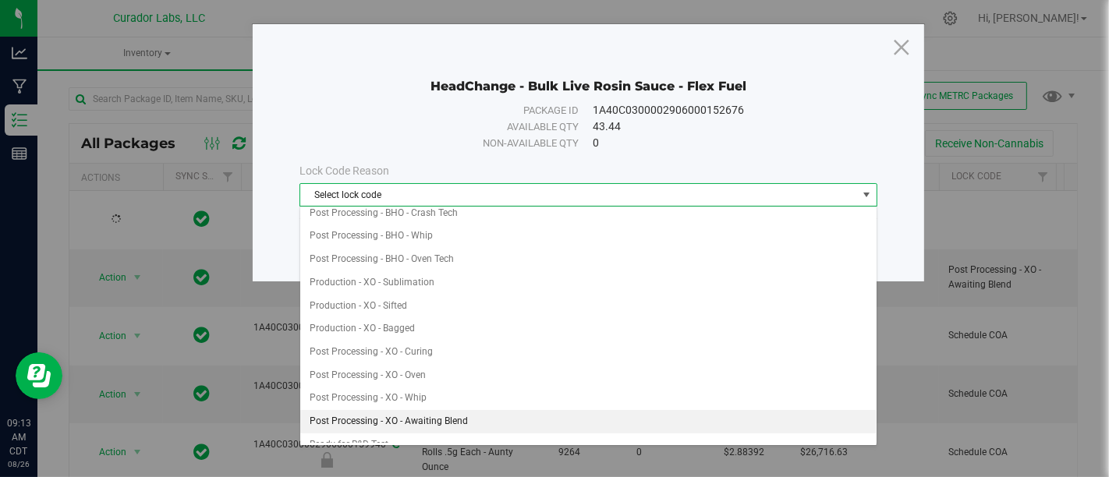
click at [536, 410] on li "Post Processing - XO - Awaiting Blend" at bounding box center [588, 421] width 576 height 23
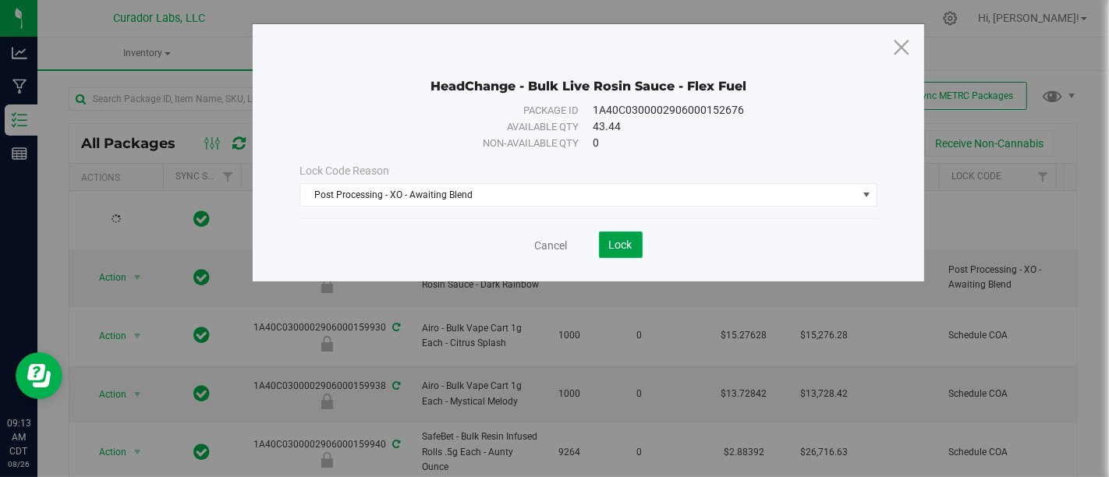
click at [603, 237] on button "Lock" at bounding box center [621, 245] width 44 height 27
